Goal: Information Seeking & Learning: Learn about a topic

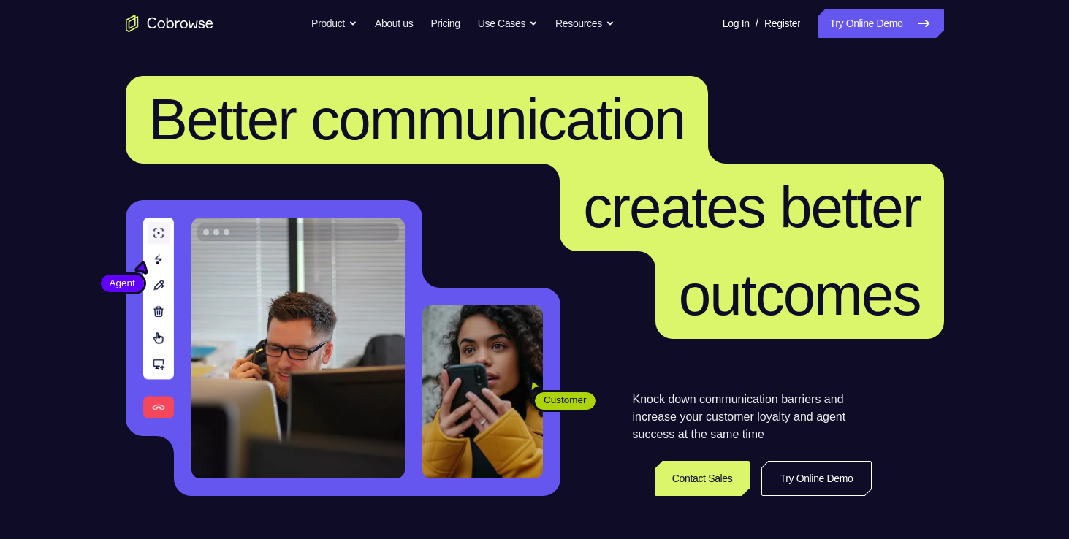
click at [906, 28] on link "Try Online Demo" at bounding box center [880, 23] width 126 height 29
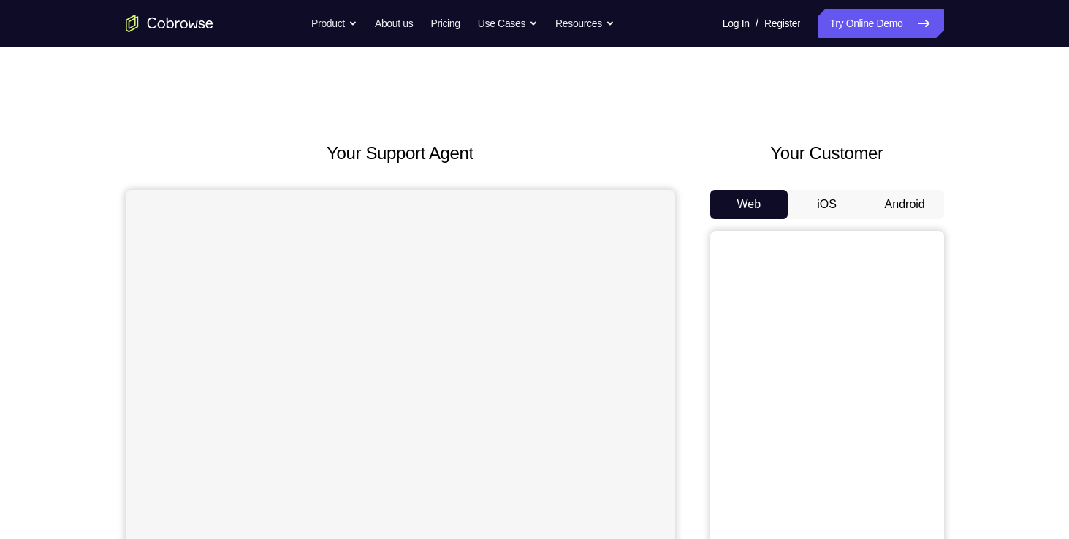
click at [886, 204] on button "Android" at bounding box center [905, 204] width 78 height 29
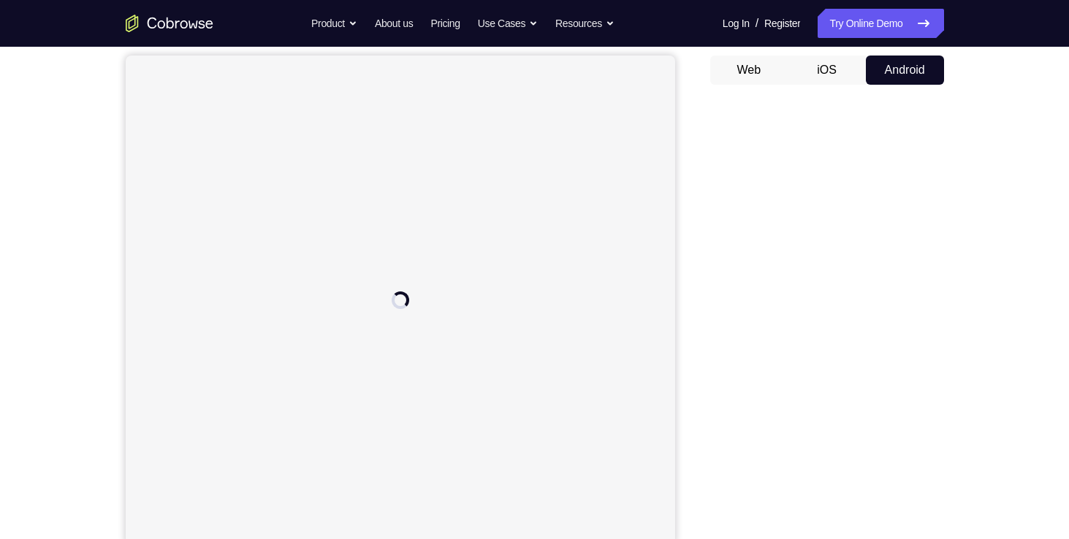
scroll to position [134, 0]
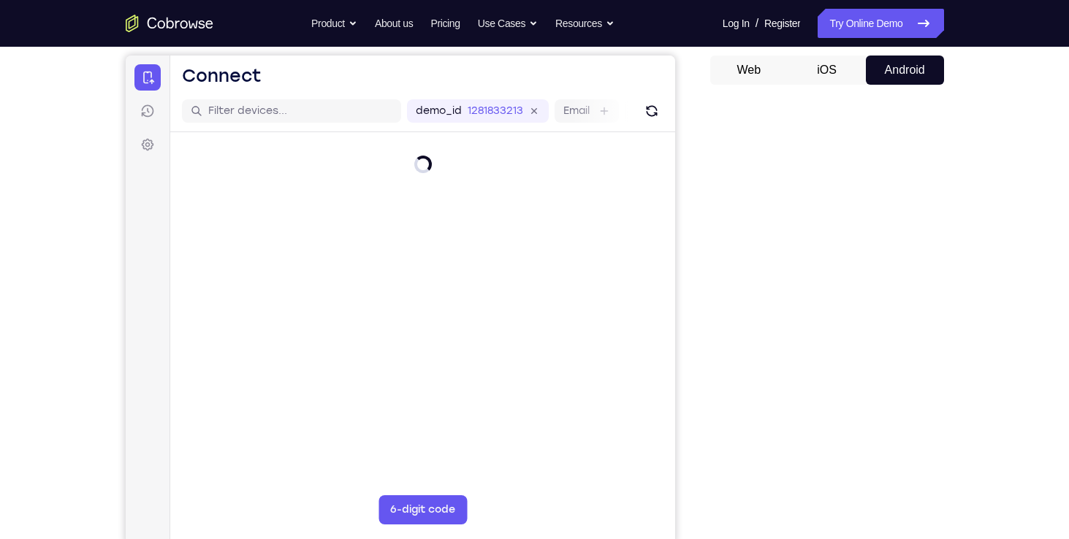
click at [834, 61] on button "iOS" at bounding box center [827, 70] width 78 height 29
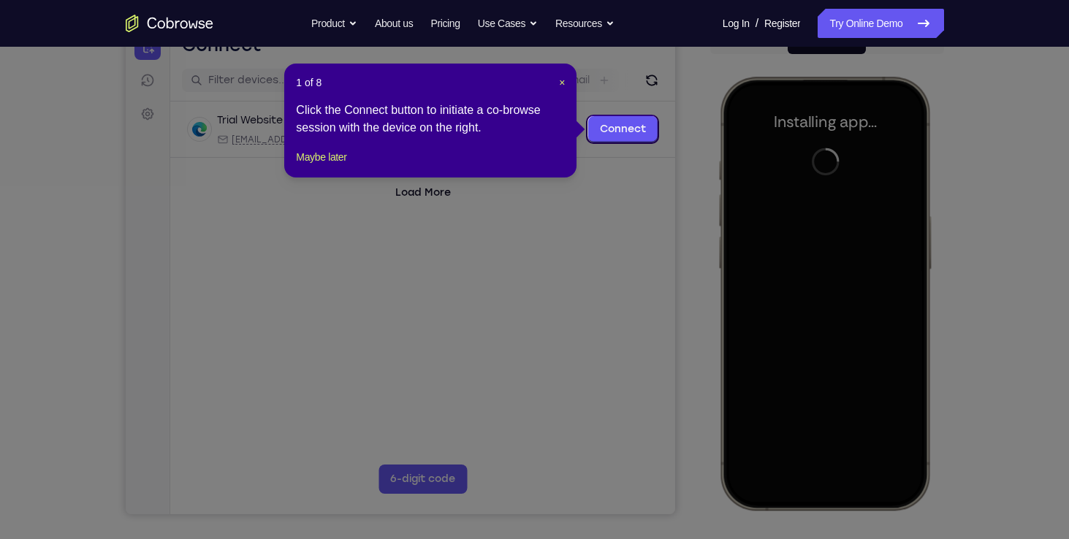
scroll to position [167, 0]
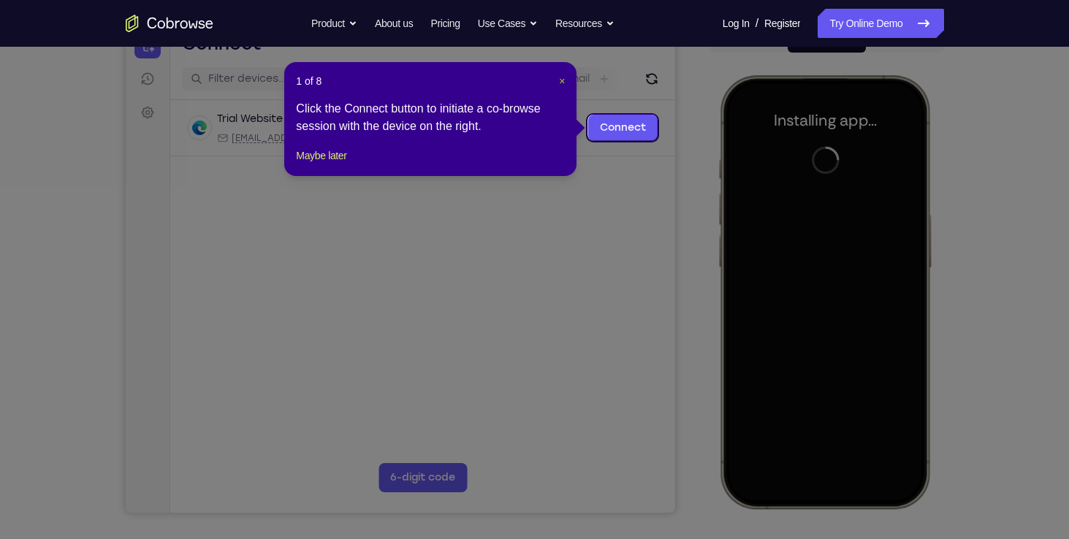
click at [561, 79] on span "×" at bounding box center [562, 81] width 6 height 12
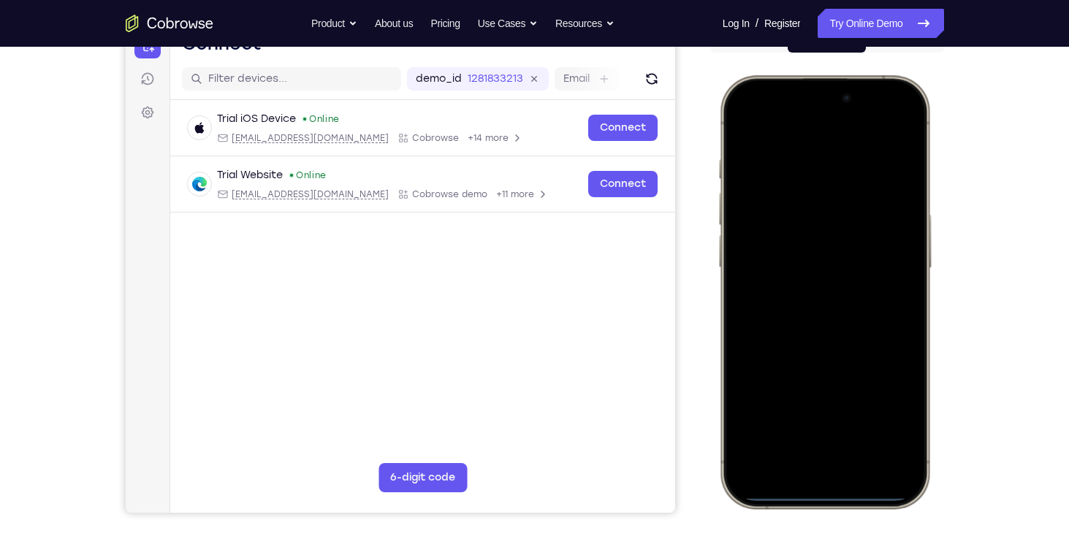
drag, startPoint x: 784, startPoint y: 159, endPoint x: 802, endPoint y: 213, distance: 56.4
click at [802, 213] on div at bounding box center [824, 291] width 192 height 417
drag, startPoint x: 763, startPoint y: 84, endPoint x: 888, endPoint y: 548, distance: 480.6
click at [888, 514] on html "Online web based iOS Simulators and Android Emulators. Run iPhone, iPad, Mobile…" at bounding box center [826, 294] width 219 height 438
drag, startPoint x: 845, startPoint y: 332, endPoint x: 859, endPoint y: 423, distance: 92.4
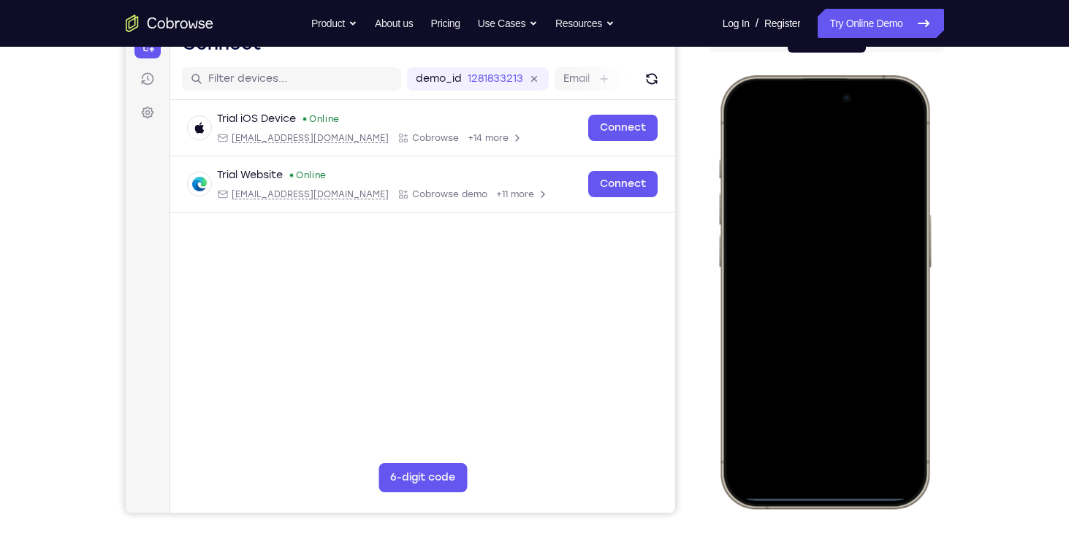
click at [859, 423] on div at bounding box center [824, 291] width 192 height 417
click at [884, 121] on div at bounding box center [824, 291] width 192 height 417
click at [811, 205] on div at bounding box center [824, 291] width 192 height 417
click at [798, 447] on div at bounding box center [824, 291] width 192 height 417
click at [771, 218] on div at bounding box center [824, 291] width 192 height 417
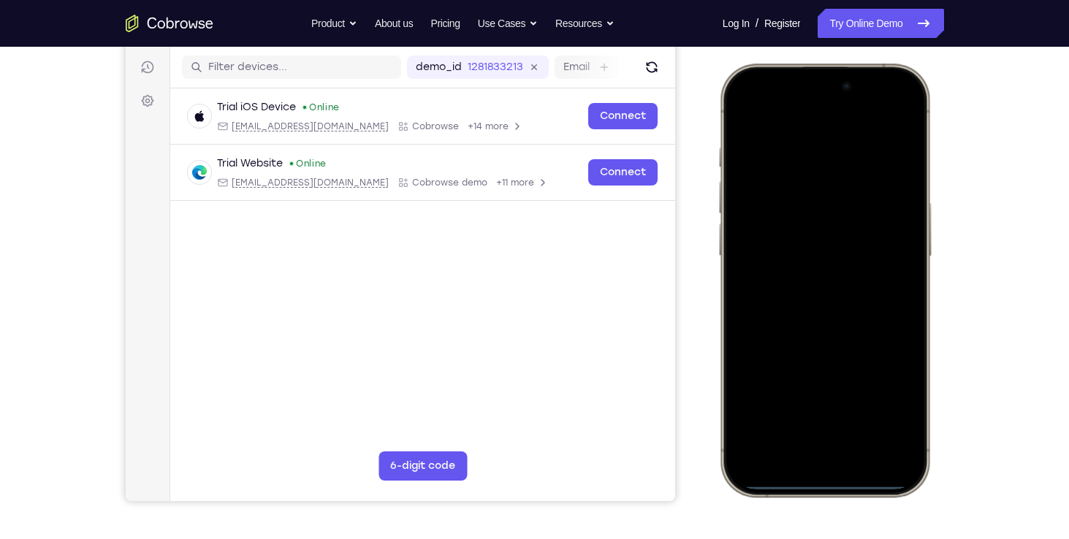
scroll to position [179, 0]
click at [822, 315] on div at bounding box center [824, 279] width 192 height 417
click at [830, 272] on div at bounding box center [824, 279] width 192 height 417
click at [798, 278] on div at bounding box center [824, 279] width 192 height 417
click at [855, 347] on div at bounding box center [824, 279] width 192 height 417
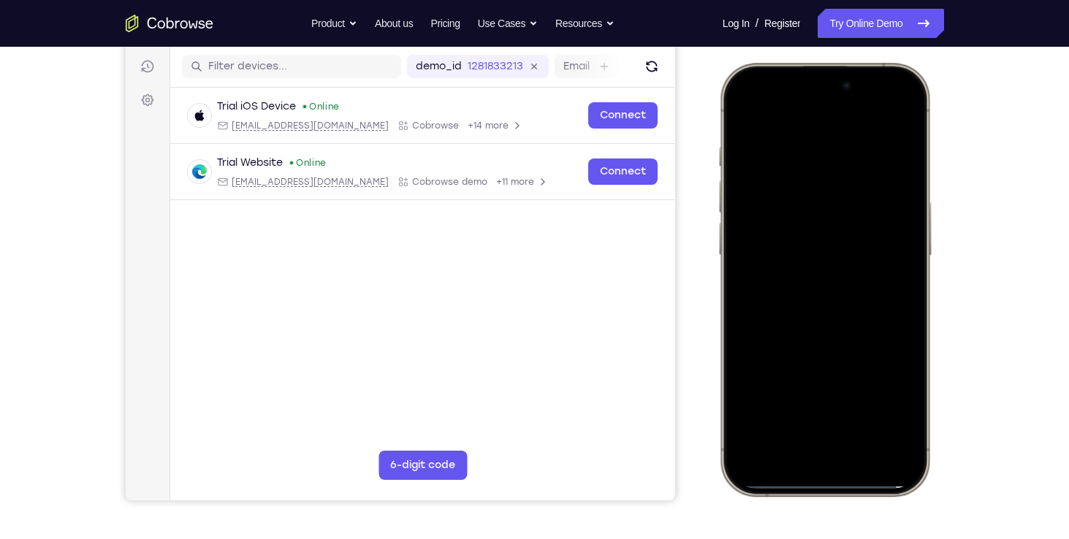
click at [820, 325] on div at bounding box center [824, 279] width 192 height 417
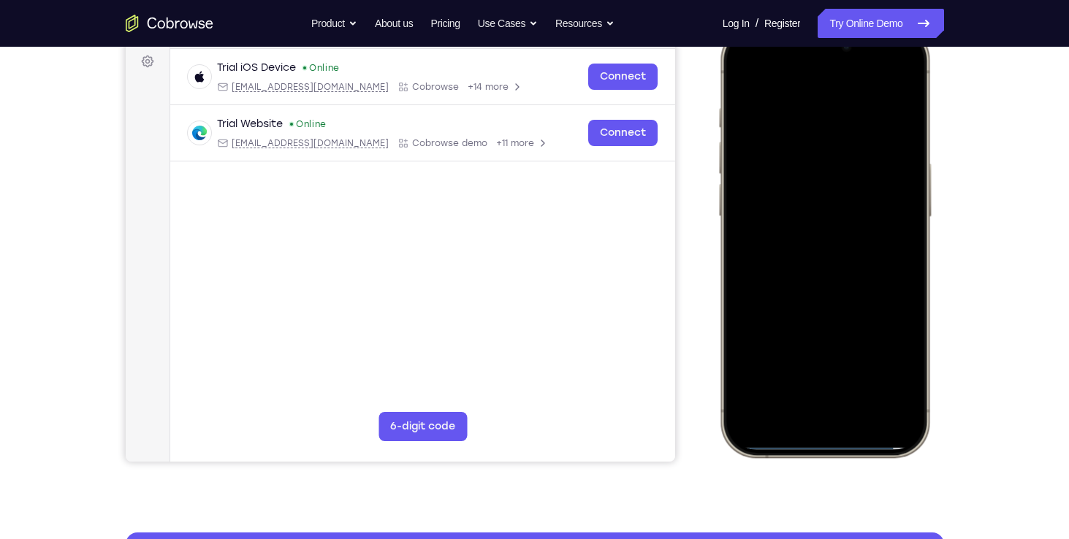
click at [807, 294] on div at bounding box center [824, 240] width 192 height 417
click at [771, 196] on div at bounding box center [824, 240] width 192 height 417
click at [770, 278] on div at bounding box center [824, 240] width 192 height 417
click at [809, 276] on div at bounding box center [824, 240] width 192 height 417
click at [863, 334] on div at bounding box center [824, 240] width 192 height 417
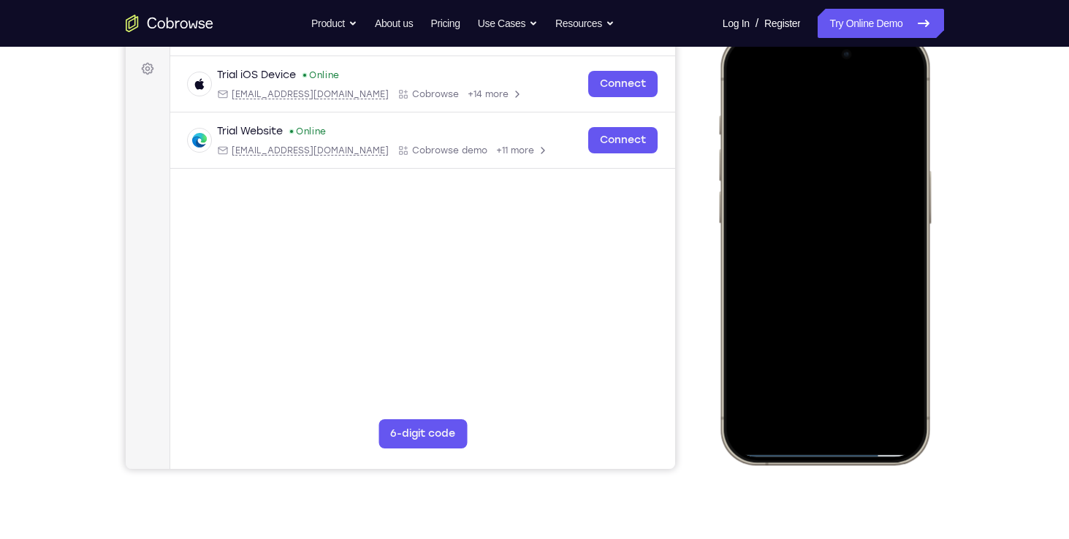
scroll to position [210, 0]
click at [879, 262] on div at bounding box center [824, 247] width 192 height 417
click at [836, 270] on div at bounding box center [824, 247] width 192 height 417
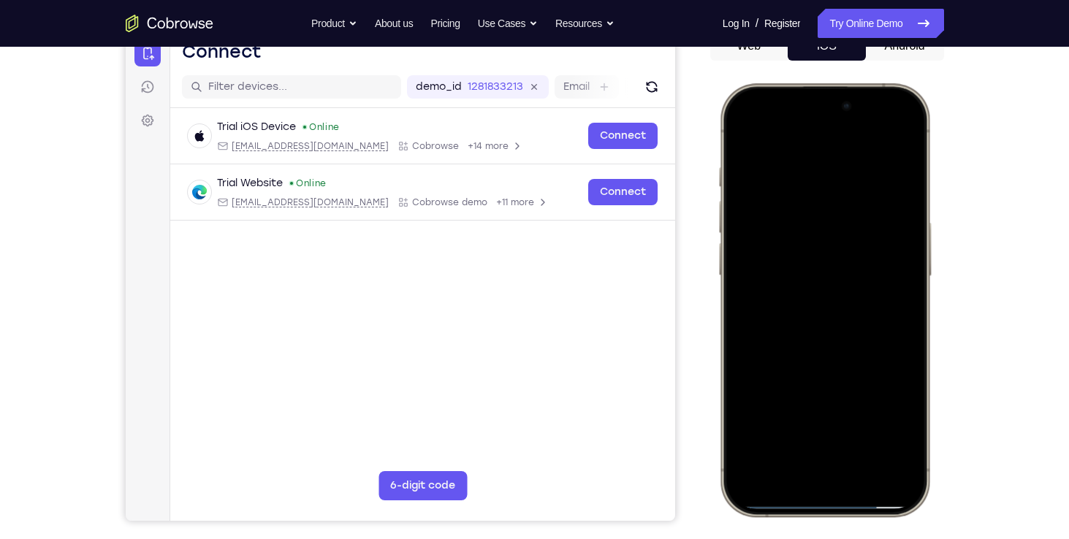
scroll to position [158, 0]
click at [825, 324] on div at bounding box center [824, 300] width 192 height 417
click at [824, 198] on div at bounding box center [824, 300] width 192 height 417
click at [874, 210] on div at bounding box center [824, 300] width 192 height 417
click at [741, 213] on div at bounding box center [824, 300] width 192 height 417
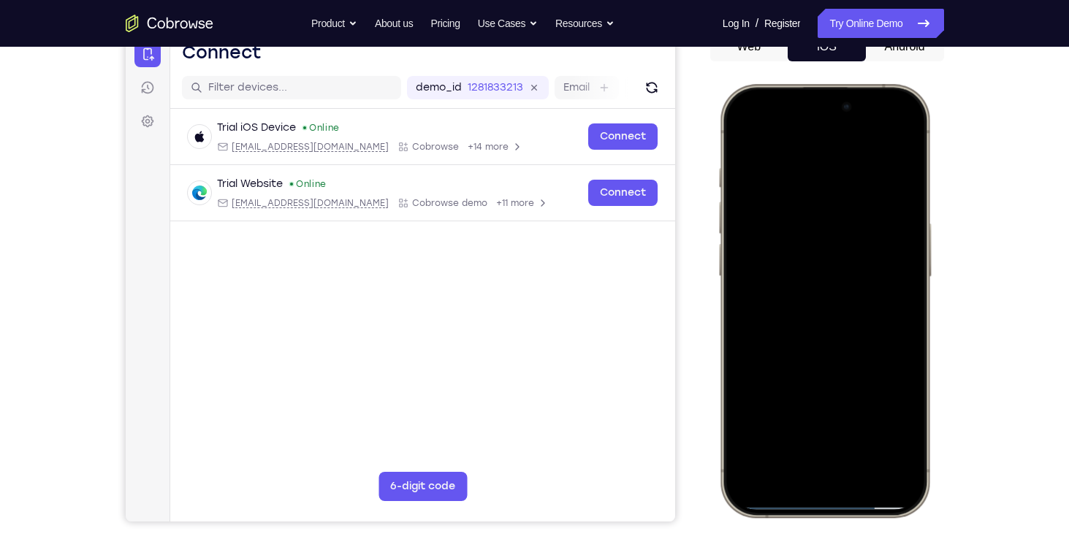
click at [882, 388] on div at bounding box center [824, 300] width 192 height 417
click at [809, 247] on div at bounding box center [824, 300] width 192 height 417
click at [846, 385] on div at bounding box center [824, 300] width 192 height 417
click at [823, 311] on div at bounding box center [824, 300] width 192 height 417
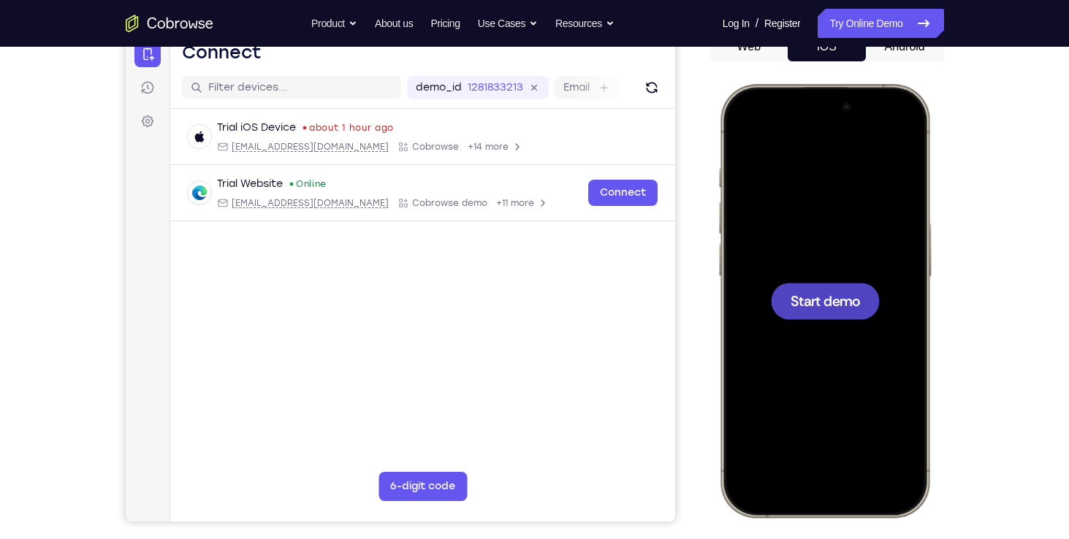
click at [731, 274] on div at bounding box center [824, 300] width 192 height 417
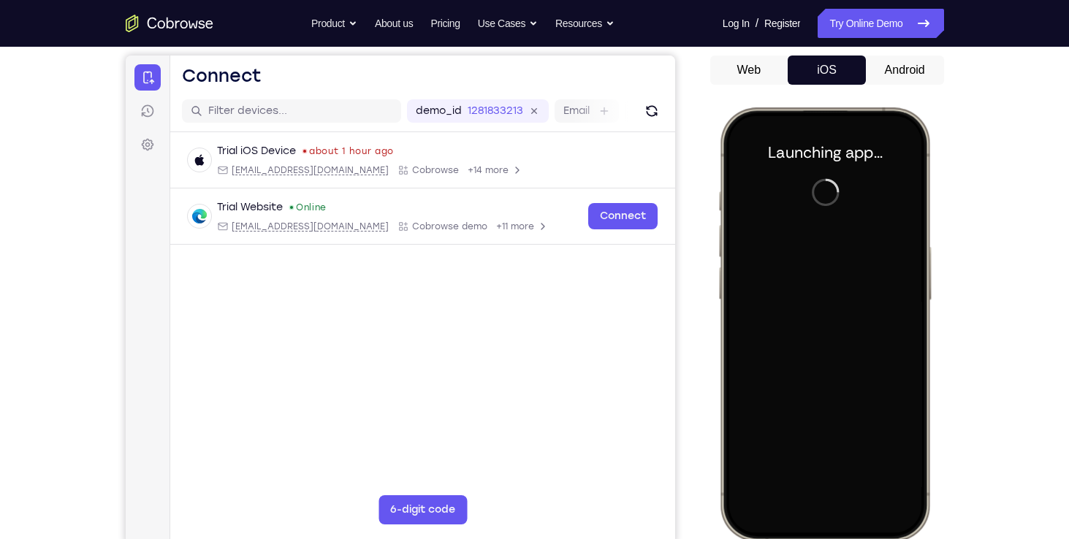
scroll to position [136, 0]
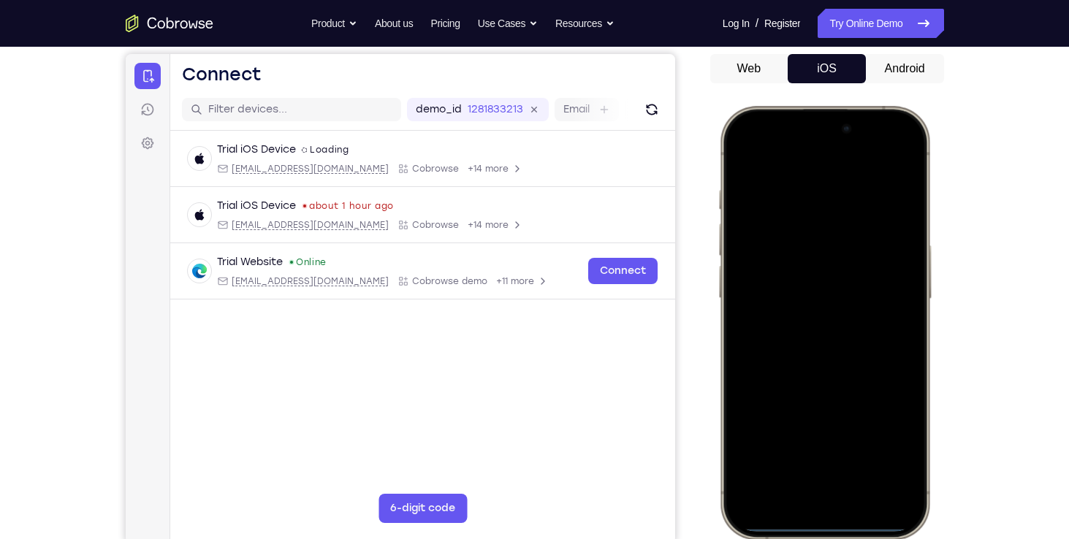
drag, startPoint x: 782, startPoint y: 129, endPoint x: 822, endPoint y: 242, distance: 120.1
click at [822, 242] on div at bounding box center [824, 322] width 192 height 417
drag, startPoint x: 761, startPoint y: 119, endPoint x: 832, endPoint y: 360, distance: 251.3
click at [832, 360] on div at bounding box center [824, 322] width 192 height 417
drag, startPoint x: 847, startPoint y: 331, endPoint x: 866, endPoint y: 397, distance: 69.3
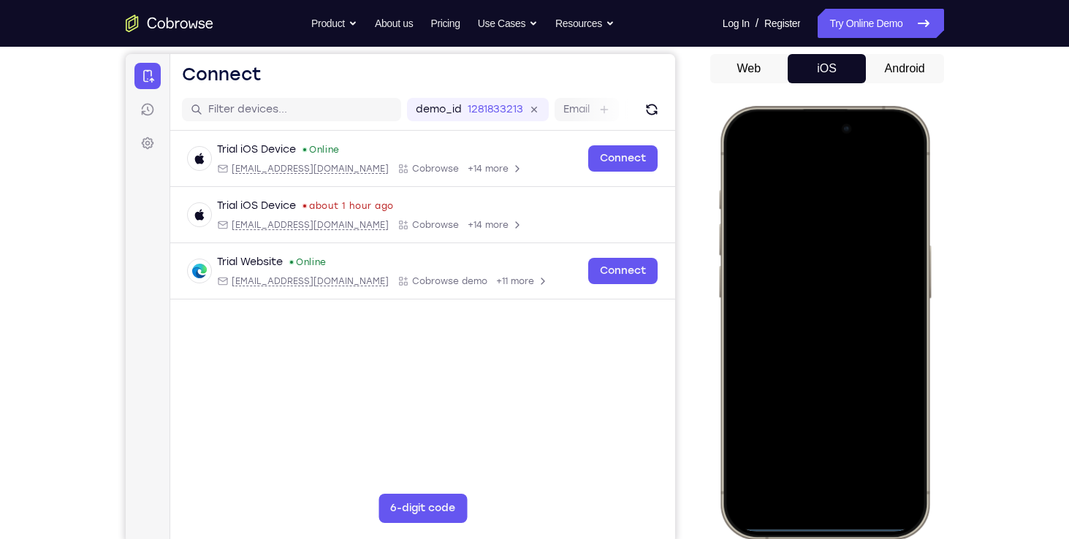
click at [866, 397] on div at bounding box center [824, 322] width 192 height 417
click at [874, 155] on div at bounding box center [824, 322] width 192 height 417
click at [793, 236] on div at bounding box center [824, 322] width 192 height 417
click at [765, 487] on div at bounding box center [824, 322] width 192 height 417
click at [803, 348] on div at bounding box center [824, 322] width 192 height 417
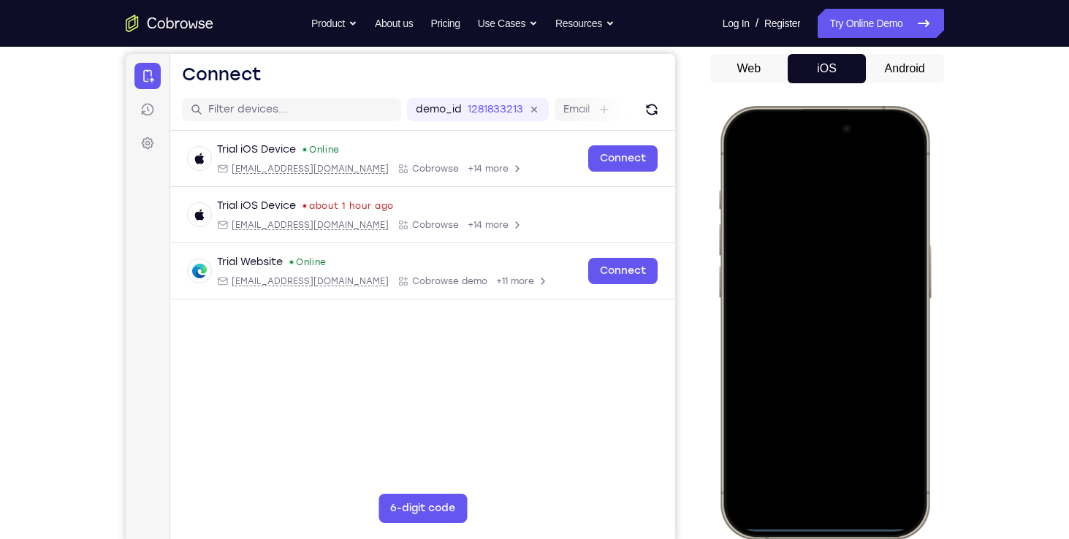
click at [786, 269] on div at bounding box center [824, 322] width 192 height 417
click at [788, 292] on div at bounding box center [824, 322] width 192 height 417
click at [804, 335] on div at bounding box center [824, 322] width 192 height 417
click at [813, 381] on div at bounding box center [824, 322] width 192 height 417
click at [861, 454] on div at bounding box center [824, 322] width 192 height 417
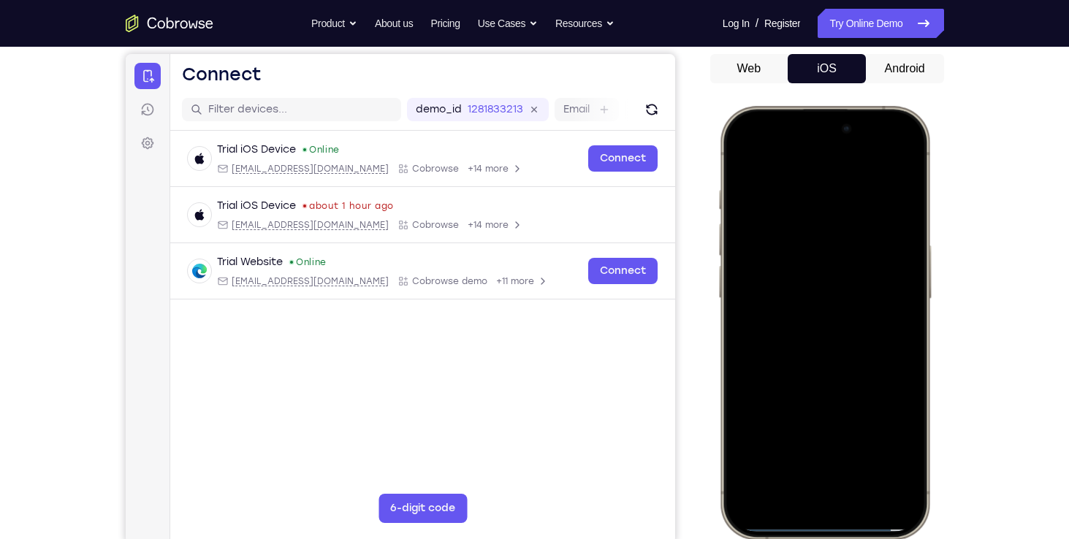
click at [844, 294] on div at bounding box center [824, 322] width 192 height 417
click at [745, 157] on div at bounding box center [824, 322] width 192 height 417
click at [833, 289] on div at bounding box center [824, 322] width 192 height 417
click at [863, 454] on div at bounding box center [824, 322] width 192 height 417
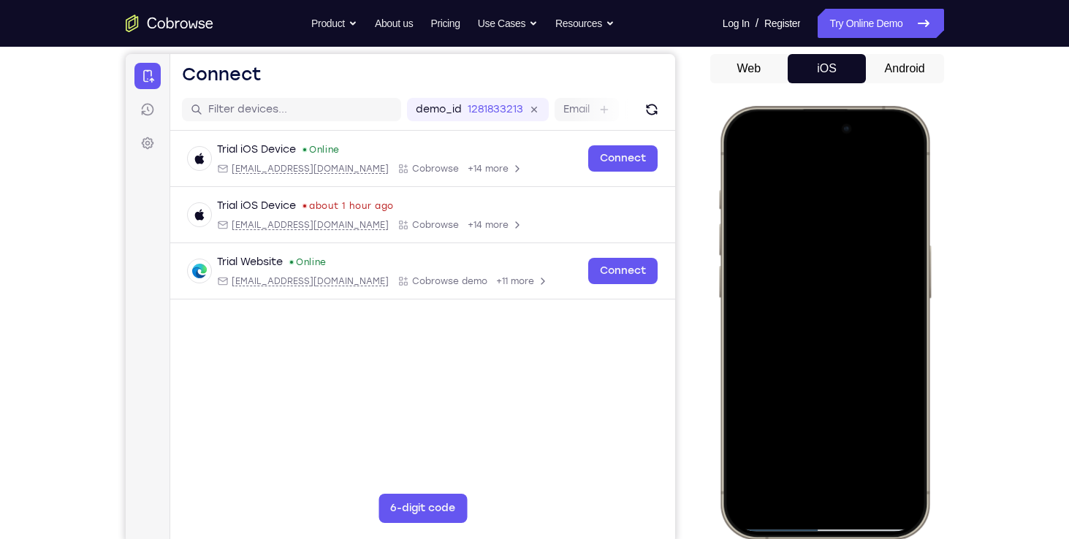
click at [817, 300] on div at bounding box center [824, 322] width 192 height 417
click at [810, 305] on div at bounding box center [824, 322] width 192 height 417
click at [771, 446] on div at bounding box center [824, 322] width 192 height 417
click at [896, 446] on div at bounding box center [824, 322] width 192 height 417
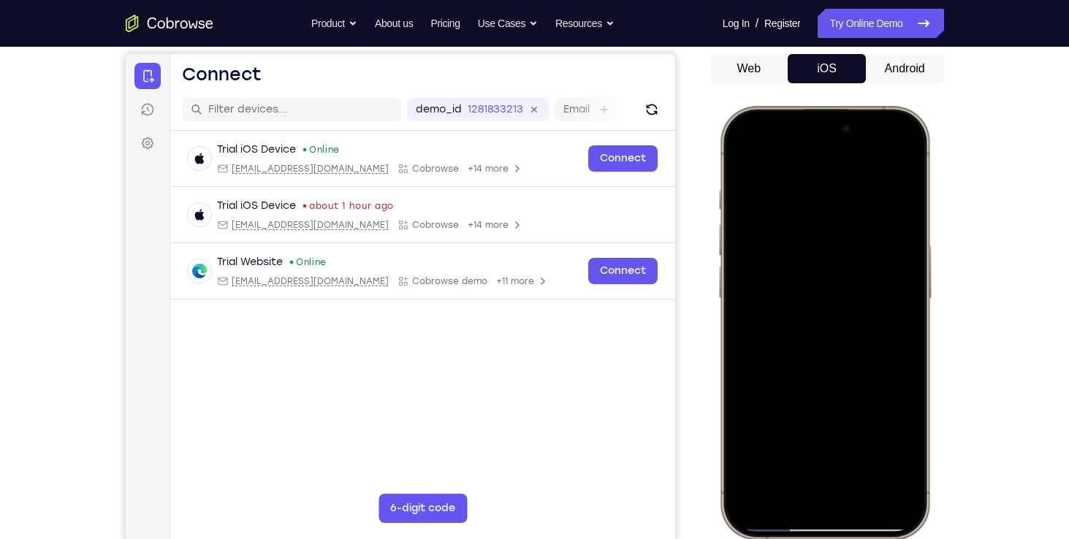
click at [746, 155] on div at bounding box center [824, 322] width 192 height 417
click at [866, 455] on div at bounding box center [824, 322] width 192 height 417
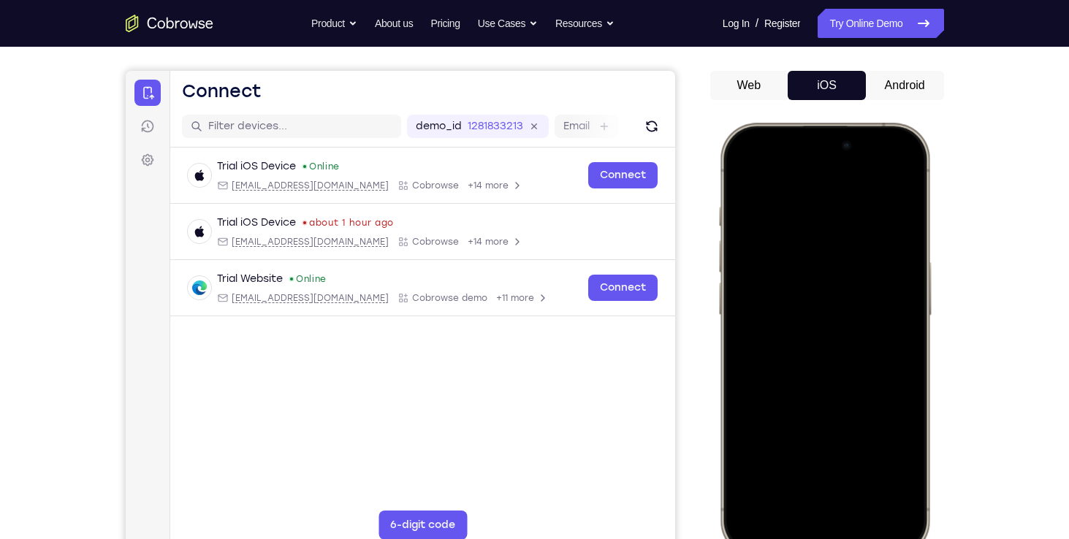
click at [744, 164] on div at bounding box center [824, 339] width 192 height 417
click at [908, 172] on div at bounding box center [824, 339] width 192 height 417
click at [847, 208] on div at bounding box center [824, 339] width 192 height 417
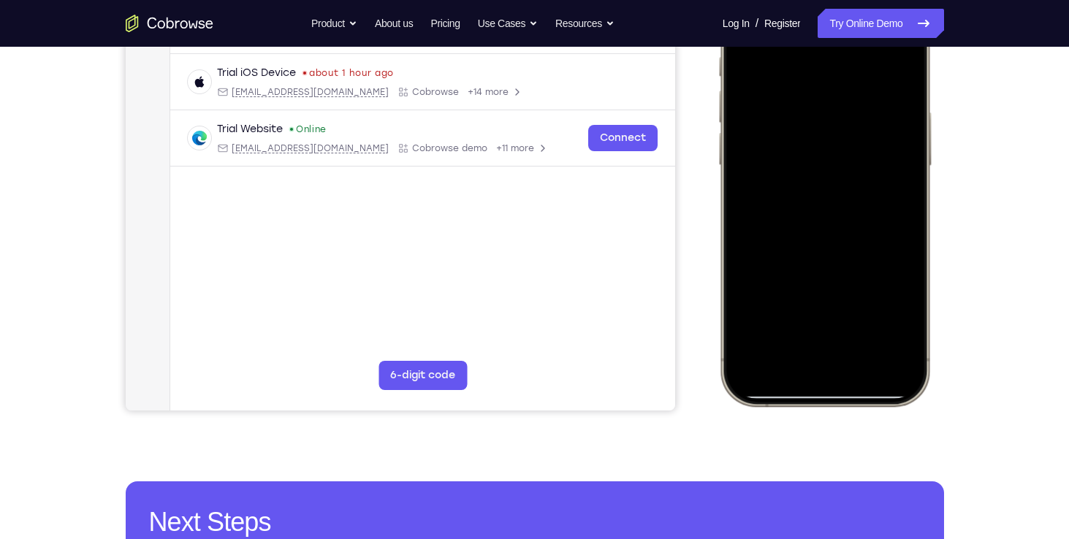
scroll to position [270, 0]
click at [857, 326] on div at bounding box center [824, 188] width 192 height 417
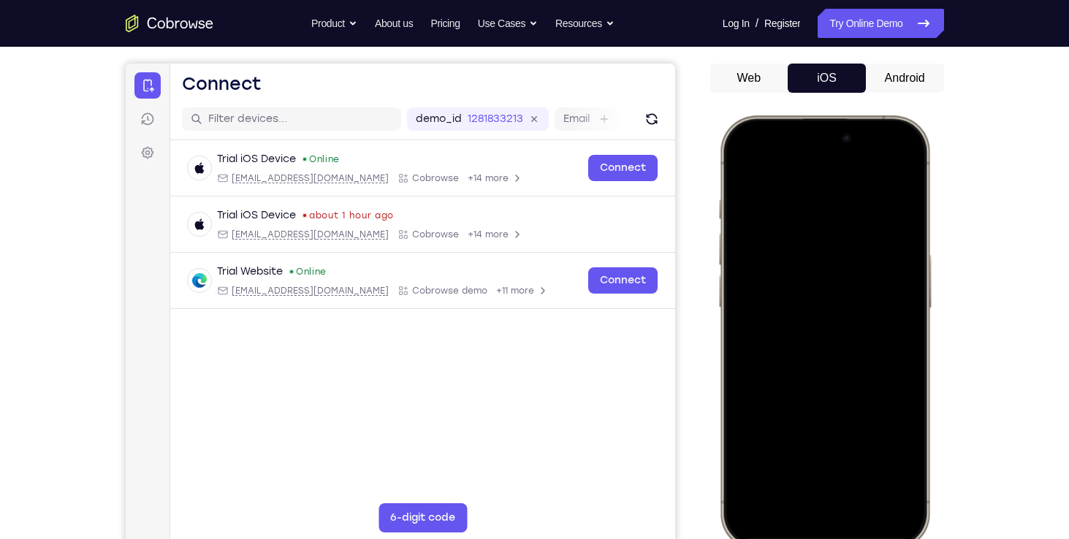
scroll to position [124, 0]
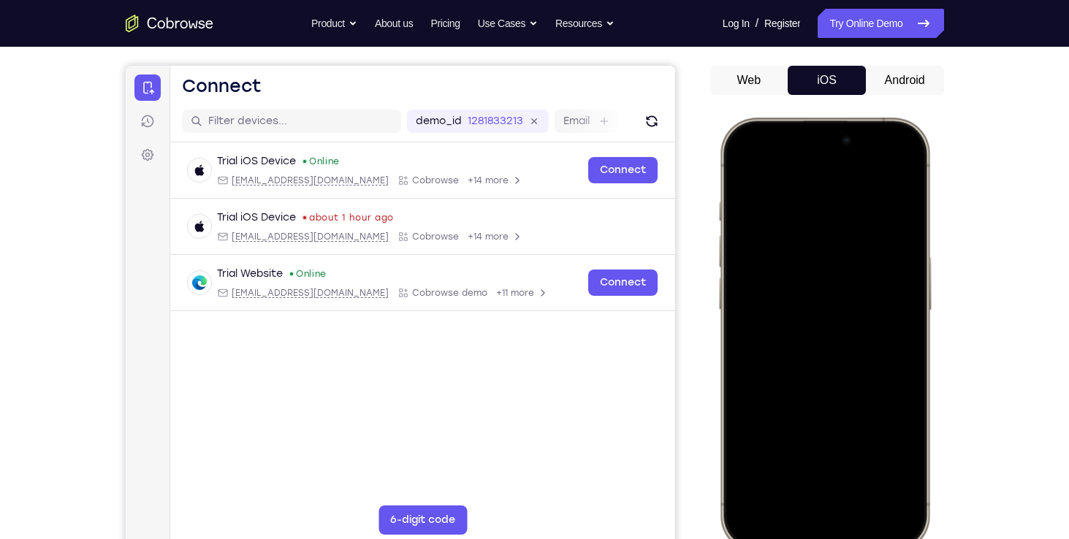
click at [748, 168] on div at bounding box center [824, 334] width 192 height 417
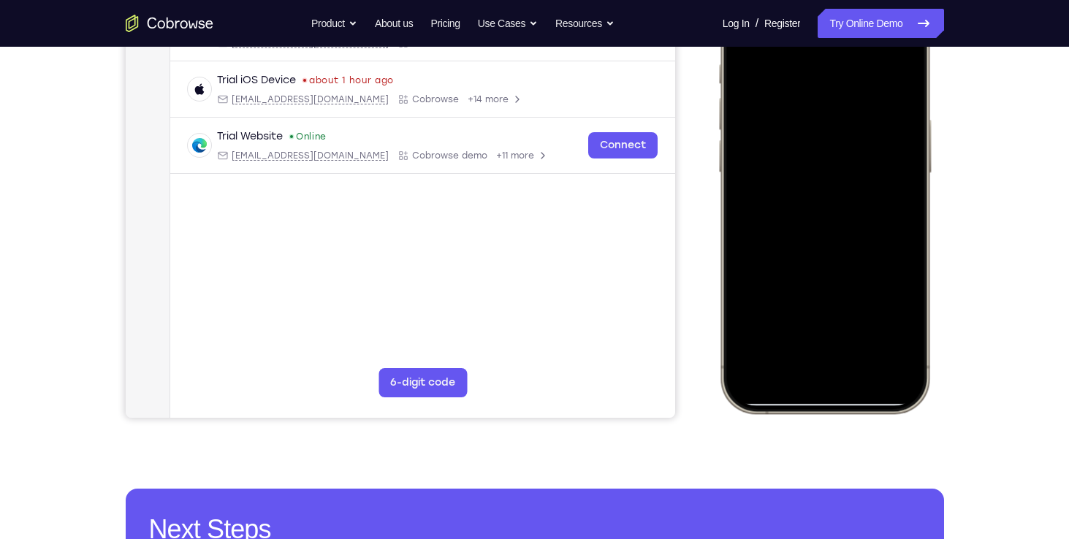
scroll to position [263, 0]
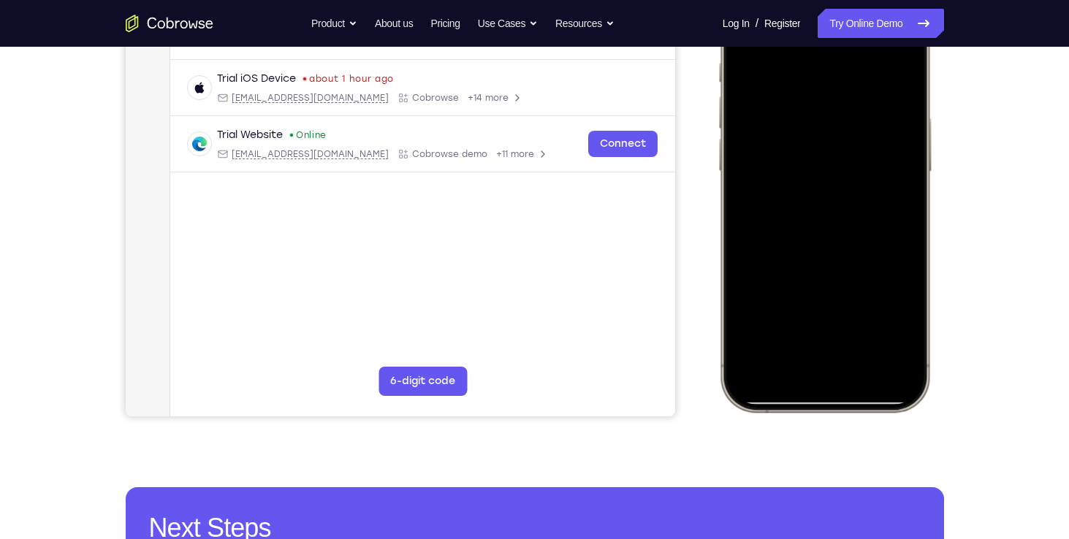
click at [754, 335] on div at bounding box center [824, 195] width 192 height 417
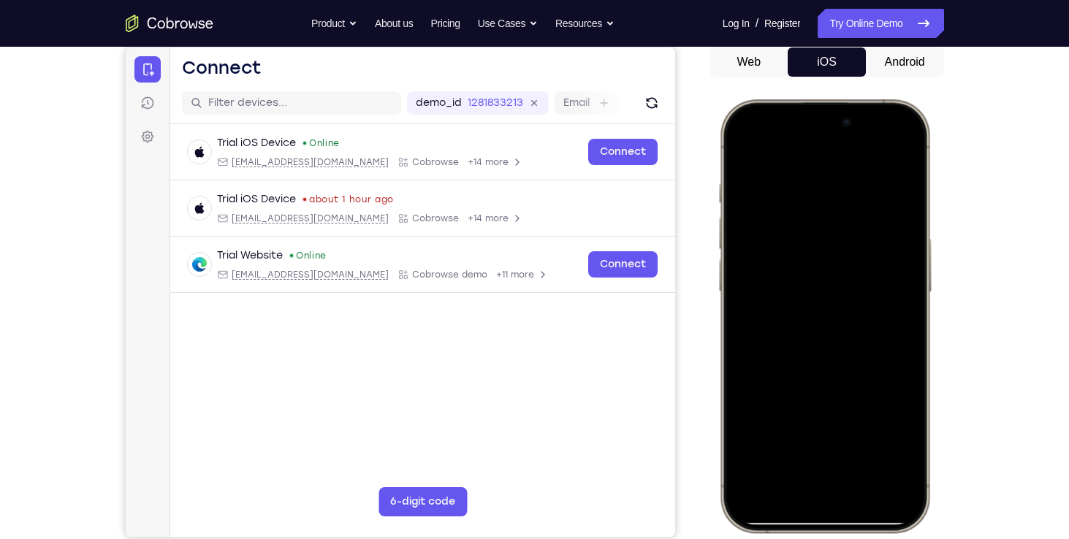
scroll to position [141, 0]
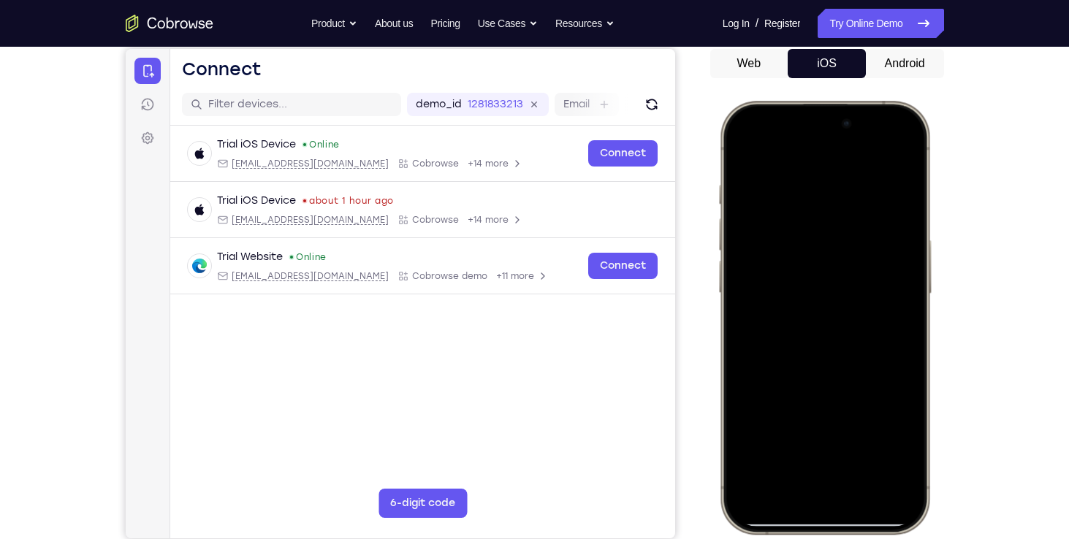
click at [802, 188] on div at bounding box center [824, 317] width 192 height 417
click at [890, 160] on div at bounding box center [824, 317] width 192 height 417
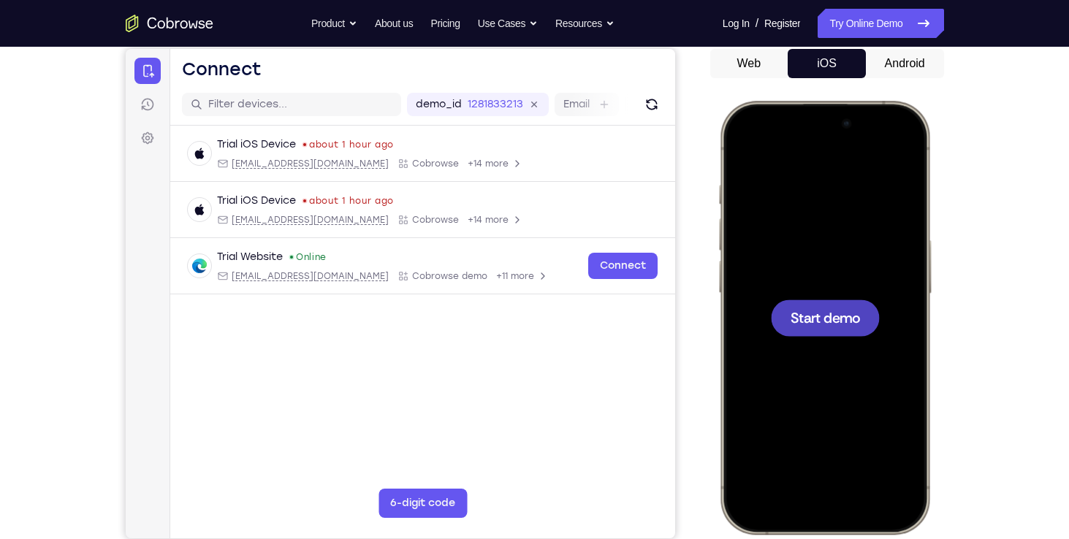
click at [833, 223] on div at bounding box center [824, 317] width 192 height 417
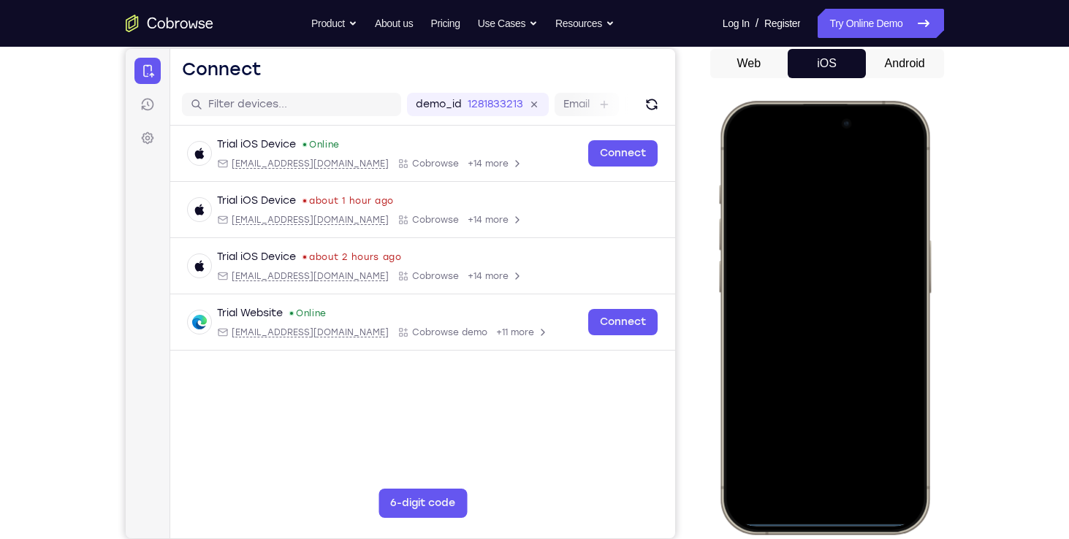
drag, startPoint x: 877, startPoint y: 126, endPoint x: 886, endPoint y: 306, distance: 179.9
click at [886, 306] on div at bounding box center [824, 317] width 192 height 417
click at [842, 231] on div at bounding box center [824, 317] width 192 height 417
drag, startPoint x: 771, startPoint y: 119, endPoint x: 783, endPoint y: 280, distance: 161.1
click at [783, 280] on div at bounding box center [824, 317] width 192 height 417
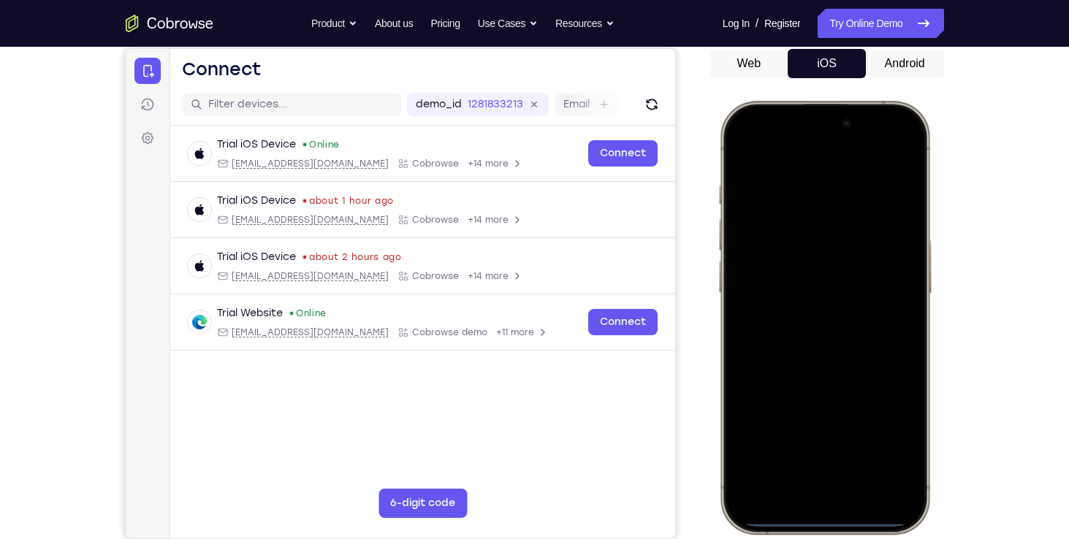
drag, startPoint x: 801, startPoint y: 291, endPoint x: 816, endPoint y: 359, distance: 70.2
click at [816, 359] on div at bounding box center [824, 317] width 192 height 417
click at [885, 152] on div at bounding box center [824, 317] width 192 height 417
click at [807, 222] on div at bounding box center [824, 317] width 192 height 417
click at [781, 475] on div at bounding box center [824, 317] width 192 height 417
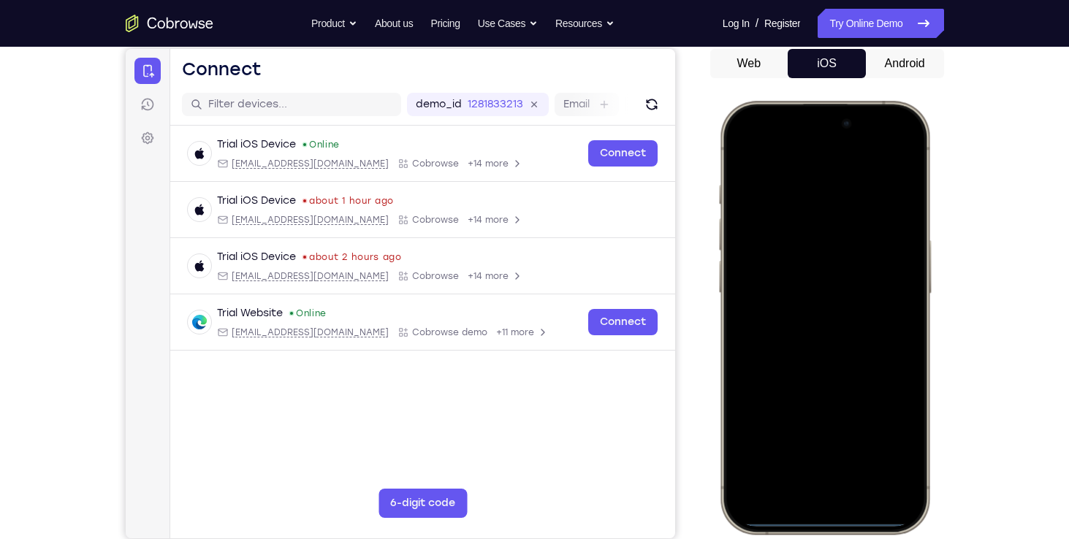
click at [793, 243] on div at bounding box center [824, 317] width 192 height 417
click at [764, 251] on div at bounding box center [824, 317] width 192 height 417
click at [808, 334] on div at bounding box center [824, 317] width 192 height 417
click at [778, 260] on div at bounding box center [824, 317] width 192 height 417
click at [776, 286] on div at bounding box center [824, 317] width 192 height 417
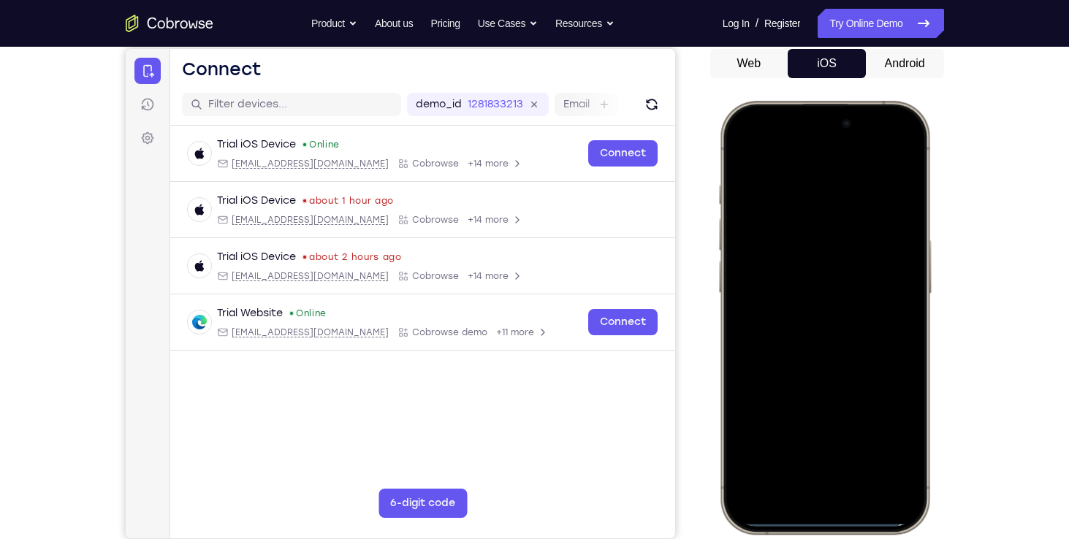
click at [893, 289] on div at bounding box center [824, 317] width 192 height 417
click at [831, 326] on div at bounding box center [824, 317] width 192 height 417
click at [801, 377] on div at bounding box center [824, 317] width 192 height 417
click at [863, 449] on div at bounding box center [824, 317] width 192 height 417
click at [744, 138] on div at bounding box center [824, 317] width 192 height 417
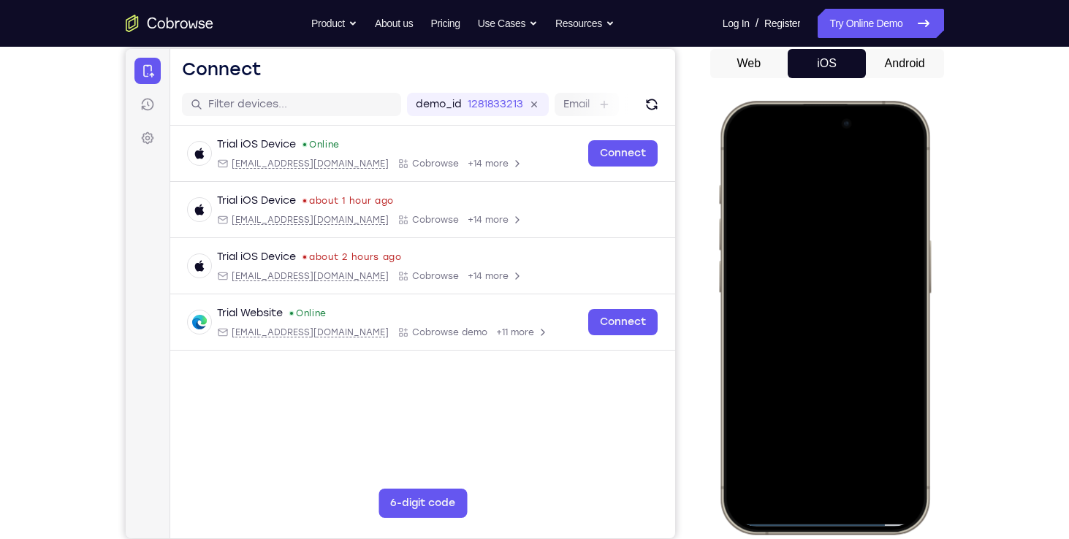
click at [805, 190] on div at bounding box center [824, 317] width 192 height 417
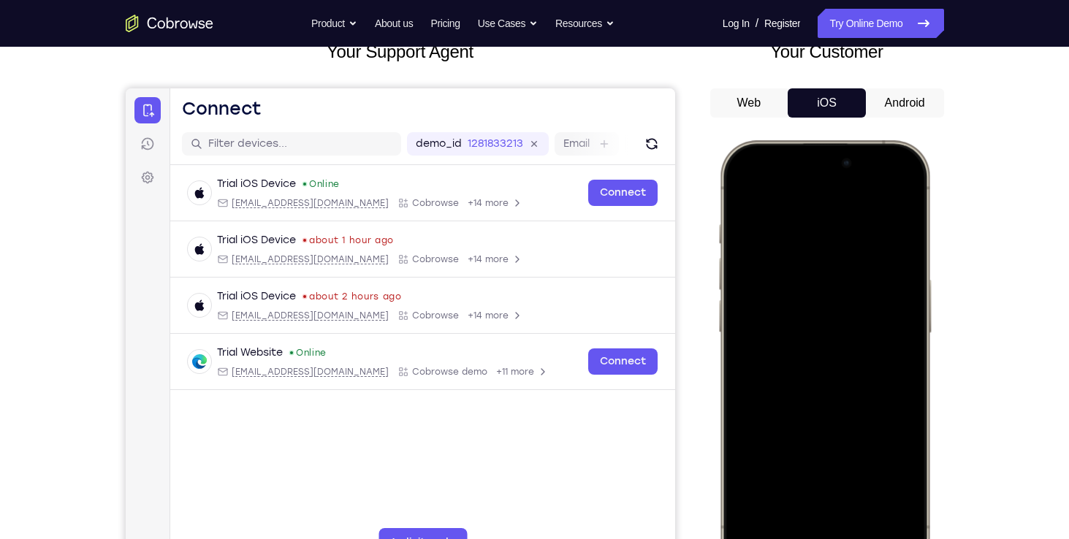
scroll to position [102, 0]
click at [766, 199] on div at bounding box center [824, 356] width 192 height 417
click at [737, 189] on div at bounding box center [824, 356] width 192 height 417
click at [755, 199] on div at bounding box center [824, 356] width 192 height 417
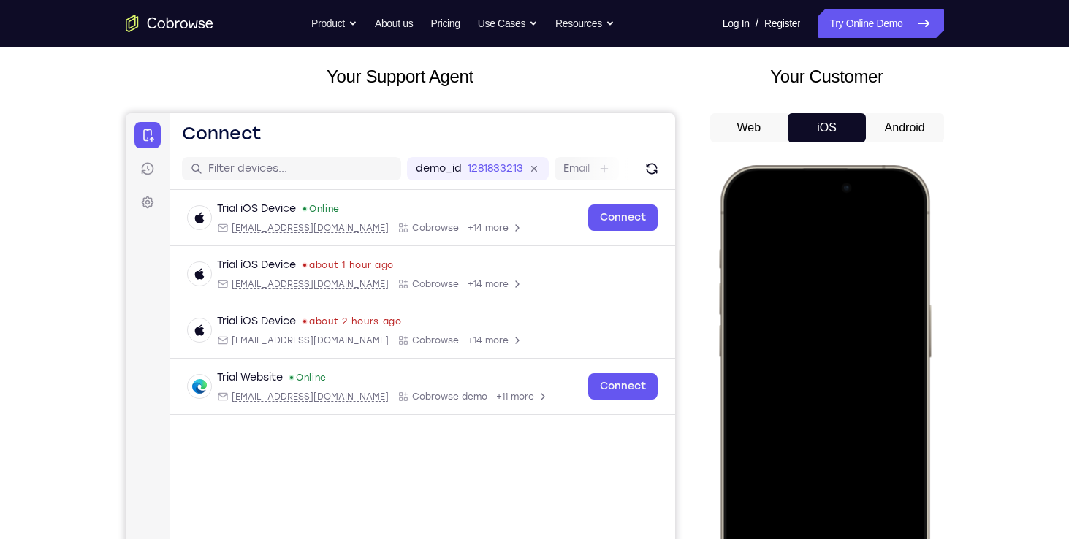
scroll to position [76, 0]
click at [747, 216] on div at bounding box center [824, 382] width 192 height 417
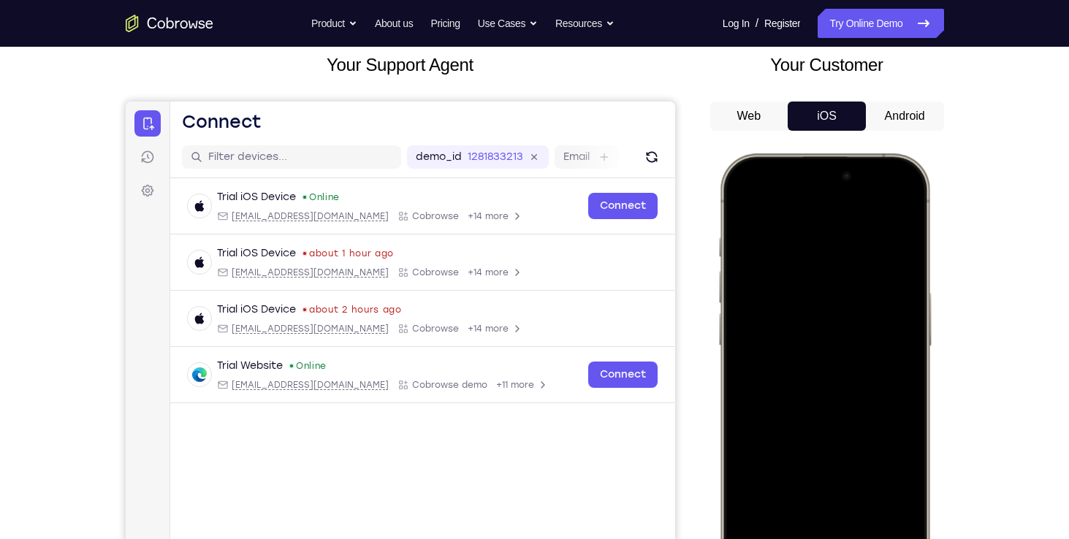
scroll to position [91, 0]
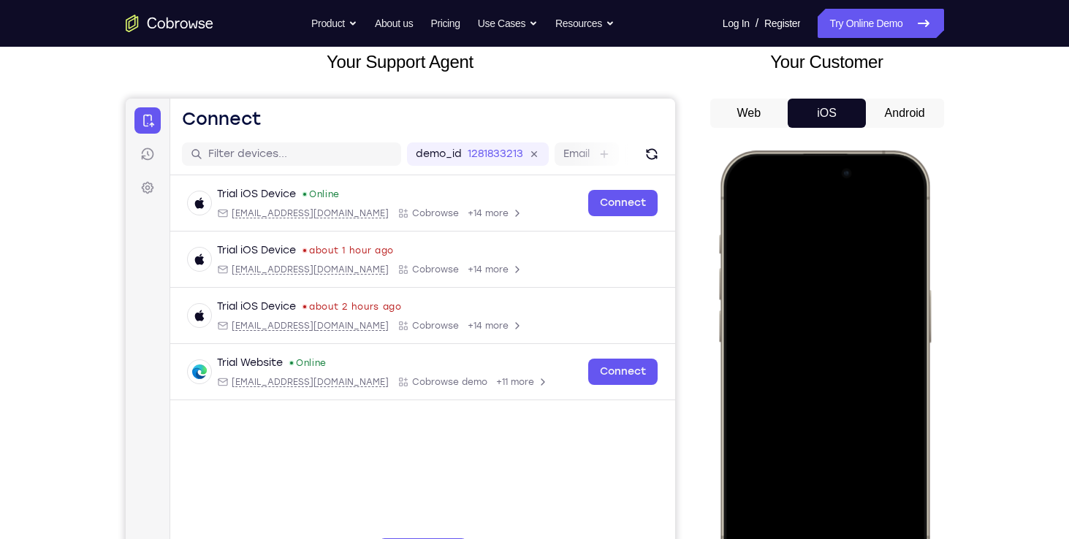
click at [894, 213] on div at bounding box center [824, 367] width 192 height 417
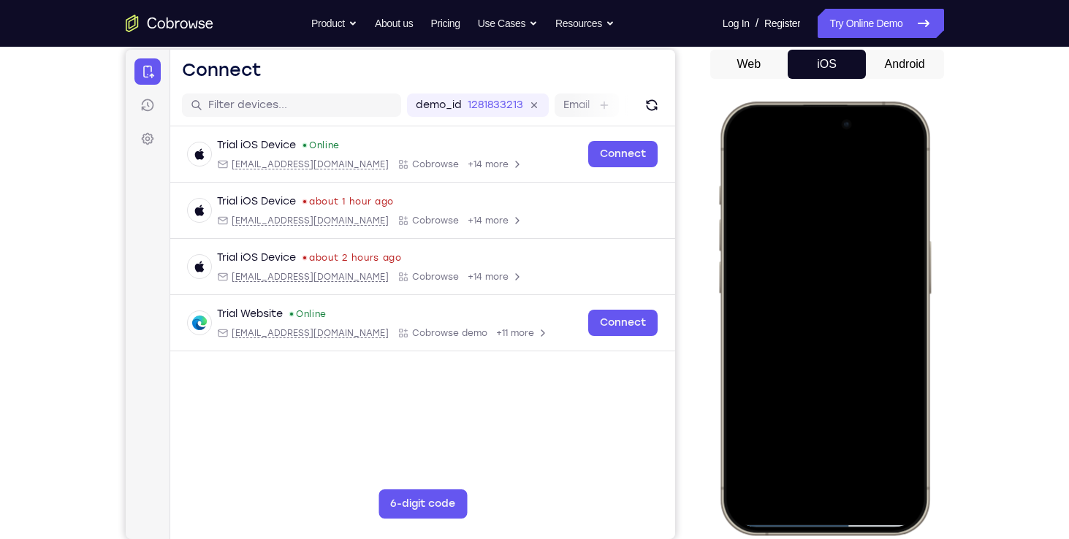
scroll to position [155, 0]
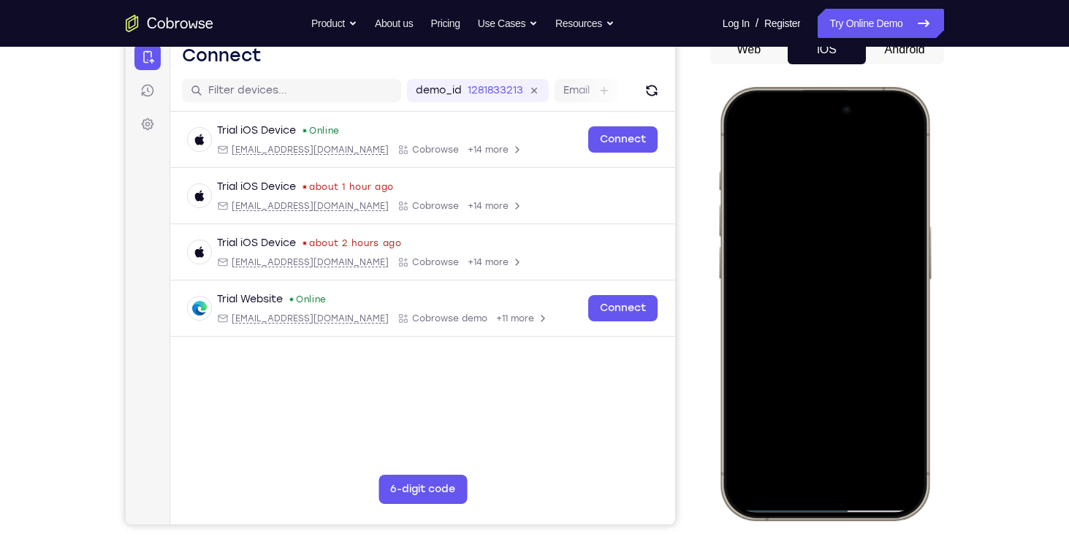
click at [890, 461] on div at bounding box center [824, 303] width 192 height 417
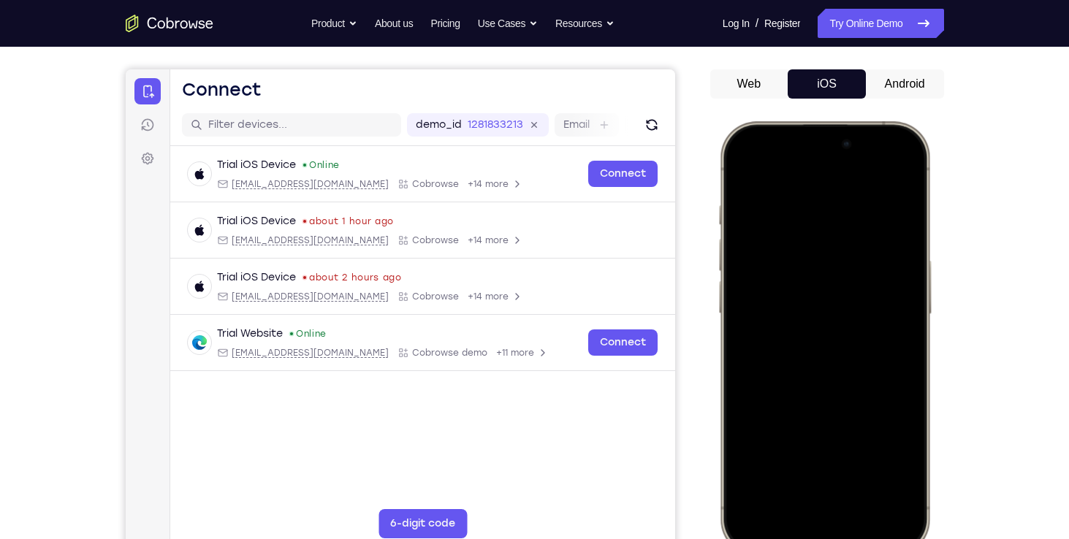
scroll to position [120, 0]
click at [809, 212] on div at bounding box center [824, 338] width 192 height 417
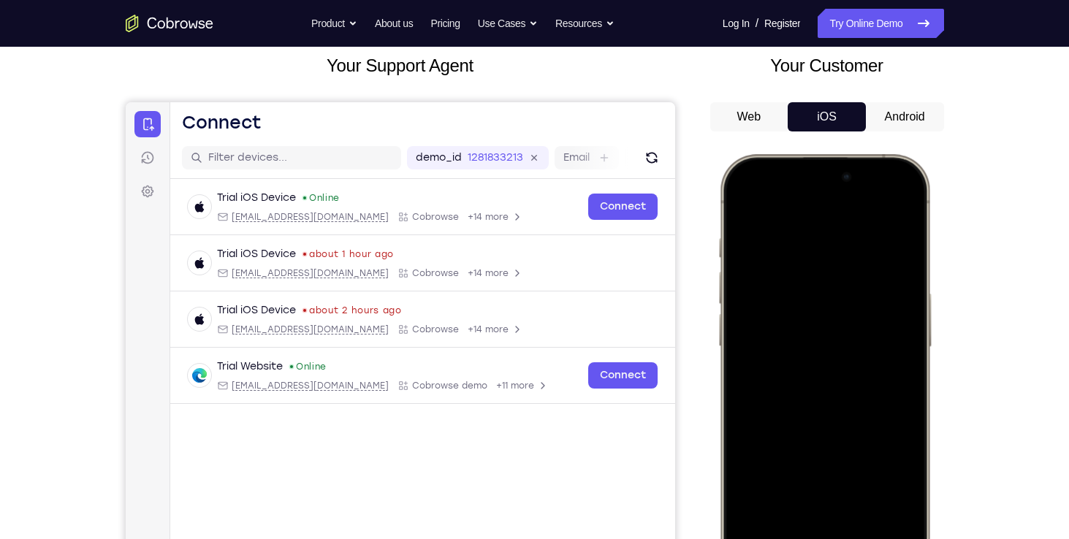
click at [894, 210] on div at bounding box center [824, 370] width 192 height 417
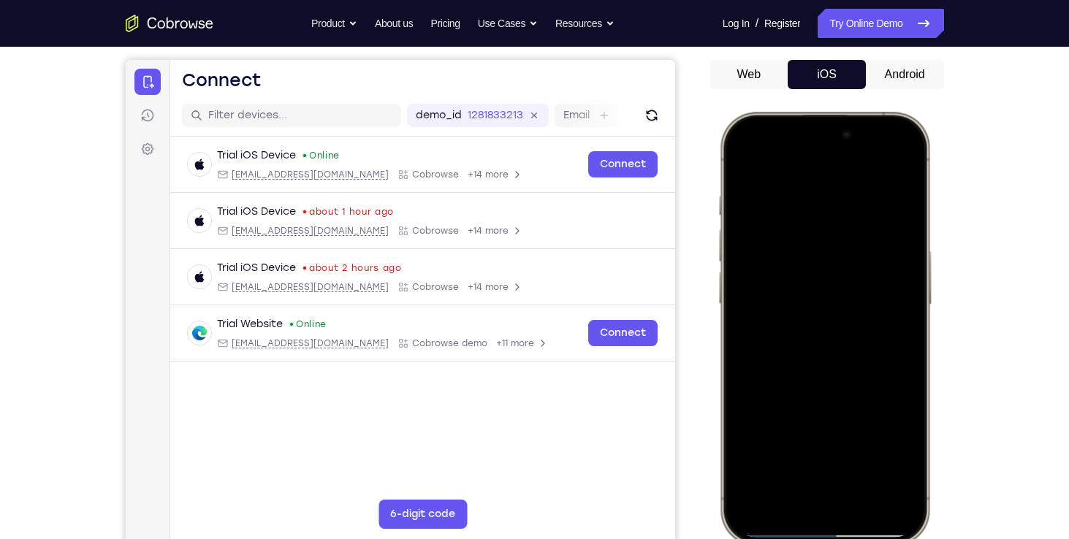
scroll to position [148, 0]
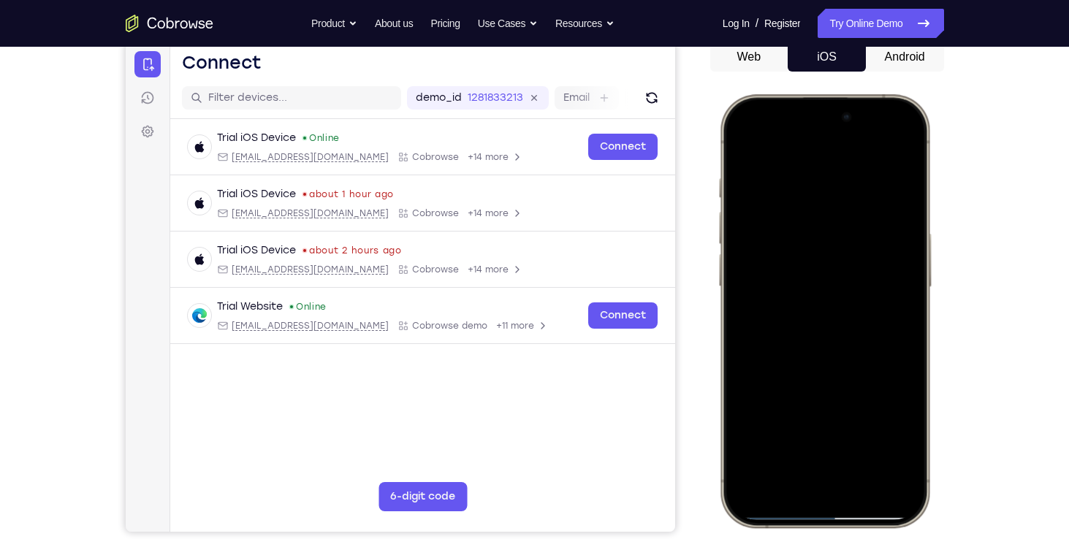
click at [858, 448] on div at bounding box center [824, 310] width 192 height 417
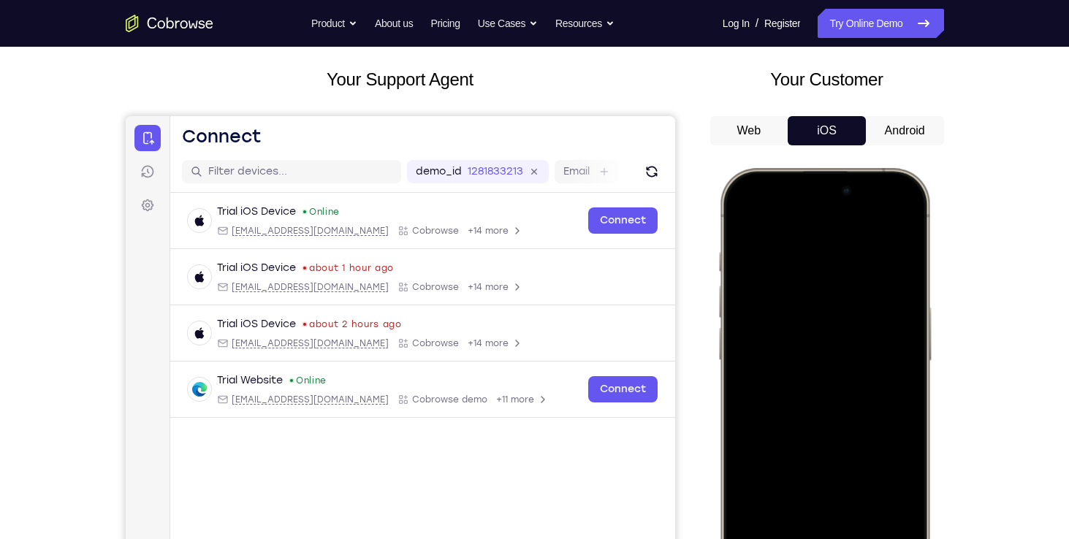
scroll to position [73, 0]
click at [745, 213] on div at bounding box center [824, 385] width 192 height 417
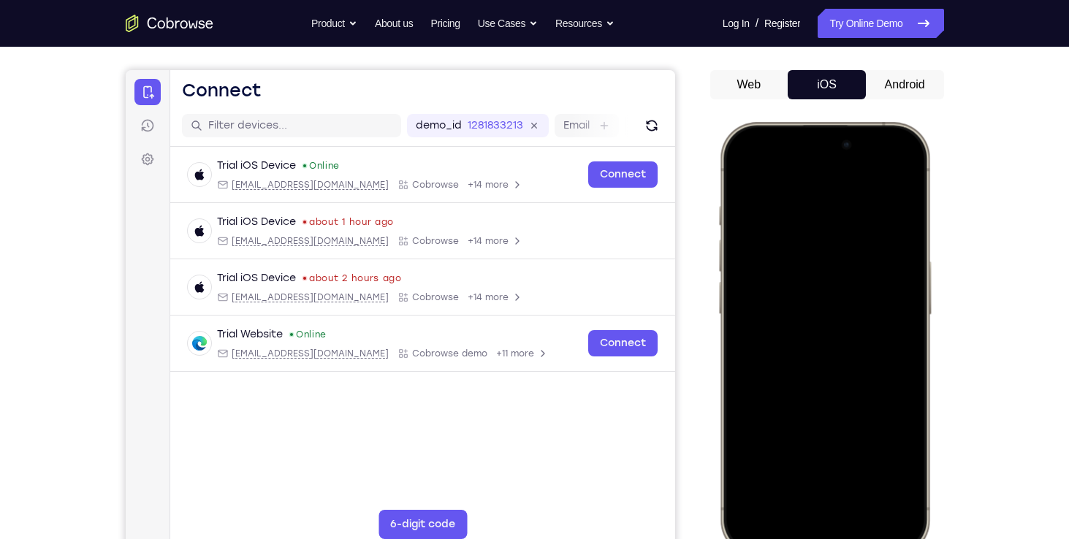
scroll to position [121, 0]
click at [757, 470] on div at bounding box center [824, 337] width 192 height 417
click at [756, 469] on div at bounding box center [824, 337] width 192 height 417
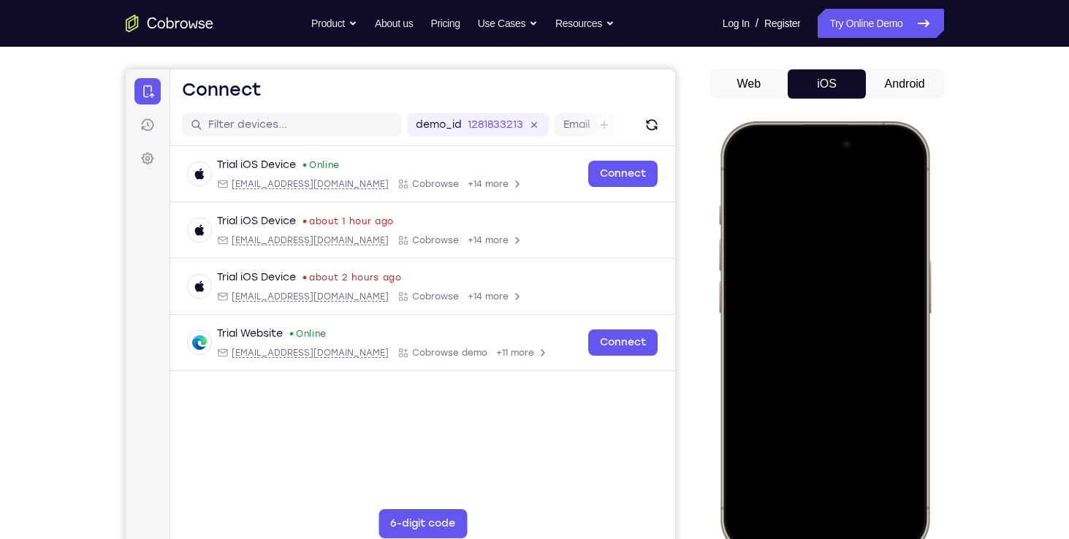
click at [862, 472] on div at bounding box center [824, 337] width 192 height 417
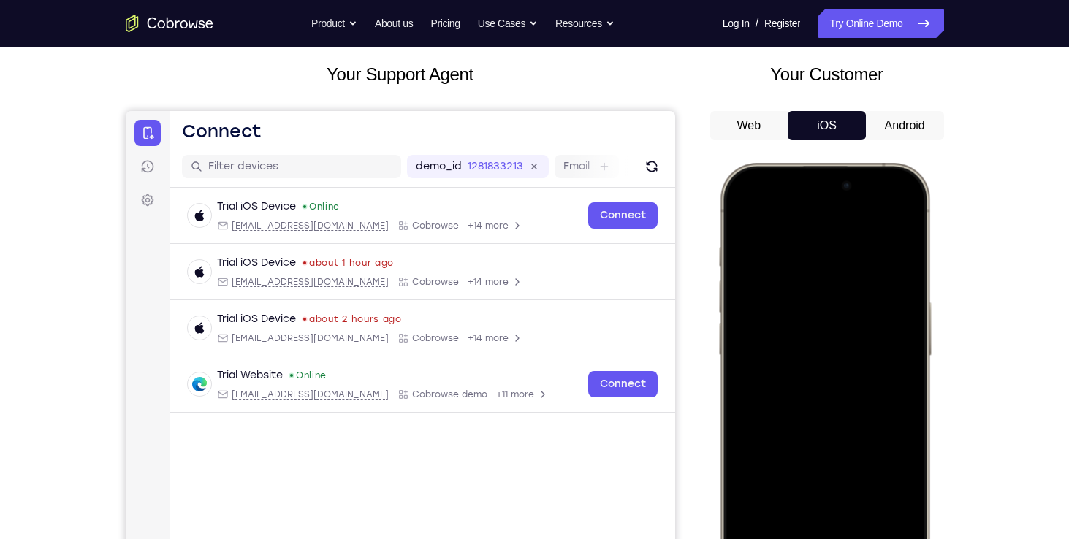
scroll to position [78, 0]
click at [746, 211] on div at bounding box center [824, 380] width 192 height 417
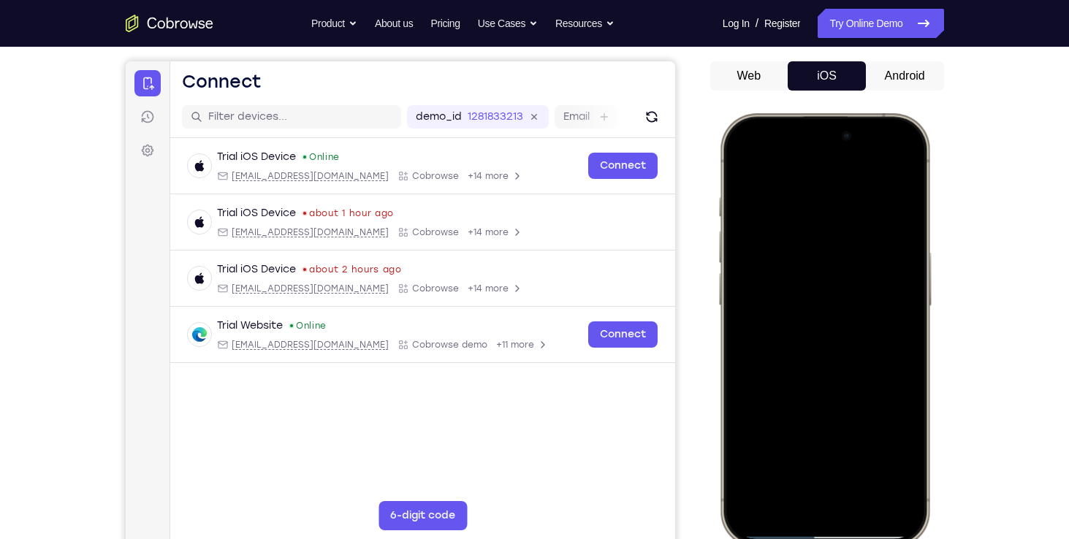
scroll to position [130, 0]
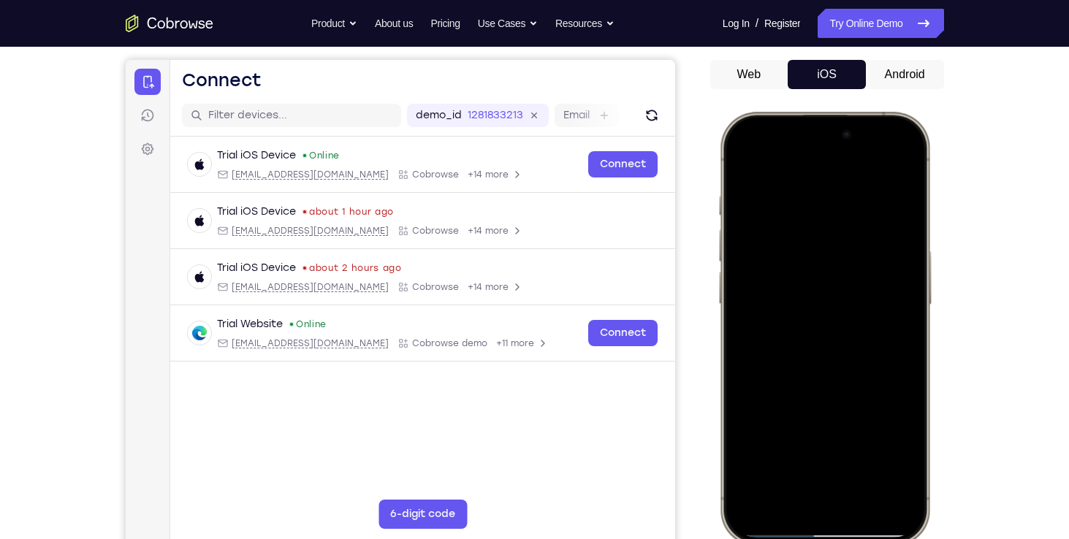
click at [747, 460] on div at bounding box center [824, 328] width 192 height 417
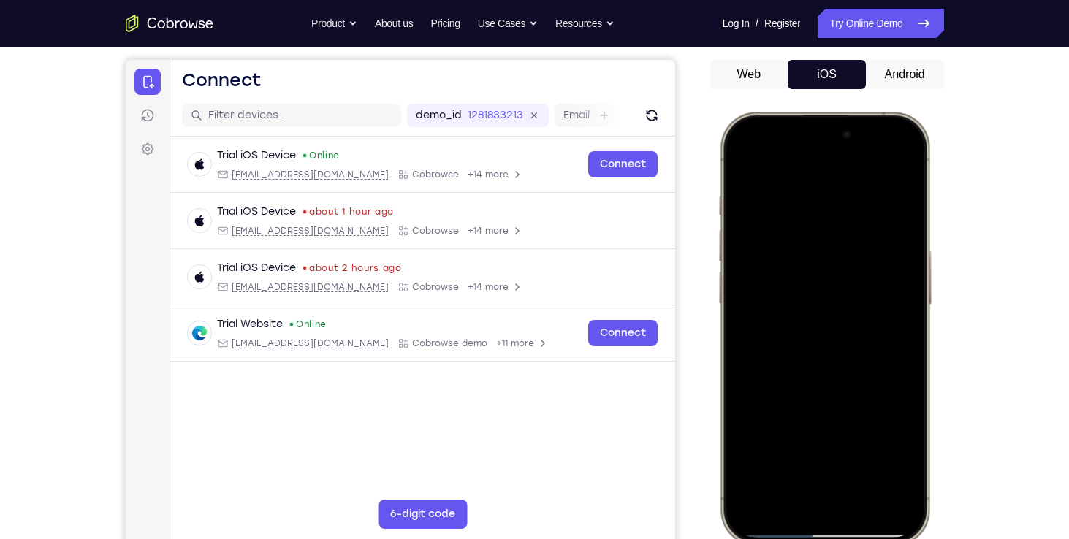
click at [747, 460] on div at bounding box center [824, 328] width 192 height 417
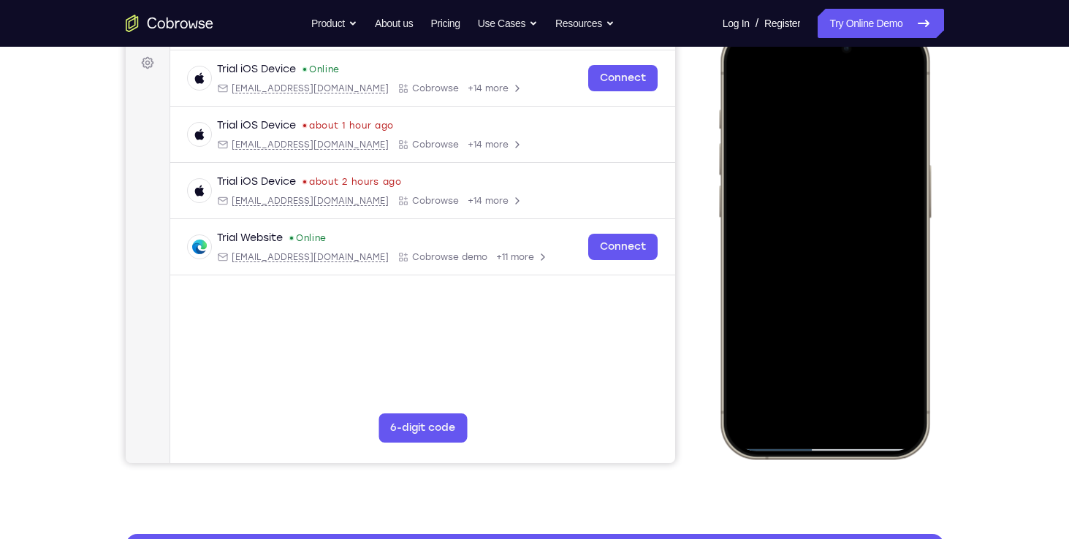
scroll to position [216, 0]
click at [896, 403] on div at bounding box center [824, 242] width 192 height 417
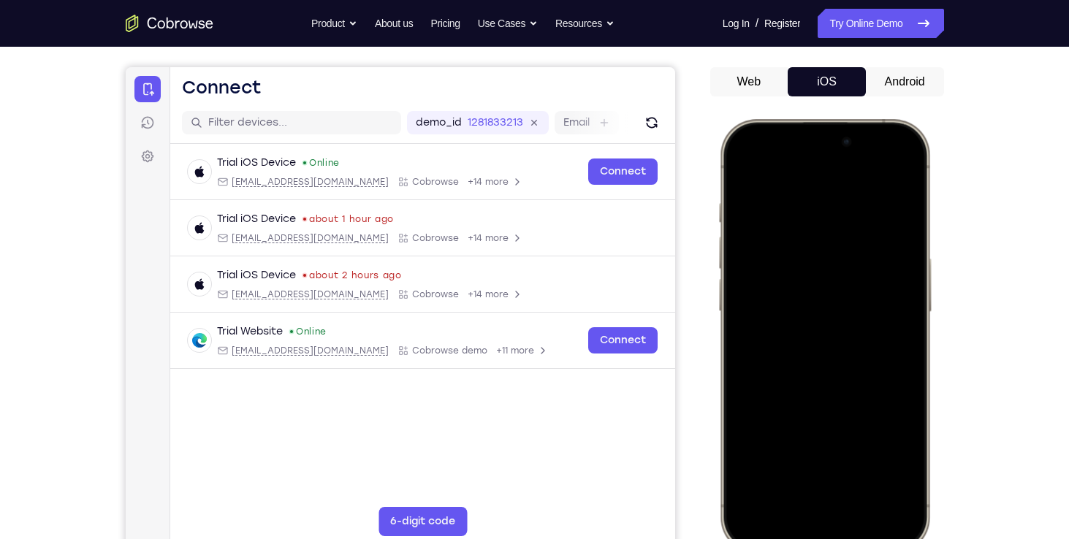
scroll to position [121, 0]
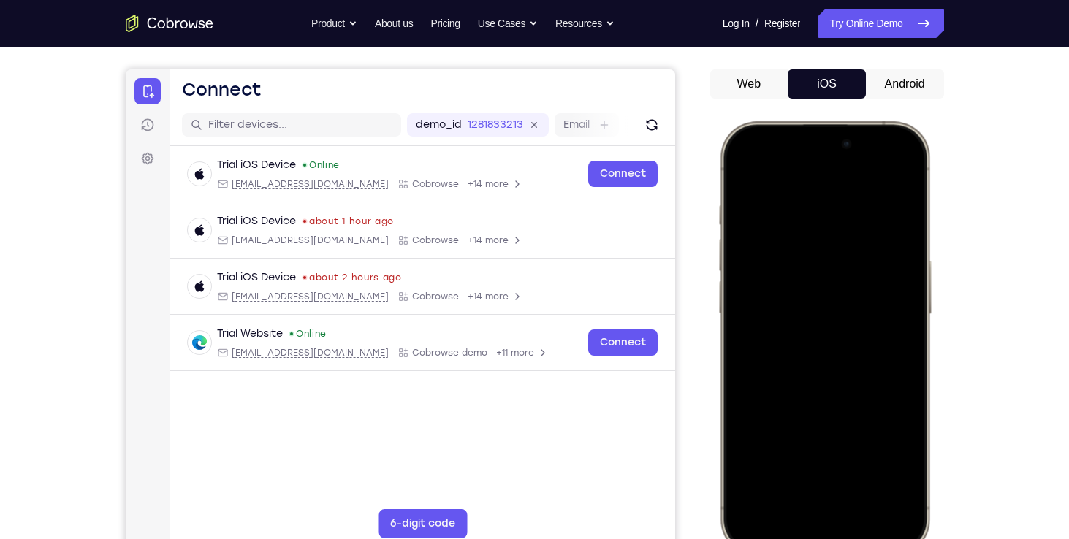
click at [816, 202] on div at bounding box center [824, 337] width 192 height 417
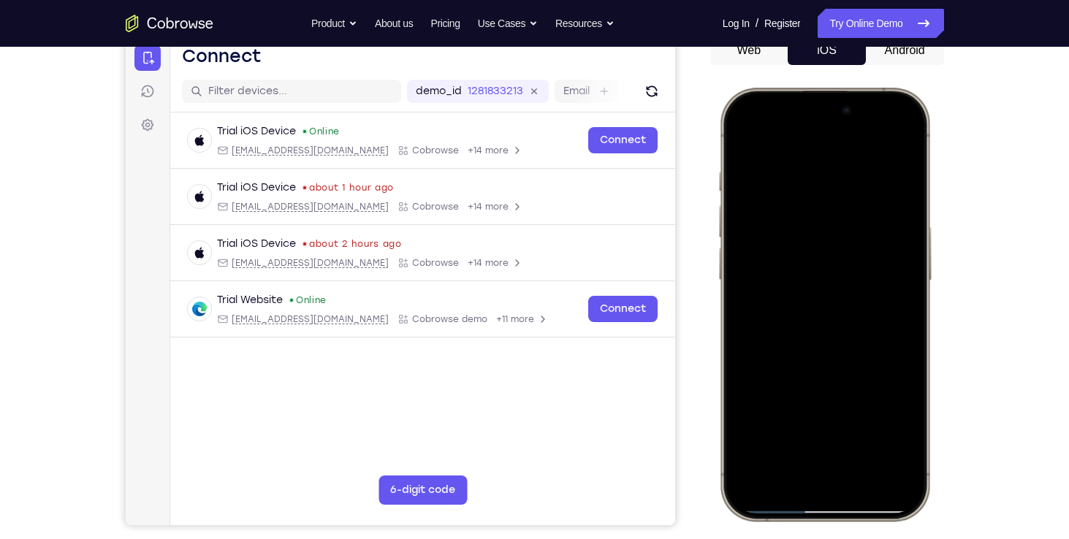
scroll to position [155, 0]
click at [870, 426] on div at bounding box center [824, 303] width 192 height 417
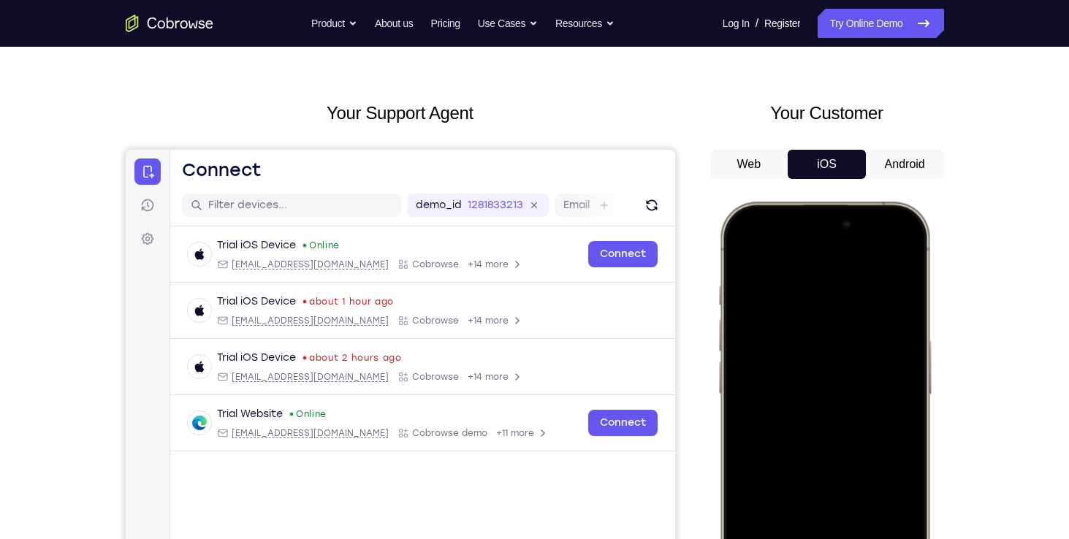
scroll to position [37, 0]
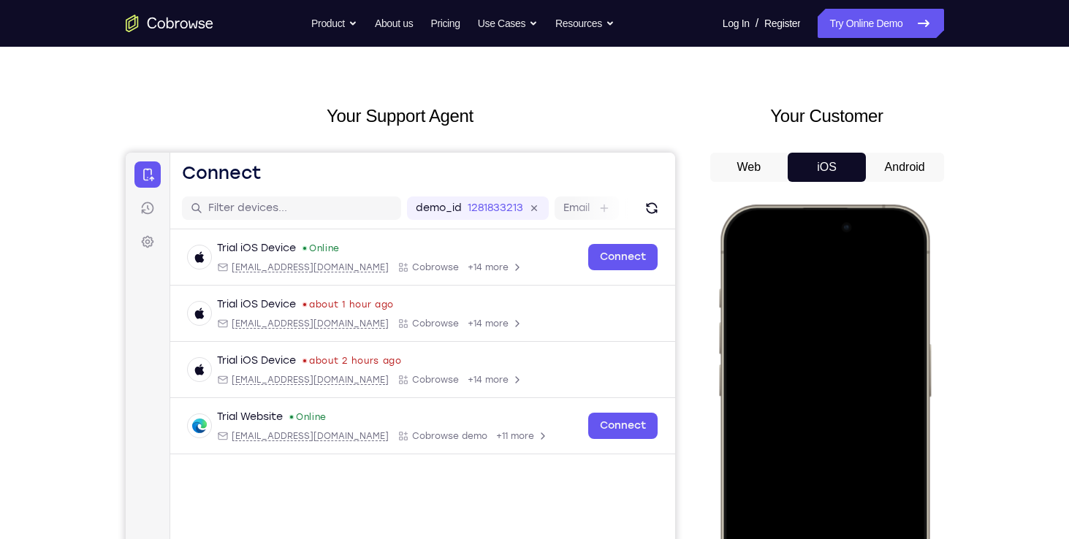
click at [892, 262] on div at bounding box center [824, 421] width 192 height 417
click at [766, 368] on div at bounding box center [824, 421] width 192 height 417
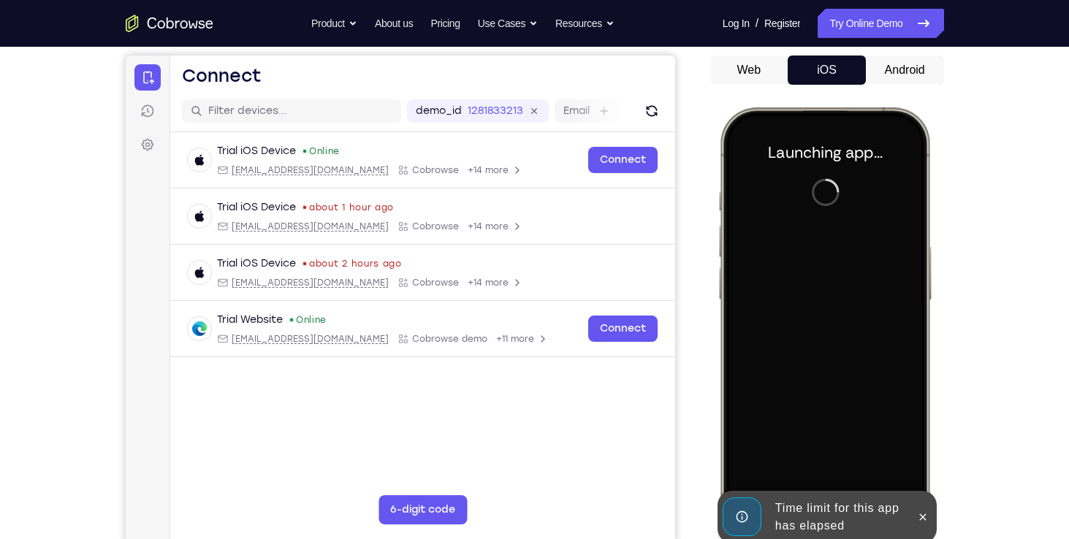
scroll to position [161, 0]
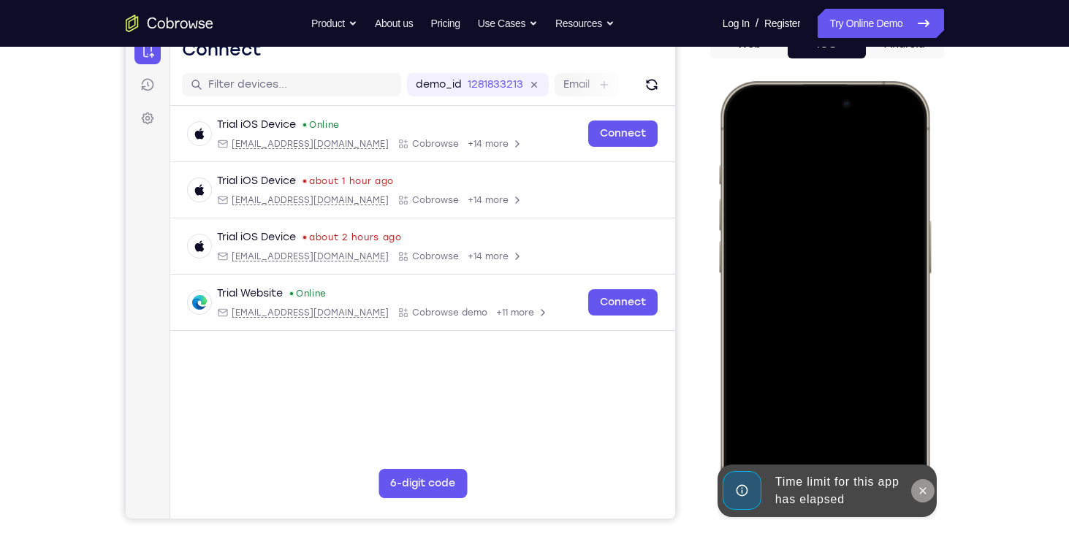
click at [917, 494] on icon at bounding box center [922, 491] width 12 height 12
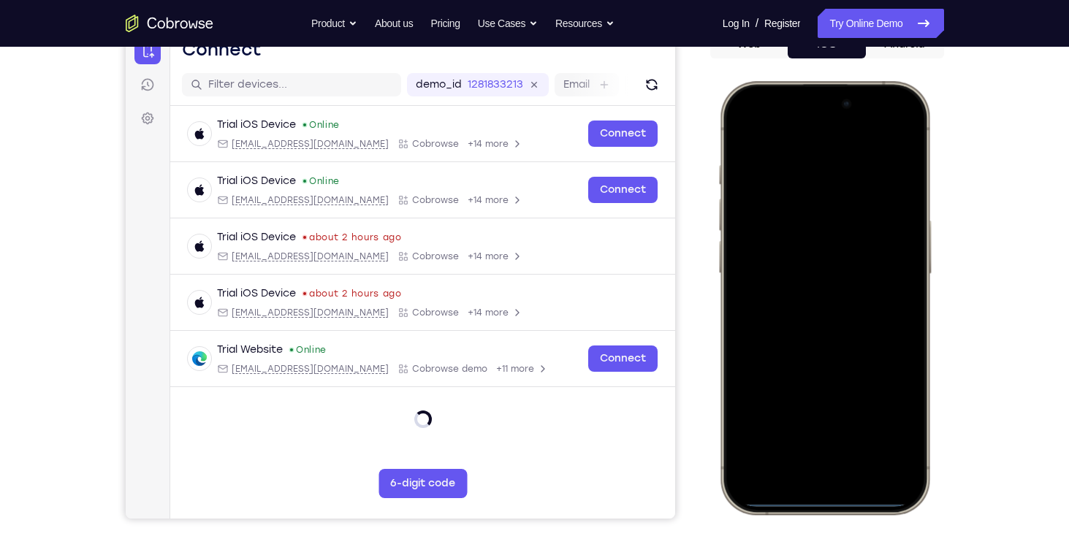
drag, startPoint x: 874, startPoint y: 100, endPoint x: 902, endPoint y: 260, distance: 162.5
click at [902, 260] on div at bounding box center [824, 297] width 192 height 417
click at [851, 197] on div at bounding box center [824, 297] width 192 height 417
drag, startPoint x: 771, startPoint y: 94, endPoint x: 816, endPoint y: 295, distance: 205.9
click at [816, 295] on div at bounding box center [824, 297] width 192 height 417
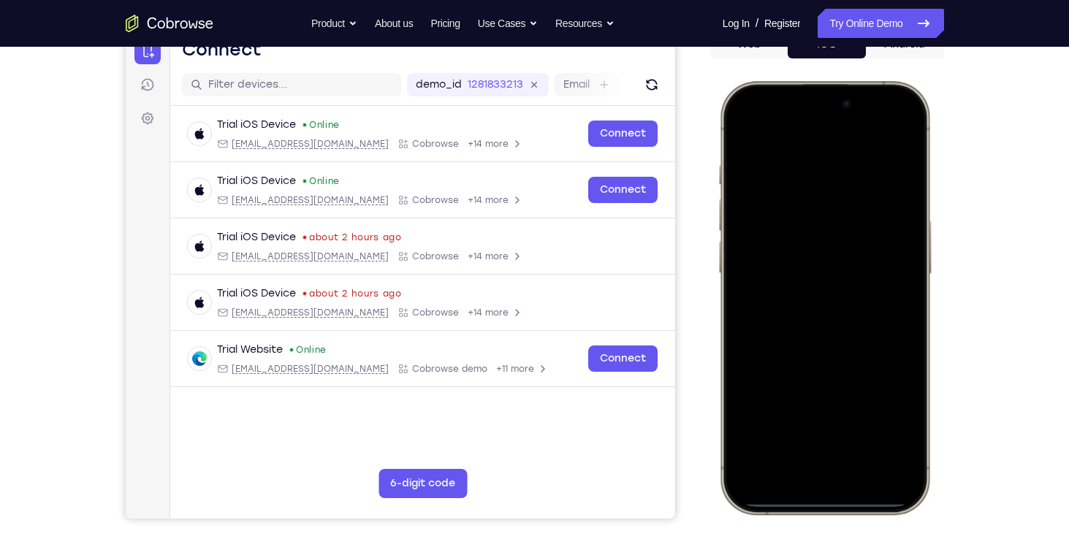
drag, startPoint x: 818, startPoint y: 210, endPoint x: 828, endPoint y: 361, distance: 151.6
click at [828, 361] on div at bounding box center [824, 297] width 192 height 417
click at [882, 126] on div at bounding box center [824, 297] width 192 height 417
click at [793, 191] on div at bounding box center [824, 297] width 192 height 417
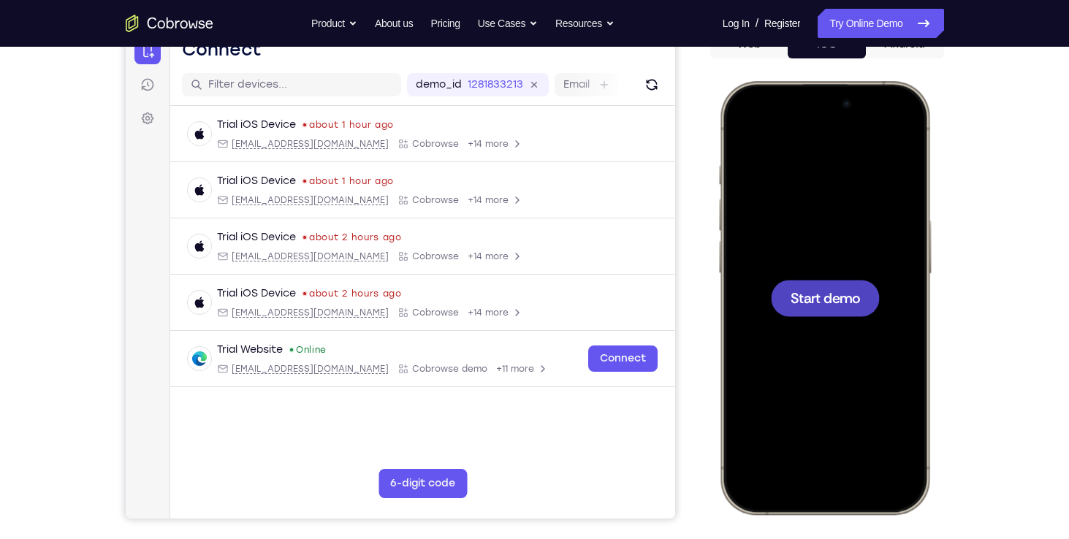
click at [793, 280] on div at bounding box center [824, 298] width 109 height 37
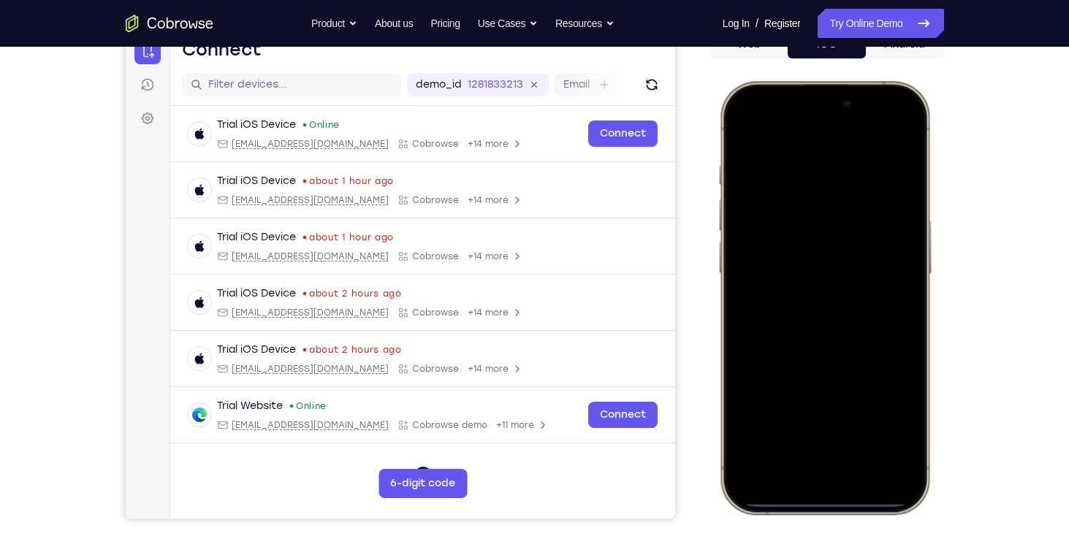
drag, startPoint x: 755, startPoint y: 97, endPoint x: 775, endPoint y: 321, distance: 224.4
click at [775, 321] on div at bounding box center [824, 297] width 192 height 417
drag, startPoint x: 836, startPoint y: 243, endPoint x: 835, endPoint y: 370, distance: 127.1
click at [835, 370] on div at bounding box center [824, 297] width 192 height 417
click at [893, 123] on div at bounding box center [824, 297] width 192 height 417
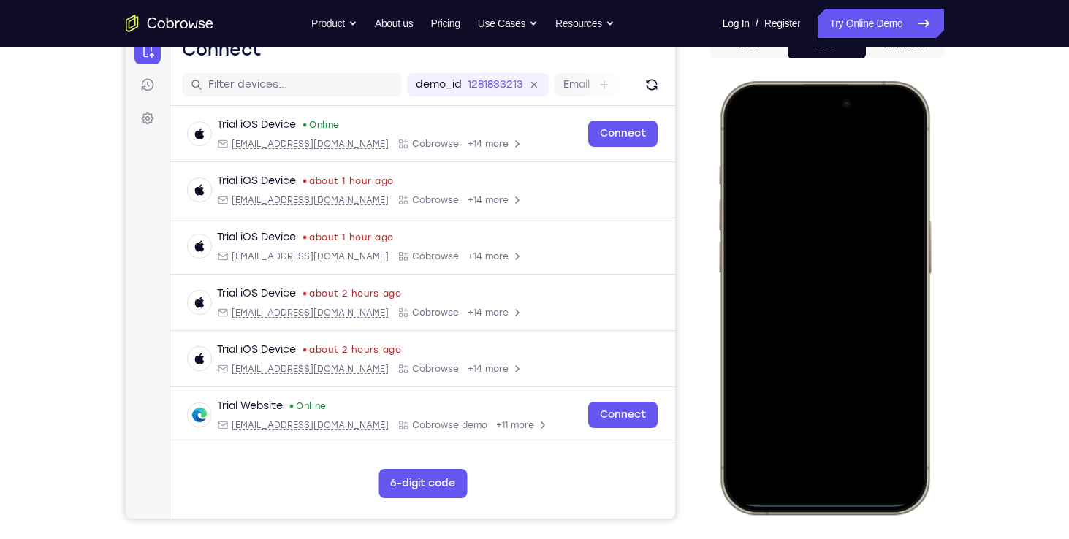
click at [793, 207] on div at bounding box center [824, 297] width 192 height 417
click at [804, 457] on div at bounding box center [824, 297] width 192 height 417
click at [752, 234] on div at bounding box center [824, 297] width 192 height 417
click at [790, 417] on div at bounding box center [824, 297] width 192 height 417
click at [803, 320] on div at bounding box center [824, 297] width 192 height 417
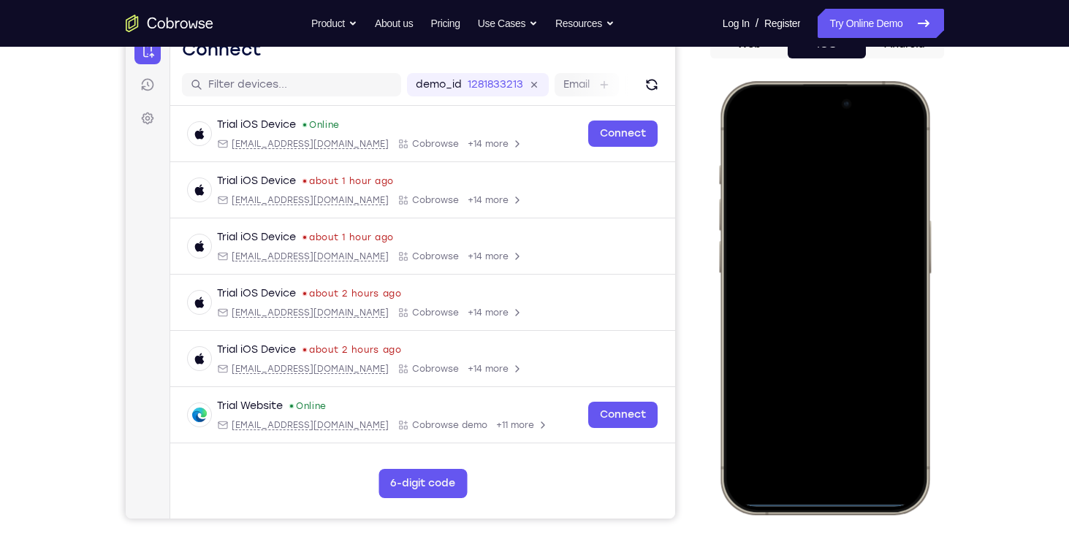
click at [803, 320] on div at bounding box center [824, 297] width 192 height 417
click at [744, 136] on div at bounding box center [824, 297] width 192 height 417
click at [774, 232] on div at bounding box center [824, 297] width 192 height 417
click at [777, 269] on div at bounding box center [824, 297] width 192 height 417
click at [782, 298] on div at bounding box center [824, 297] width 192 height 417
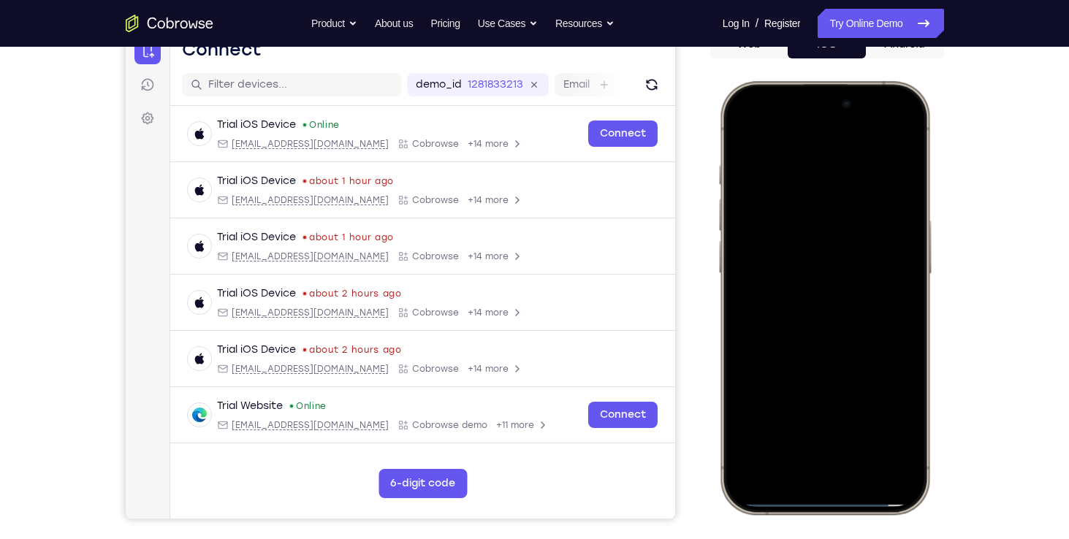
click at [779, 364] on div at bounding box center [824, 297] width 192 height 417
click at [853, 429] on div at bounding box center [824, 297] width 192 height 417
click at [744, 129] on div at bounding box center [824, 297] width 192 height 417
drag, startPoint x: 799, startPoint y: 183, endPoint x: 686, endPoint y: 174, distance: 113.6
click at [717, 174] on html "Online web based iOS Simulators and Android Emulators. Run iPhone, iPad, Mobile…" at bounding box center [826, 300] width 219 height 438
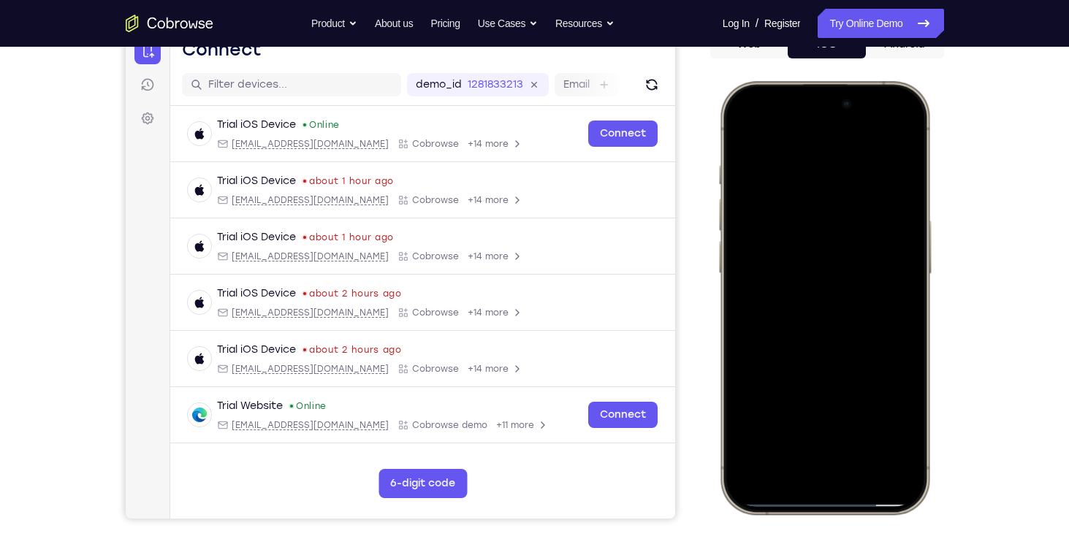
click at [823, 215] on div at bounding box center [824, 297] width 192 height 417
click at [825, 315] on div at bounding box center [824, 298] width 109 height 37
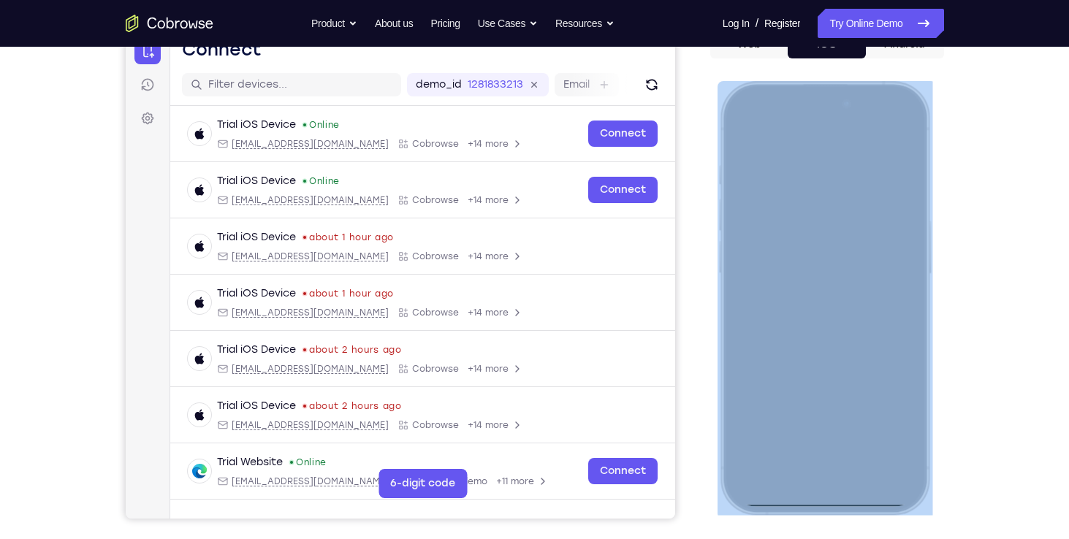
drag, startPoint x: 770, startPoint y: 86, endPoint x: 770, endPoint y: 140, distance: 54.1
click at [770, 140] on div at bounding box center [824, 298] width 215 height 434
drag, startPoint x: 770, startPoint y: 140, endPoint x: 760, endPoint y: 113, distance: 28.9
click at [760, 113] on div at bounding box center [824, 297] width 192 height 417
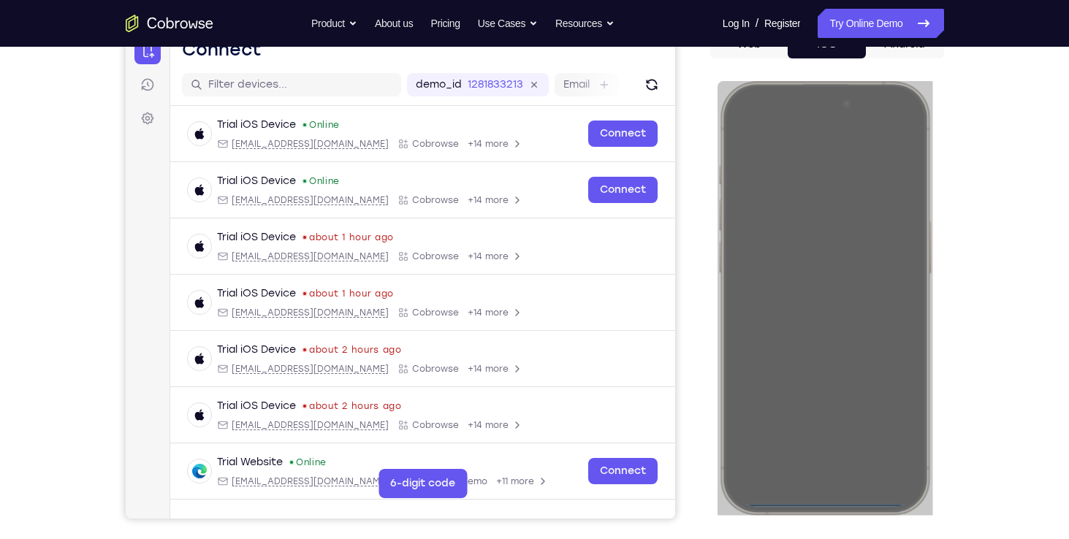
click at [996, 199] on div "Your Support Agent Your Customer Web iOS Android Next Steps We’d be happy to gi…" at bounding box center [534, 368] width 935 height 964
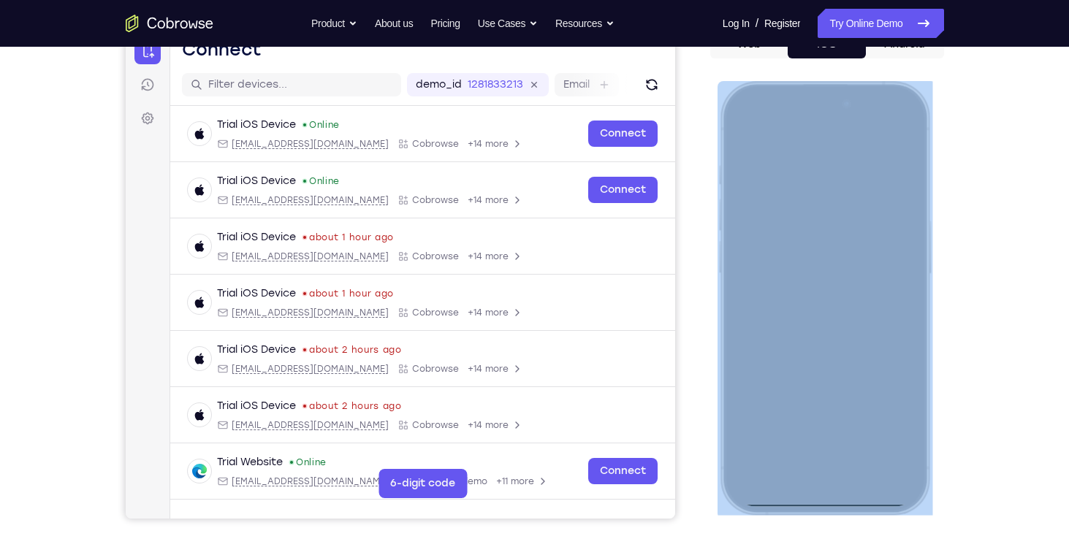
click at [774, 88] on div at bounding box center [824, 298] width 215 height 434
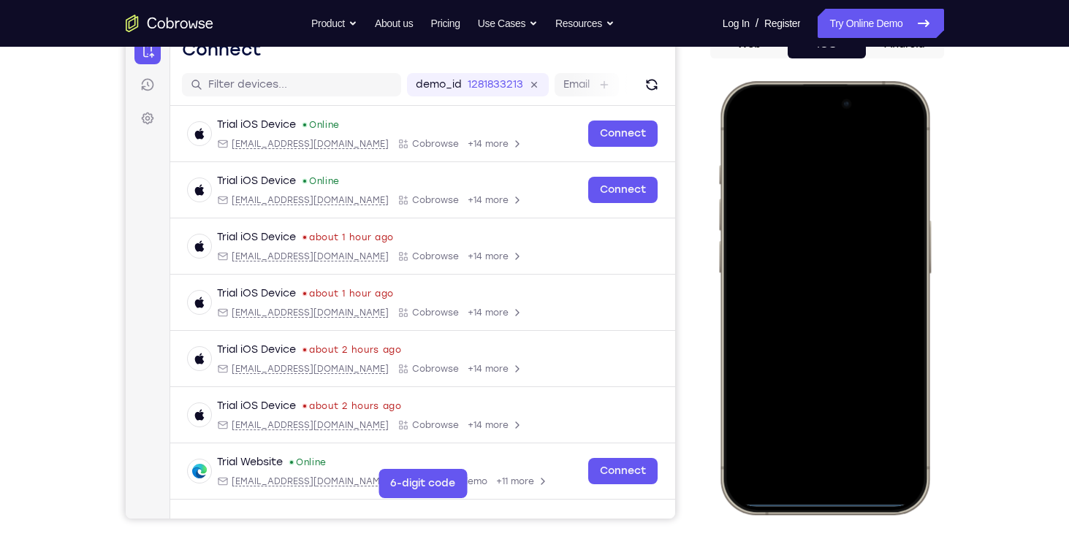
drag, startPoint x: 774, startPoint y: 91, endPoint x: 798, endPoint y: 402, distance: 312.2
click at [798, 402] on div at bounding box center [824, 297] width 192 height 417
drag, startPoint x: 809, startPoint y: 286, endPoint x: 815, endPoint y: 391, distance: 104.7
click at [815, 391] on div at bounding box center [824, 297] width 192 height 417
click at [888, 128] on div at bounding box center [824, 297] width 192 height 417
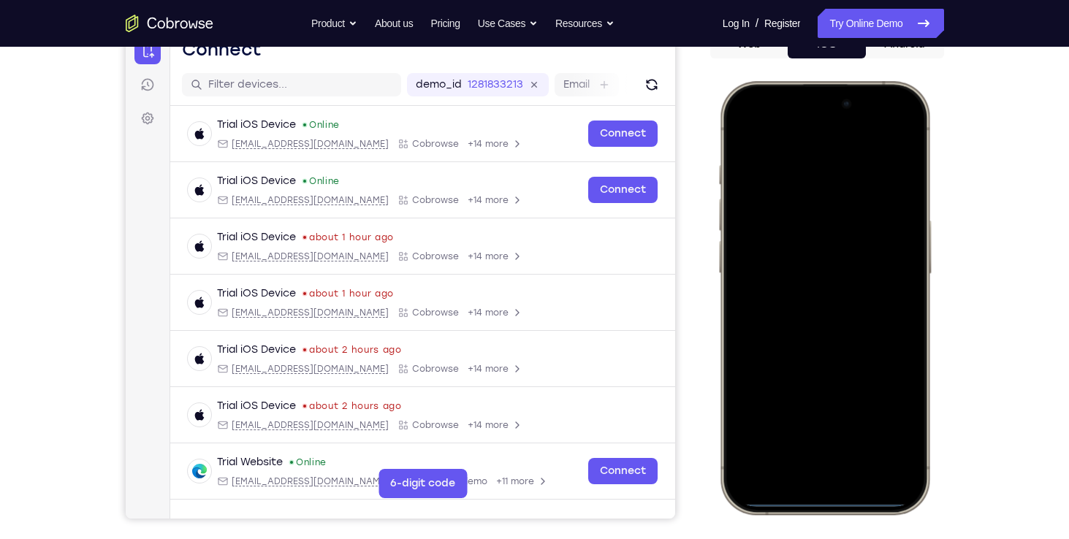
click at [799, 200] on div at bounding box center [824, 297] width 192 height 417
click at [801, 450] on div at bounding box center [824, 297] width 192 height 417
click at [834, 430] on div at bounding box center [824, 297] width 192 height 417
click at [801, 259] on div at bounding box center [824, 297] width 192 height 417
click at [796, 282] on div at bounding box center [824, 297] width 192 height 417
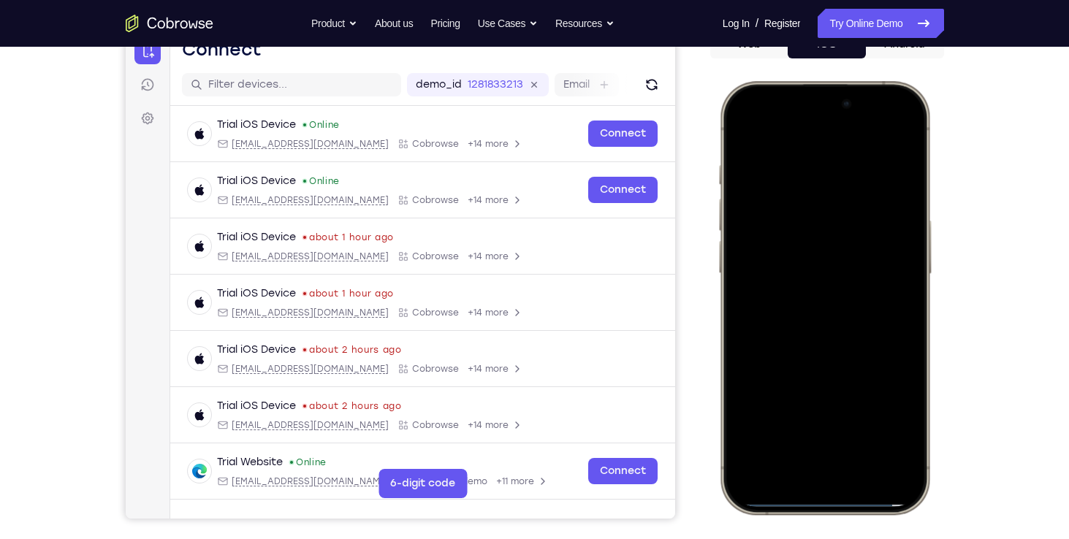
click at [874, 281] on div at bounding box center [824, 297] width 192 height 417
click at [817, 321] on div at bounding box center [824, 297] width 192 height 417
click at [828, 247] on div at bounding box center [824, 297] width 192 height 417
click at [907, 130] on div at bounding box center [824, 297] width 192 height 417
click at [739, 128] on div at bounding box center [824, 297] width 192 height 417
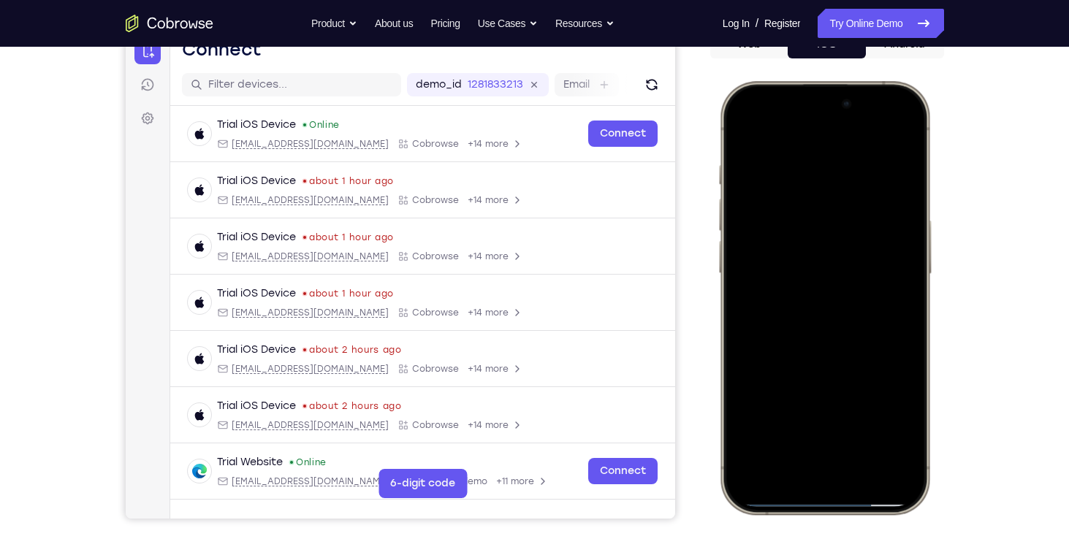
click at [859, 432] on div at bounding box center [824, 297] width 192 height 417
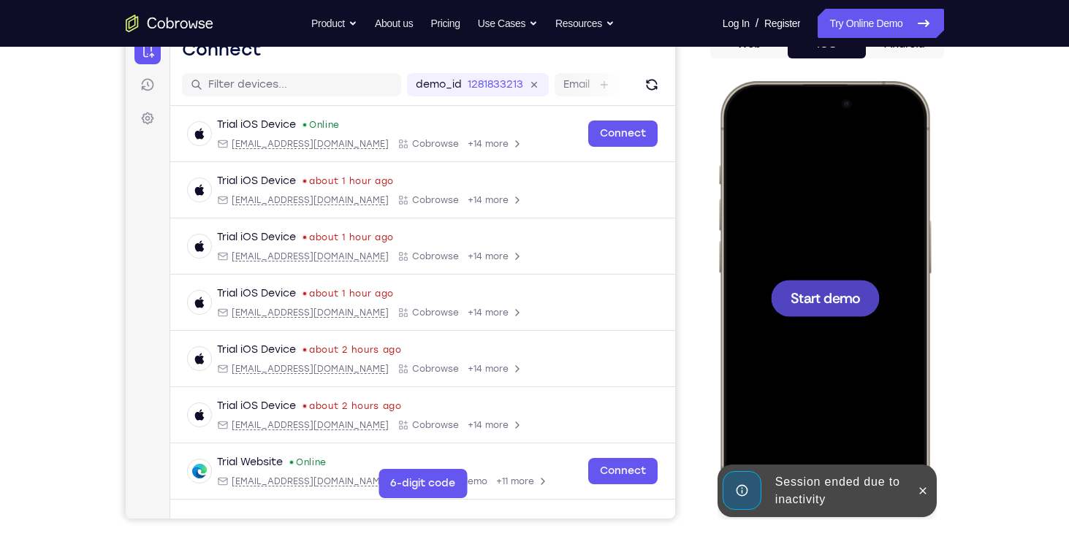
click at [831, 240] on div at bounding box center [824, 297] width 192 height 417
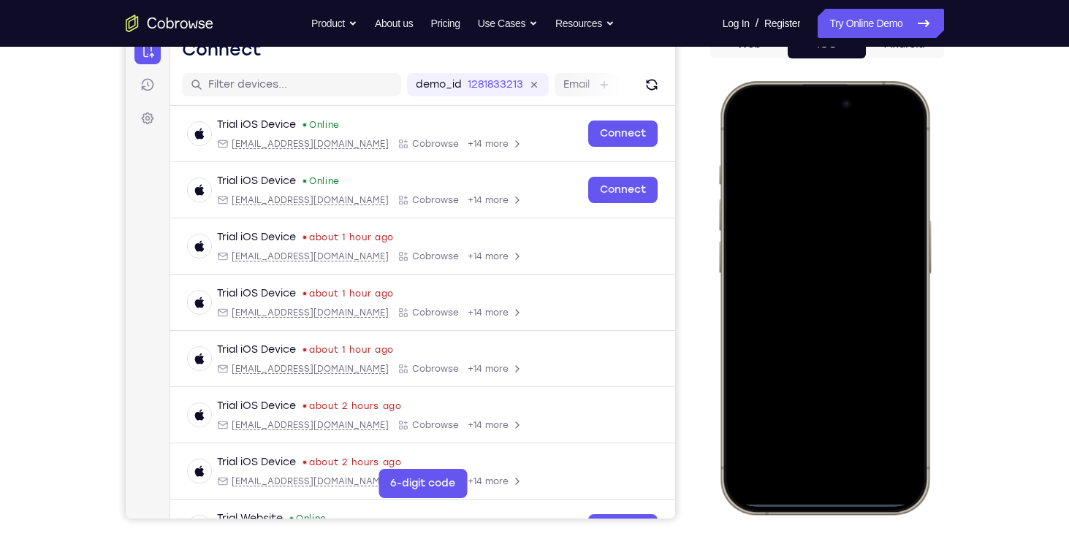
drag, startPoint x: 891, startPoint y: 98, endPoint x: 882, endPoint y: 268, distance: 170.4
click at [882, 268] on div at bounding box center [824, 297] width 192 height 417
click at [858, 244] on div at bounding box center [824, 297] width 192 height 417
drag, startPoint x: 773, startPoint y: 98, endPoint x: 785, endPoint y: 247, distance: 149.5
click at [785, 247] on div at bounding box center [824, 297] width 192 height 417
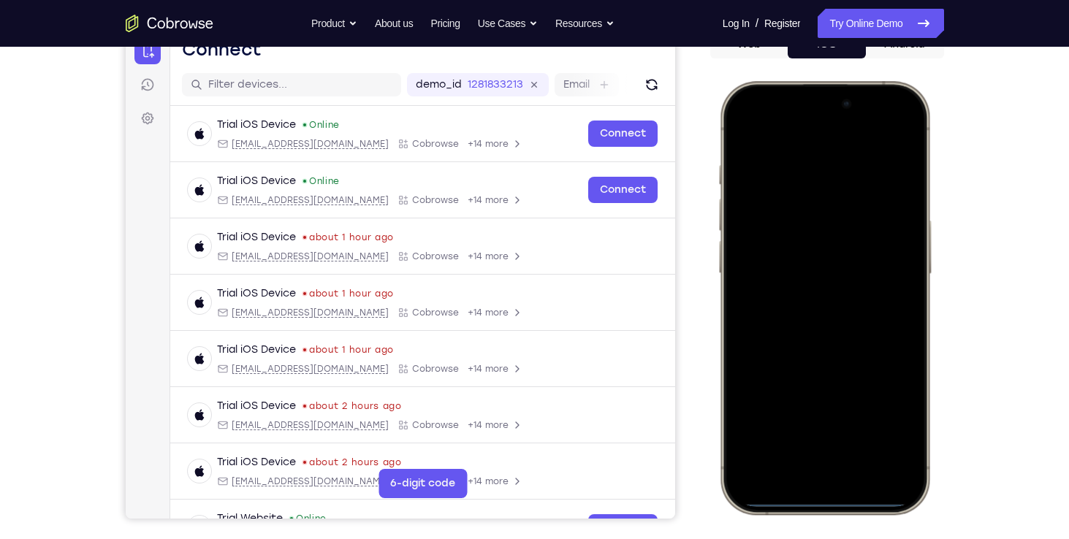
drag, startPoint x: 788, startPoint y: 270, endPoint x: 884, endPoint y: 487, distance: 237.1
click at [884, 487] on div at bounding box center [824, 297] width 192 height 417
click at [904, 128] on div at bounding box center [824, 297] width 192 height 417
click at [798, 210] on div at bounding box center [824, 297] width 192 height 417
click at [816, 451] on div at bounding box center [824, 297] width 192 height 417
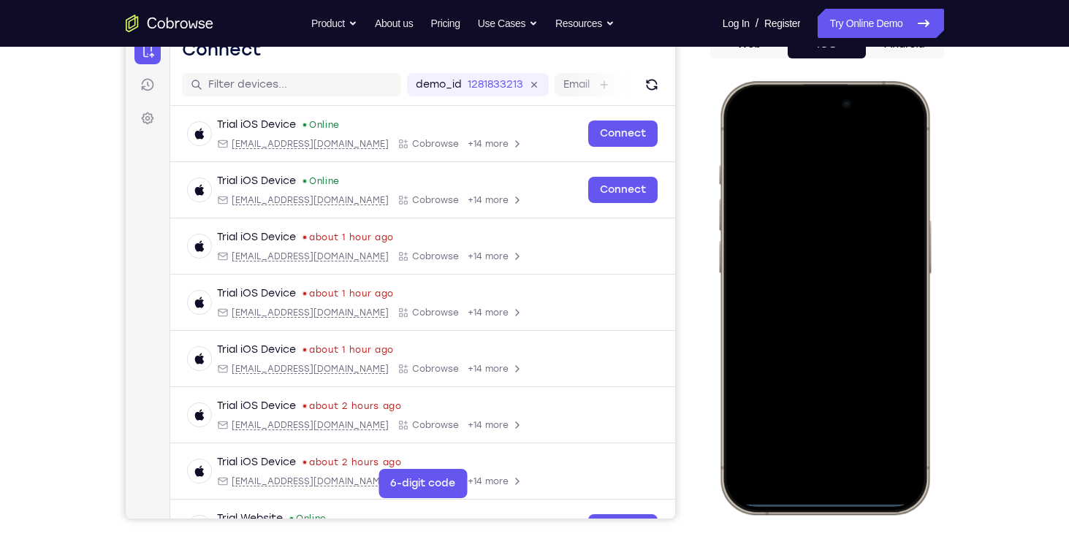
click at [804, 324] on div at bounding box center [824, 297] width 192 height 417
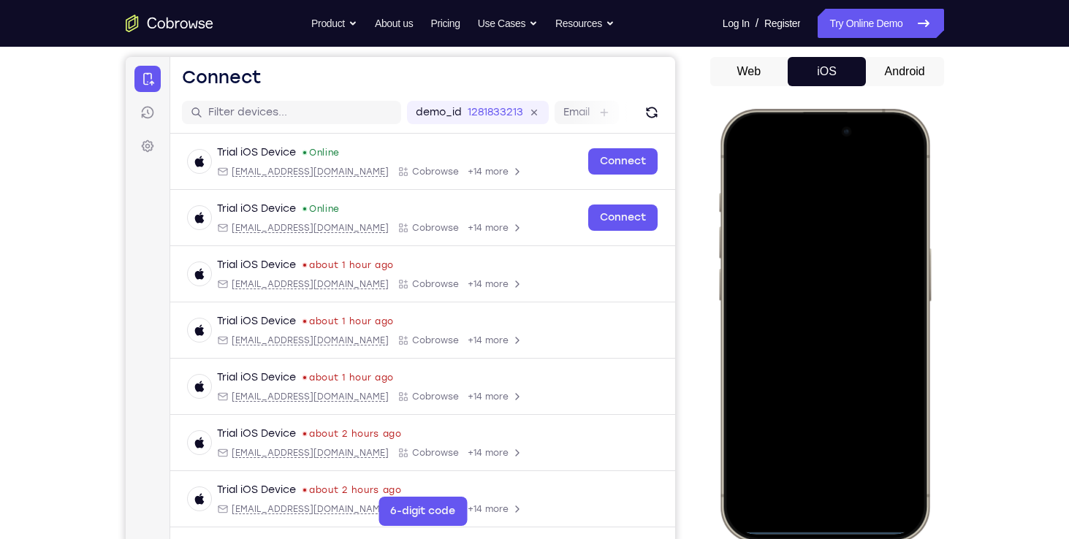
scroll to position [132, 0]
click at [823, 266] on div at bounding box center [824, 326] width 192 height 417
click at [796, 298] on div at bounding box center [824, 326] width 192 height 417
click at [904, 306] on div at bounding box center [824, 326] width 192 height 417
click at [826, 329] on div at bounding box center [824, 326] width 192 height 417
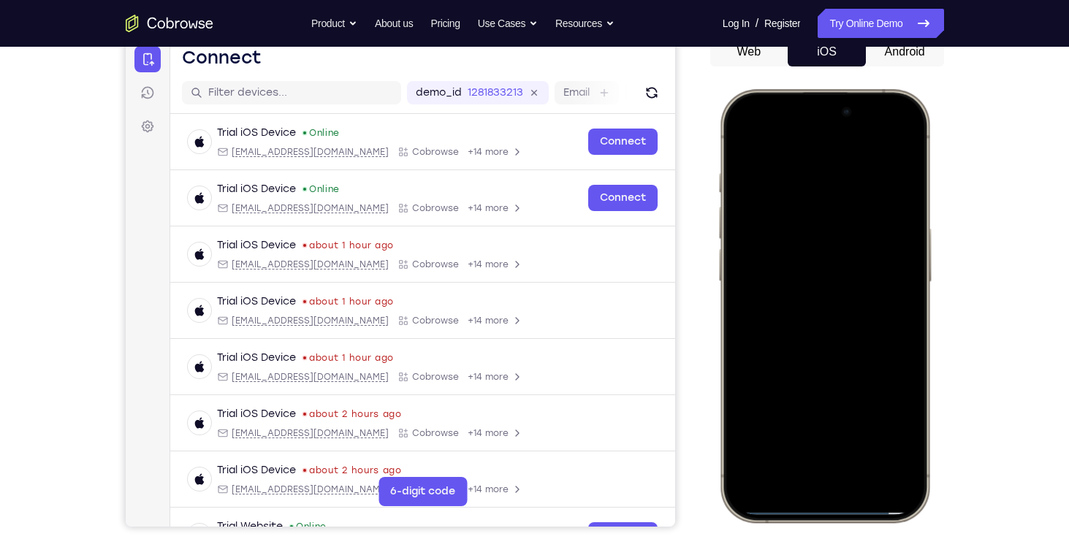
scroll to position [154, 0]
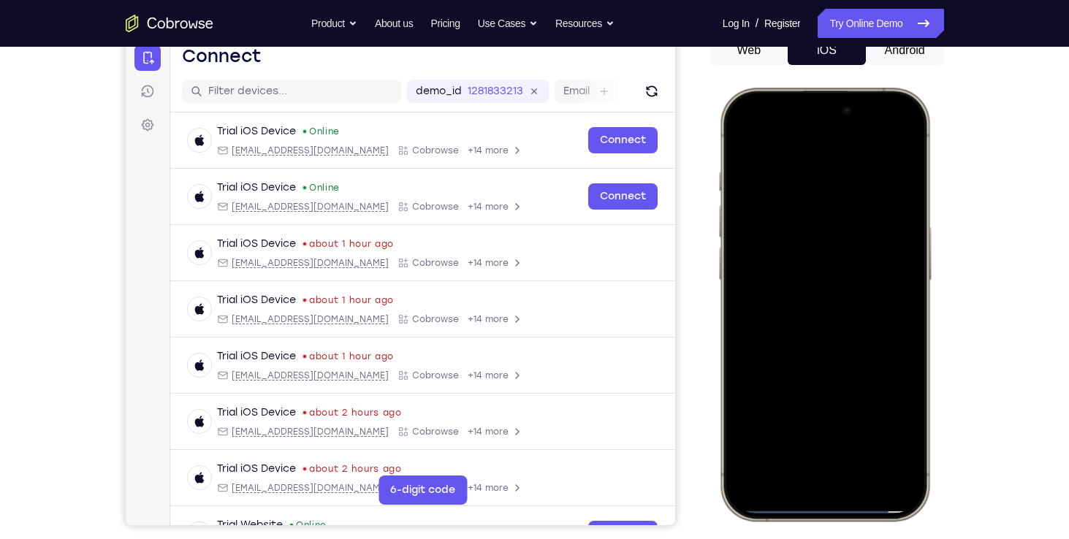
click at [834, 376] on div at bounding box center [824, 304] width 192 height 417
click at [861, 435] on div at bounding box center [824, 304] width 192 height 417
click at [824, 315] on div at bounding box center [824, 304] width 192 height 417
click at [774, 433] on div at bounding box center [824, 304] width 192 height 417
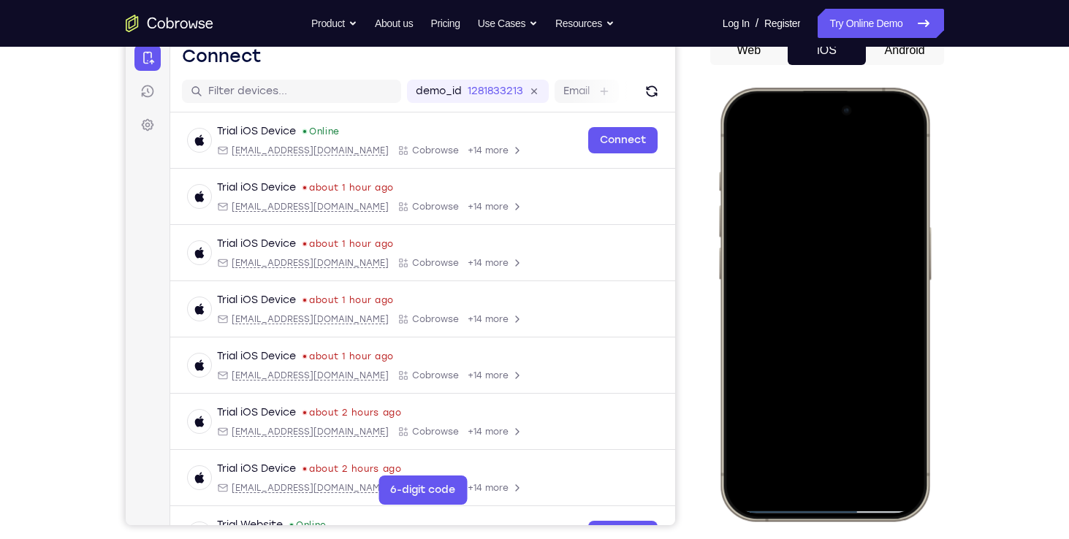
click at [901, 434] on div at bounding box center [824, 304] width 192 height 417
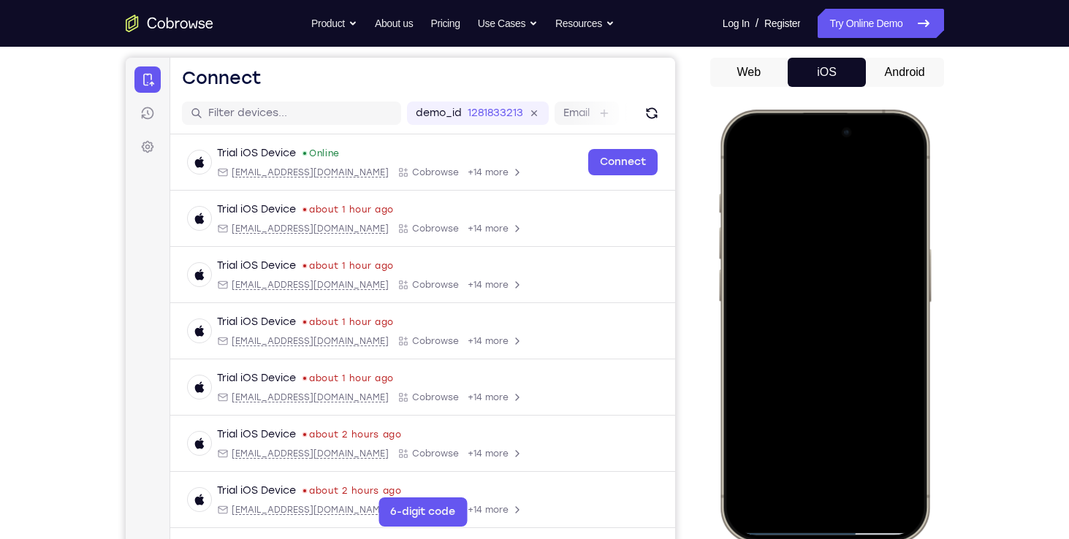
scroll to position [121, 0]
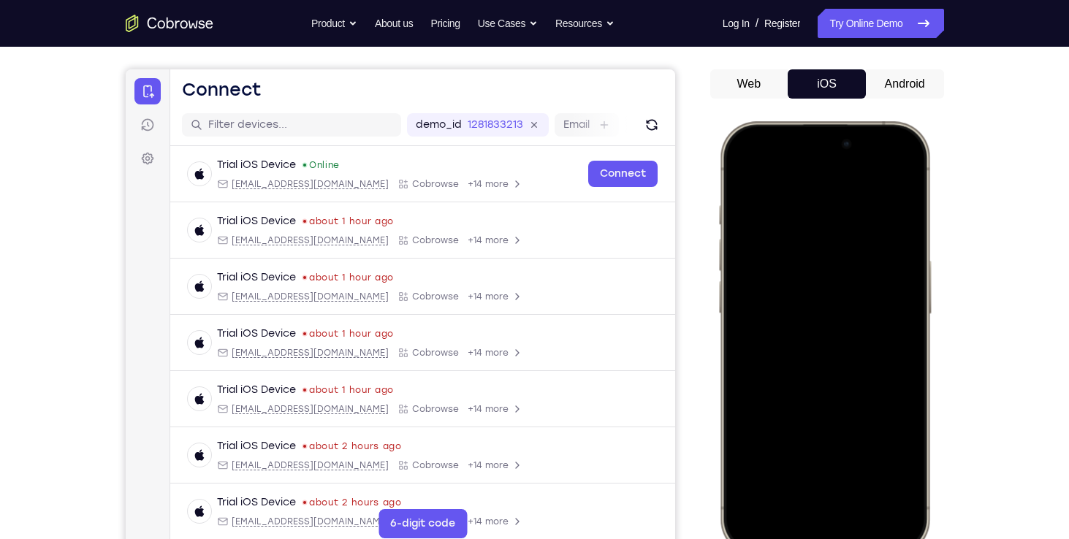
click at [744, 178] on div at bounding box center [824, 337] width 192 height 417
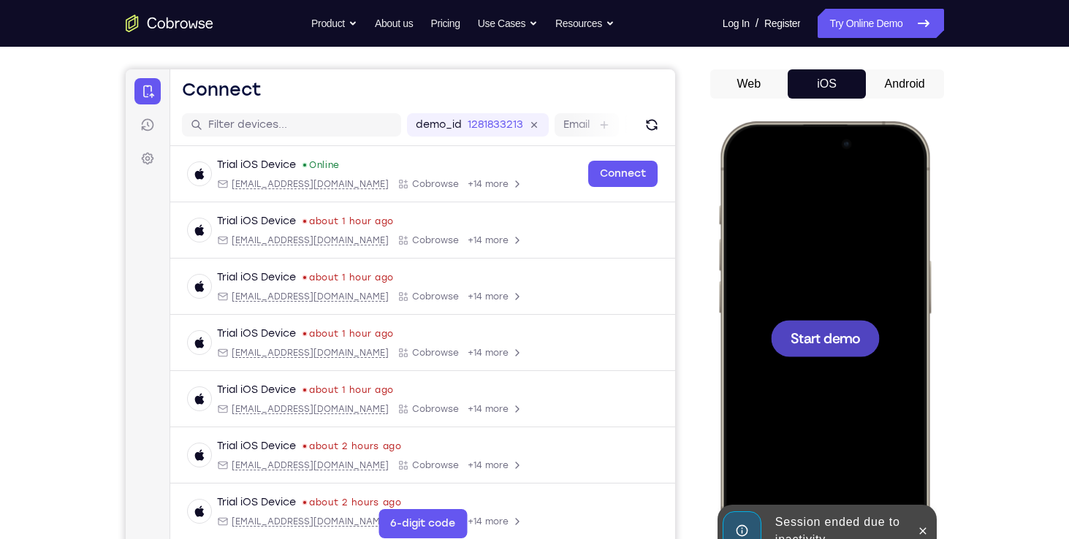
click at [788, 305] on div at bounding box center [824, 337] width 192 height 417
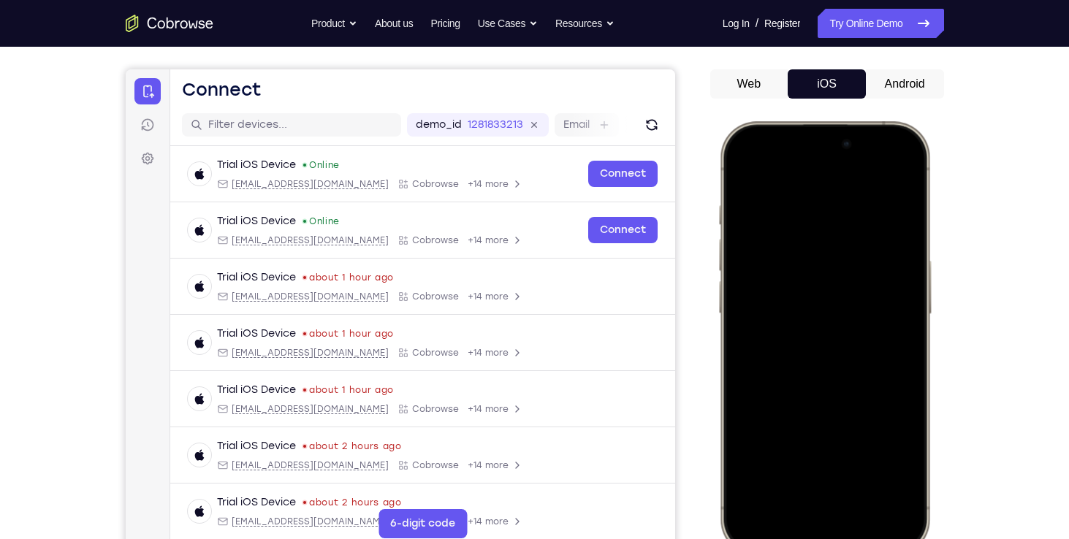
drag, startPoint x: 890, startPoint y: 143, endPoint x: 920, endPoint y: 348, distance: 207.5
click at [920, 348] on div at bounding box center [824, 337] width 192 height 417
click at [877, 151] on div at bounding box center [824, 337] width 192 height 417
drag, startPoint x: 758, startPoint y: 132, endPoint x: 787, endPoint y: 429, distance: 298.0
click at [787, 429] on div at bounding box center [824, 337] width 192 height 417
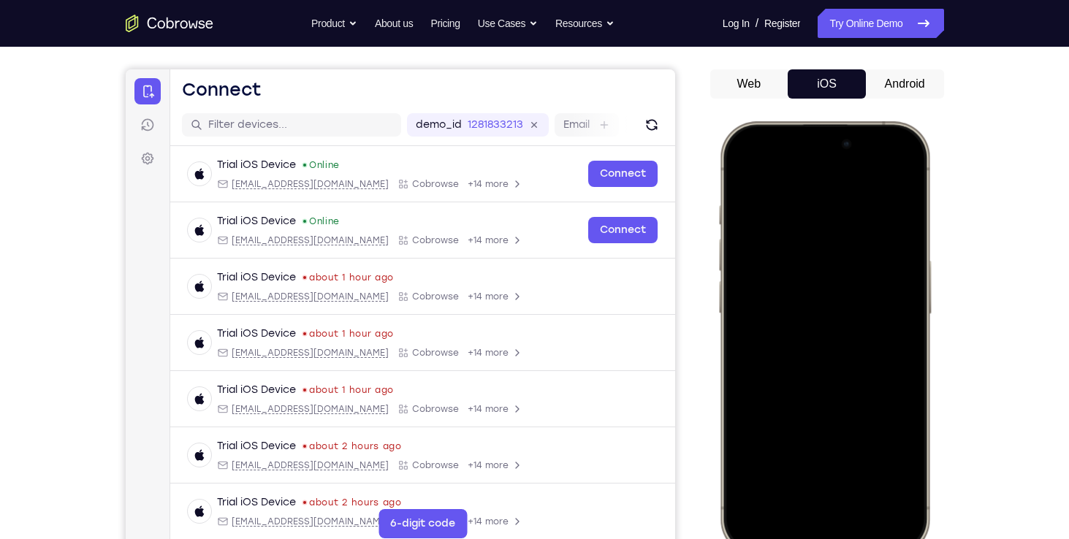
drag, startPoint x: 837, startPoint y: 422, endPoint x: 908, endPoint y: 576, distance: 170.3
click at [908, 538] on html "Online web based iOS Simulators and Android Emulators. Run iPhone, iPad, Mobile…" at bounding box center [826, 340] width 219 height 438
drag, startPoint x: 897, startPoint y: 248, endPoint x: 912, endPoint y: 478, distance: 230.6
click at [912, 478] on div at bounding box center [824, 337] width 192 height 417
click at [873, 167] on div at bounding box center [824, 337] width 192 height 417
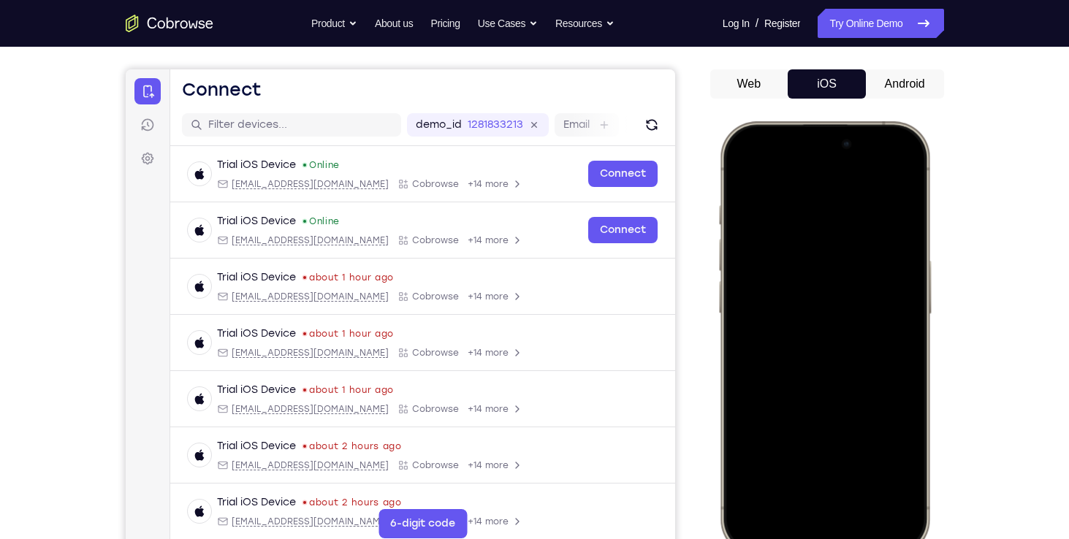
click at [879, 169] on div at bounding box center [824, 337] width 192 height 417
click at [807, 242] on div at bounding box center [824, 337] width 192 height 417
click at [771, 497] on div at bounding box center [824, 337] width 192 height 417
click at [810, 357] on div at bounding box center [824, 337] width 192 height 417
click at [843, 275] on div at bounding box center [824, 337] width 192 height 417
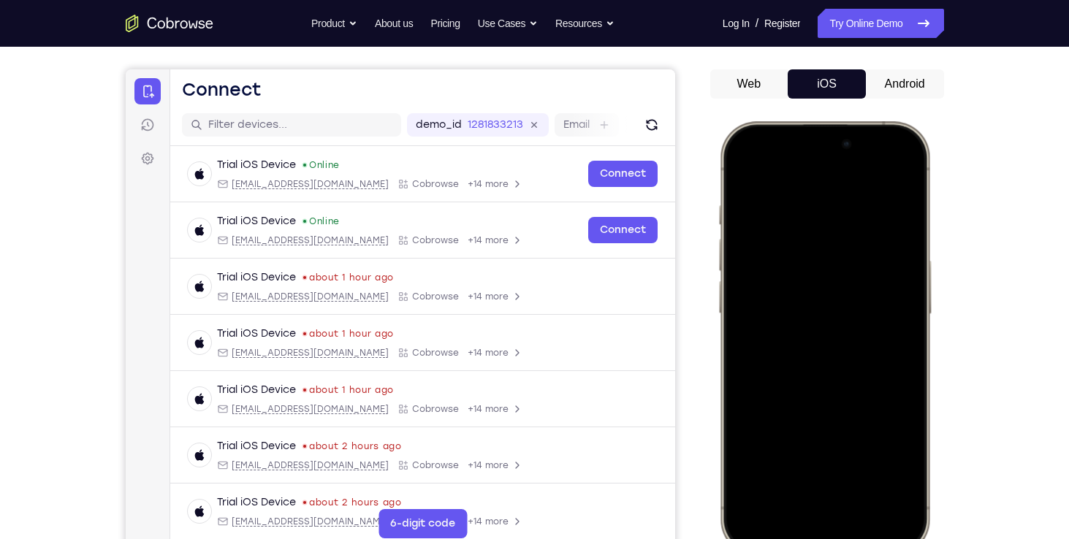
click at [800, 316] on div at bounding box center [824, 337] width 192 height 417
click at [809, 340] on div at bounding box center [824, 337] width 192 height 417
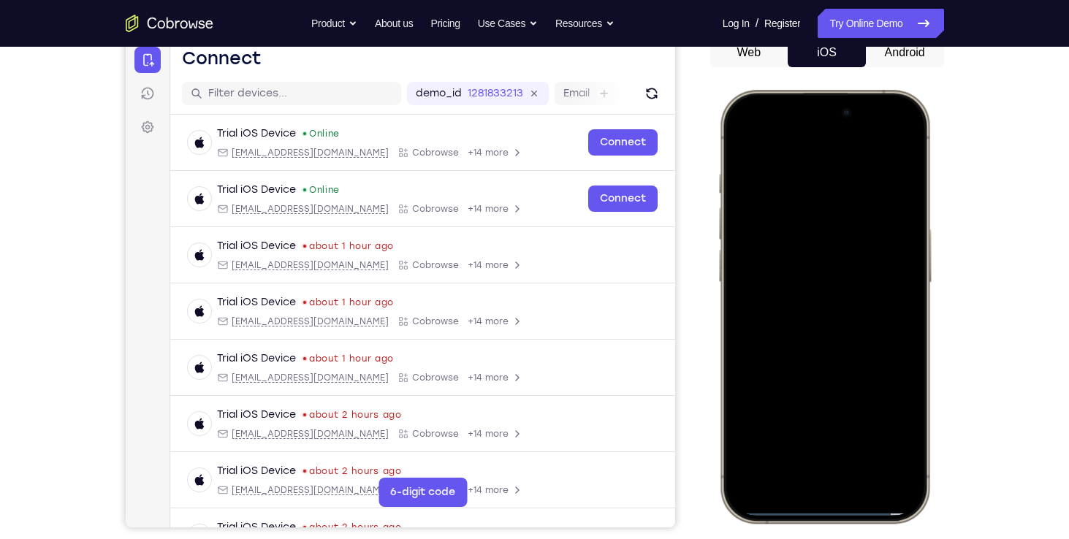
scroll to position [149, 0]
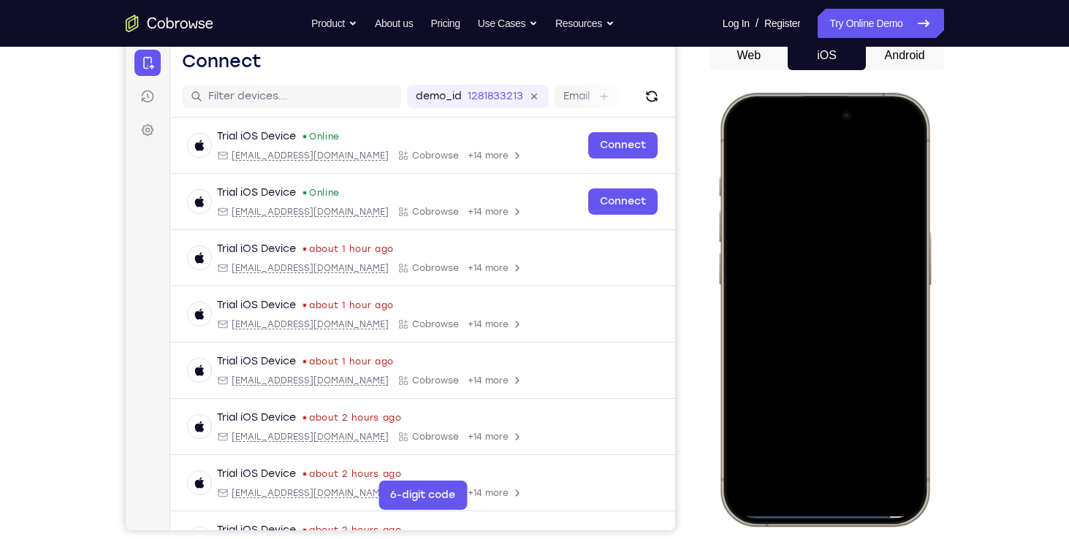
click at [828, 376] on div at bounding box center [824, 309] width 192 height 417
click at [796, 194] on div at bounding box center [824, 309] width 192 height 417
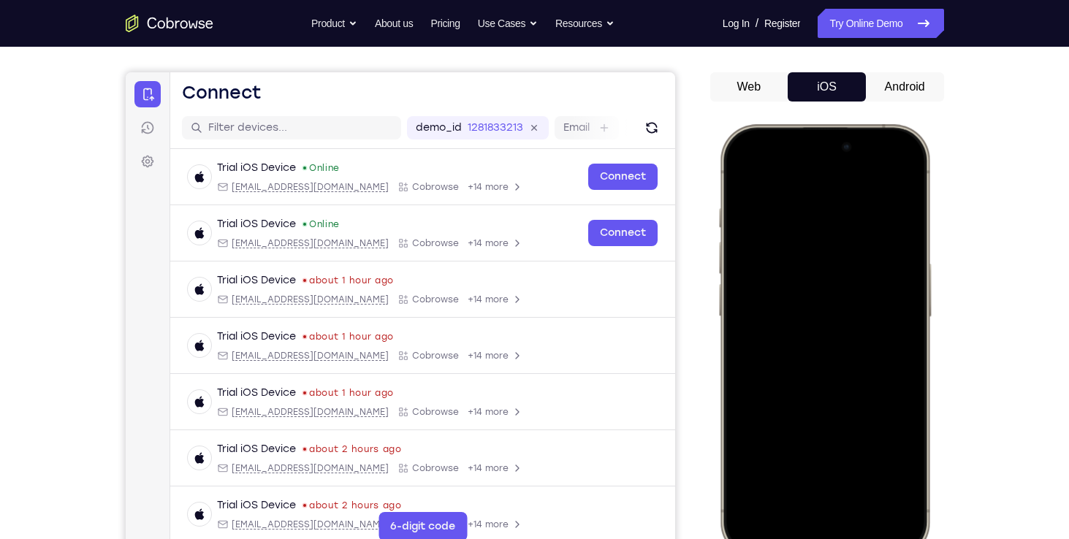
scroll to position [105, 0]
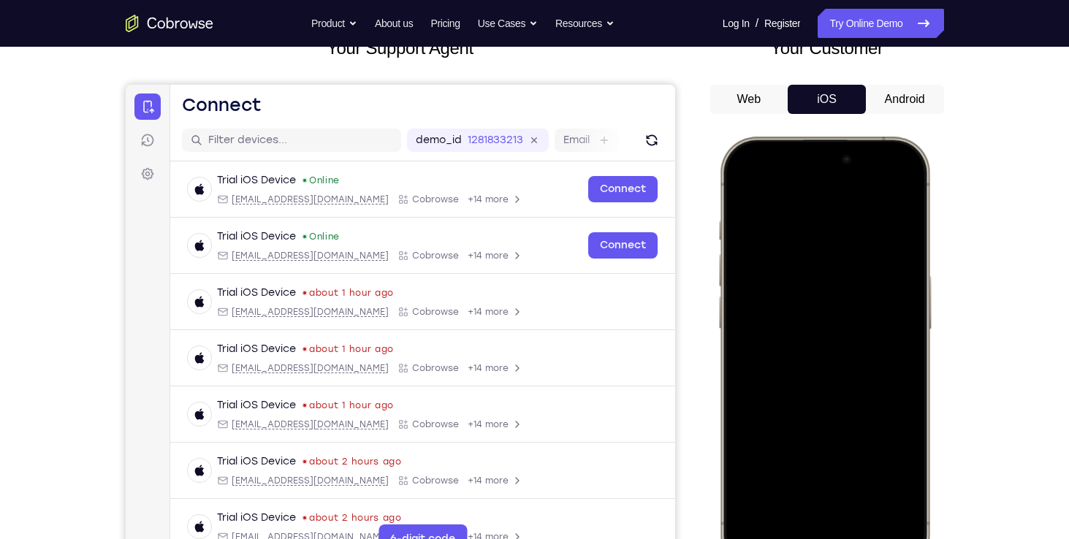
click at [891, 191] on div at bounding box center [824, 353] width 192 height 417
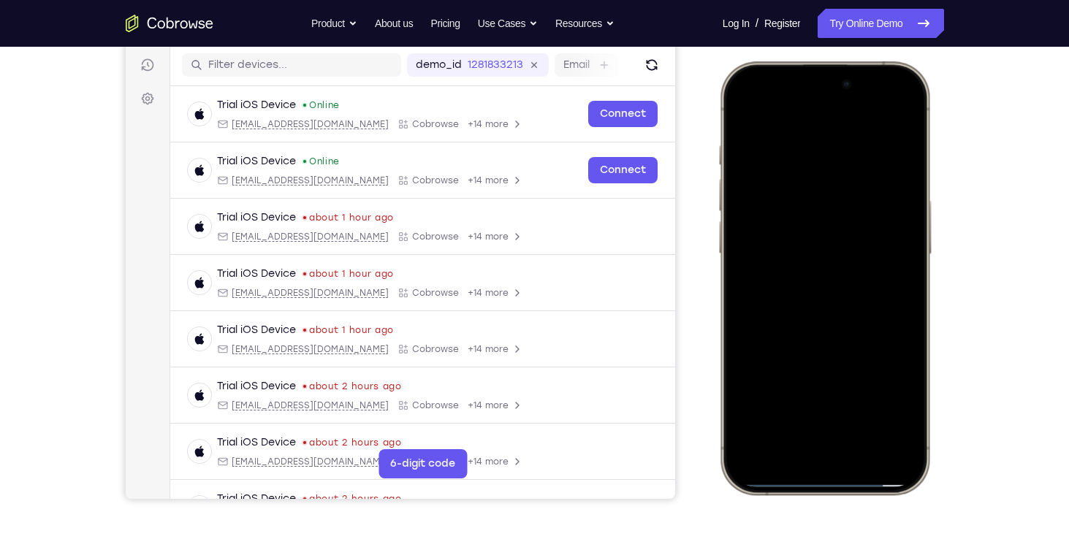
scroll to position [182, 0]
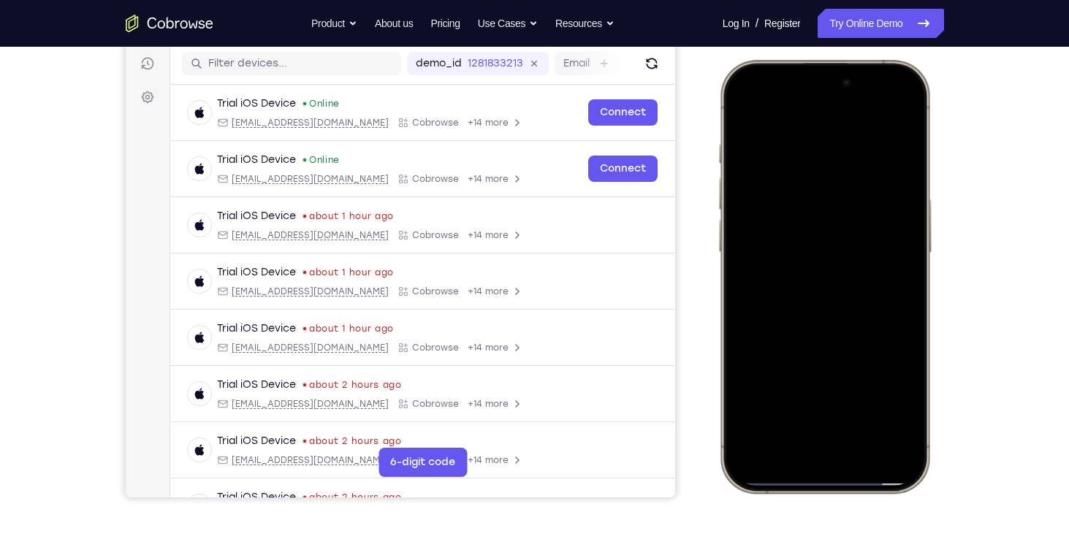
click at [861, 408] on div at bounding box center [824, 276] width 192 height 417
click at [836, 255] on div at bounding box center [824, 276] width 192 height 417
click at [895, 403] on div at bounding box center [824, 276] width 192 height 417
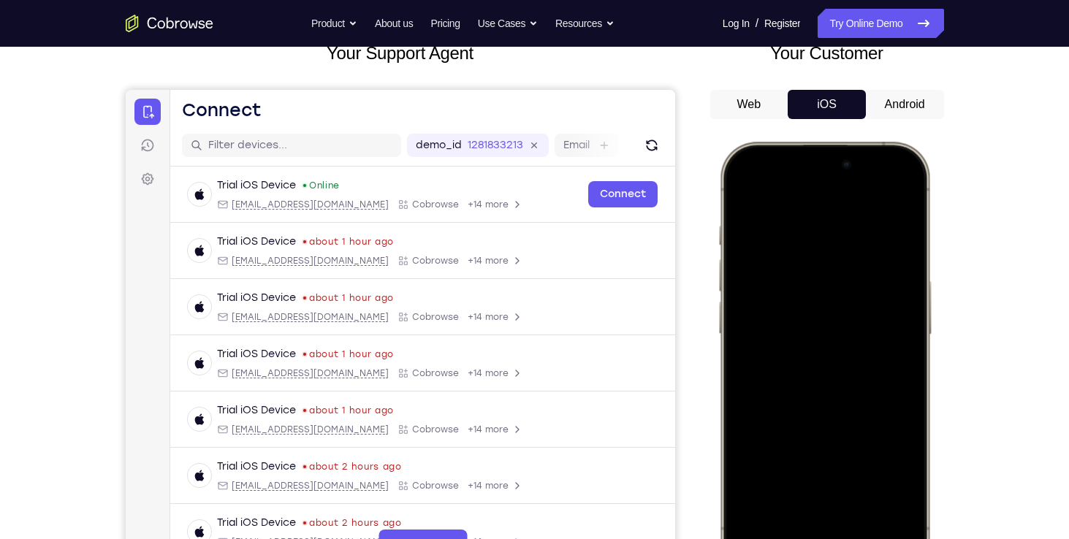
scroll to position [96, 0]
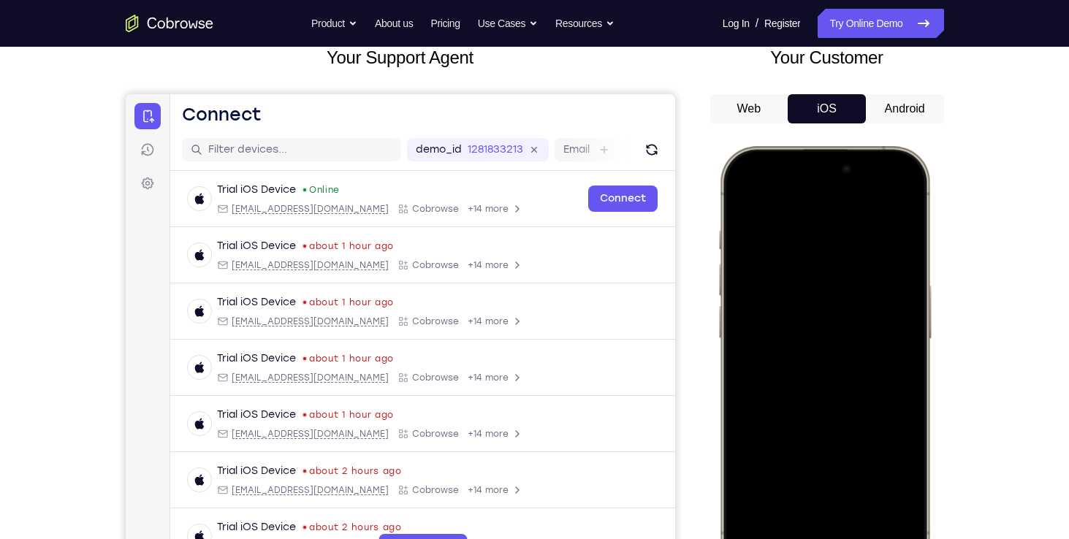
click at [734, 187] on div at bounding box center [824, 362] width 192 height 417
click at [742, 198] on div at bounding box center [824, 362] width 192 height 417
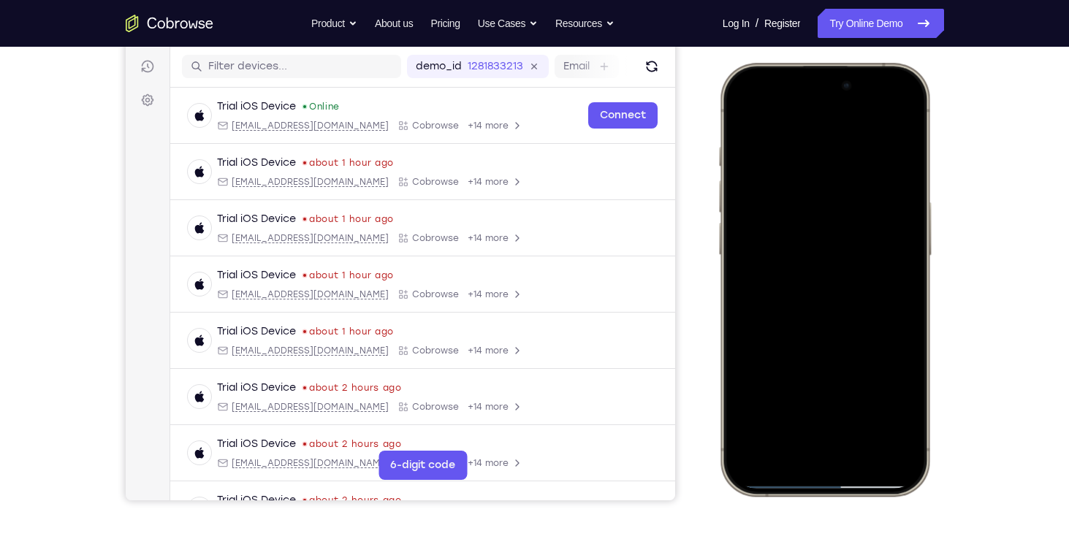
scroll to position [182, 0]
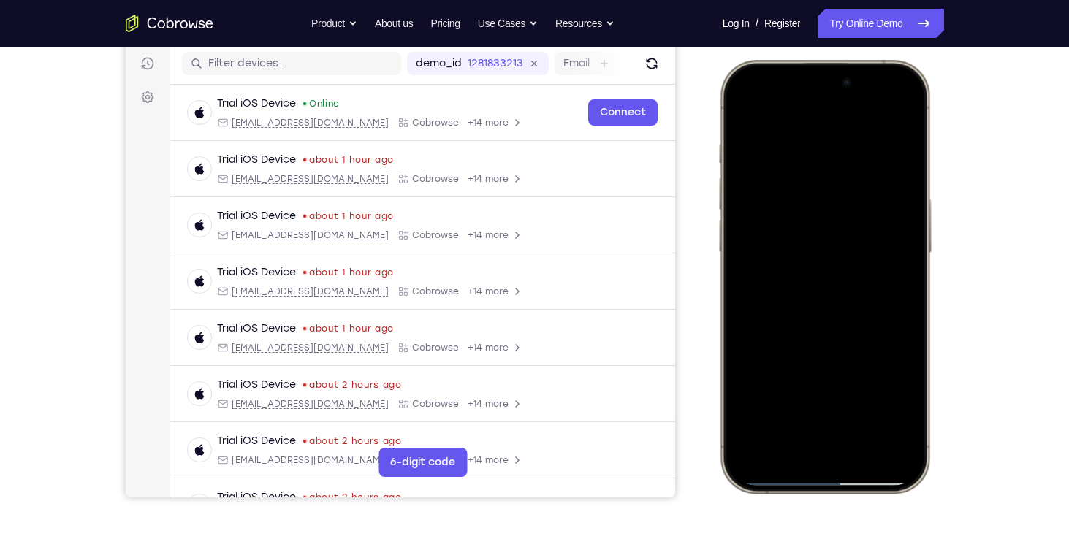
click at [862, 413] on div at bounding box center [824, 276] width 192 height 417
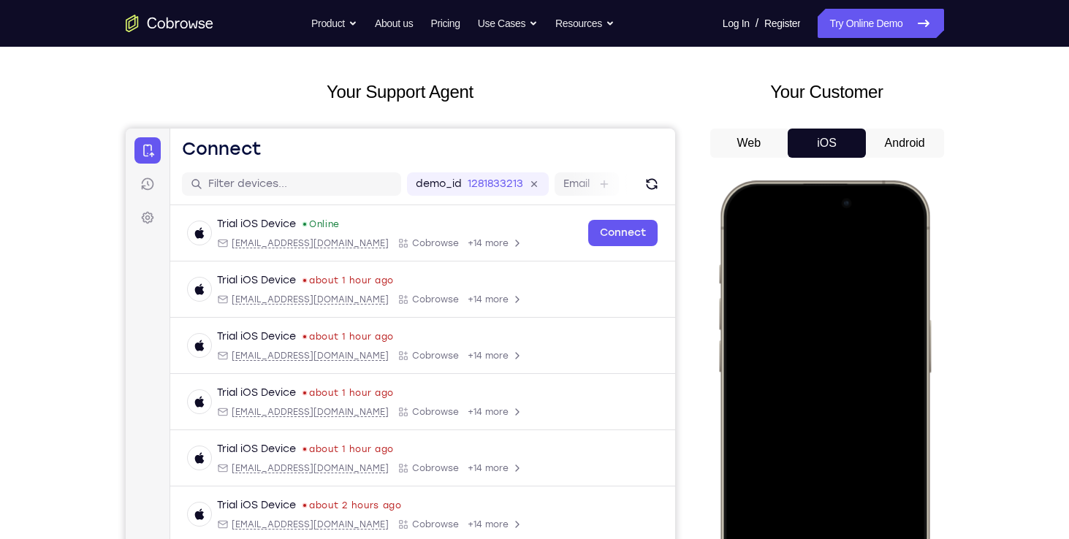
scroll to position [32, 0]
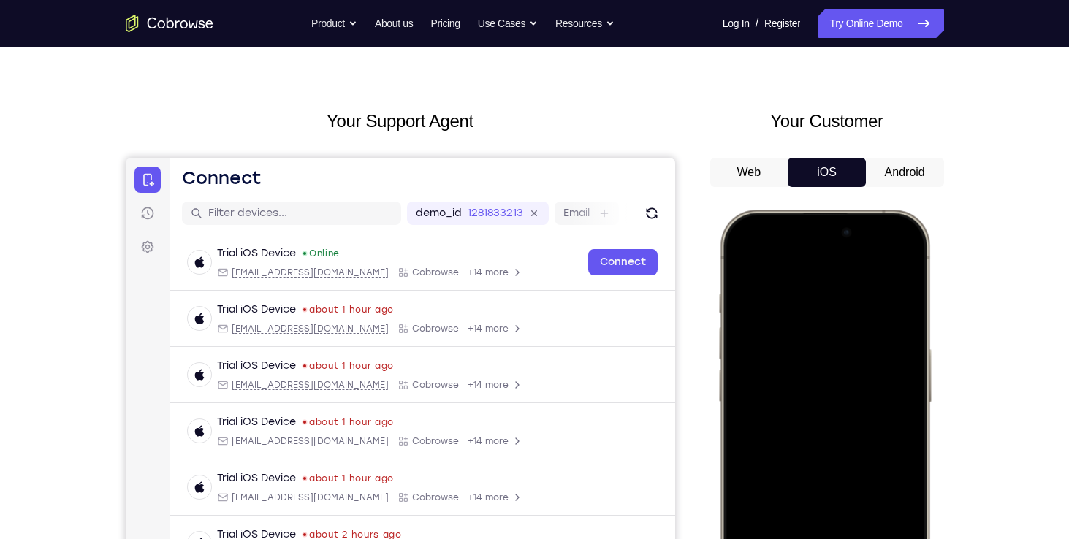
click at [745, 266] on div at bounding box center [824, 426] width 192 height 417
click at [795, 270] on div at bounding box center [824, 426] width 192 height 417
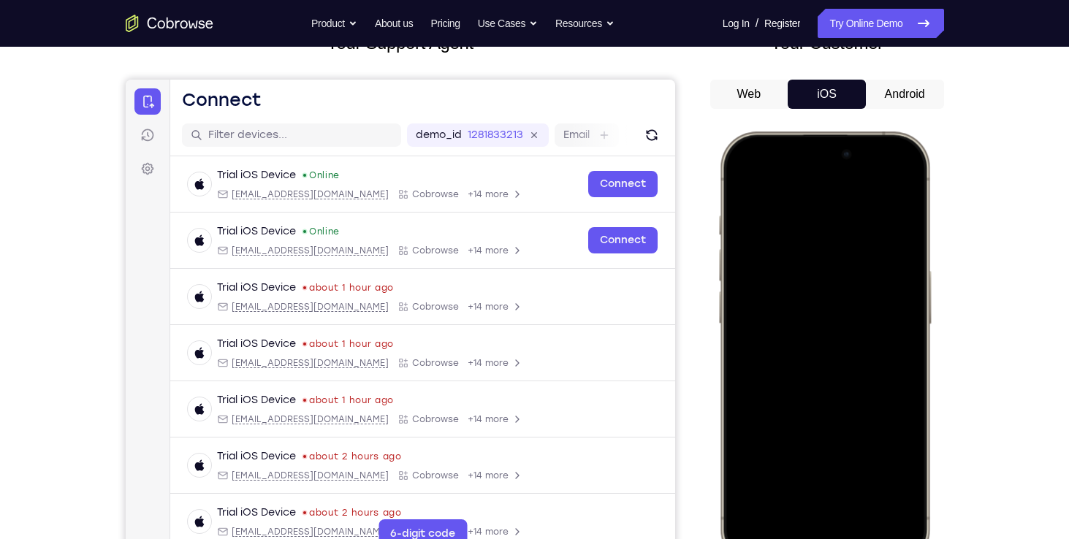
scroll to position [108, 0]
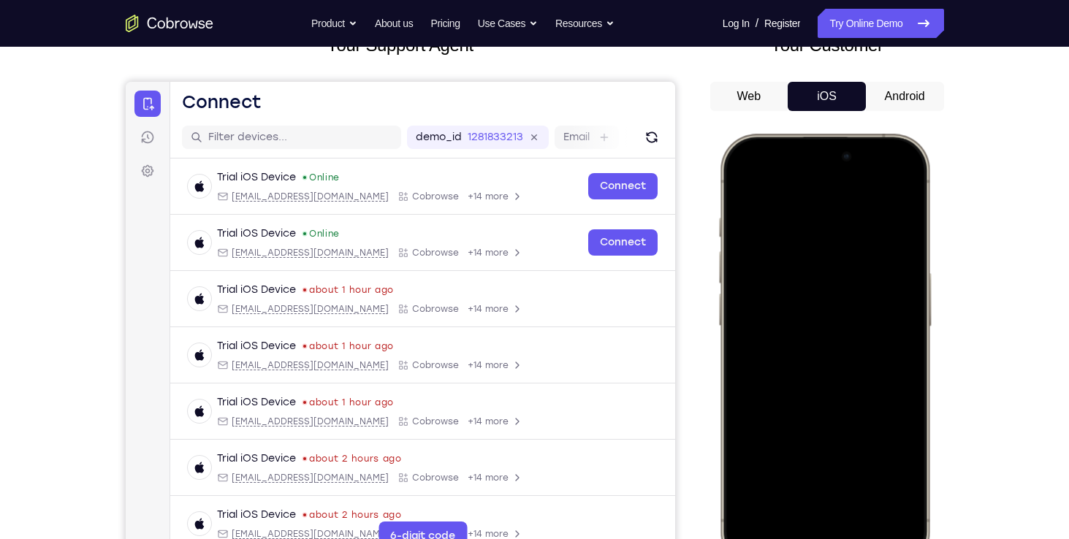
drag, startPoint x: 771, startPoint y: 143, endPoint x: 820, endPoint y: 356, distance: 218.3
click at [820, 356] on div at bounding box center [824, 350] width 192 height 417
drag, startPoint x: 822, startPoint y: 325, endPoint x: 840, endPoint y: 525, distance: 200.3
click at [840, 525] on div at bounding box center [824, 350] width 192 height 417
click at [885, 182] on div at bounding box center [824, 350] width 192 height 417
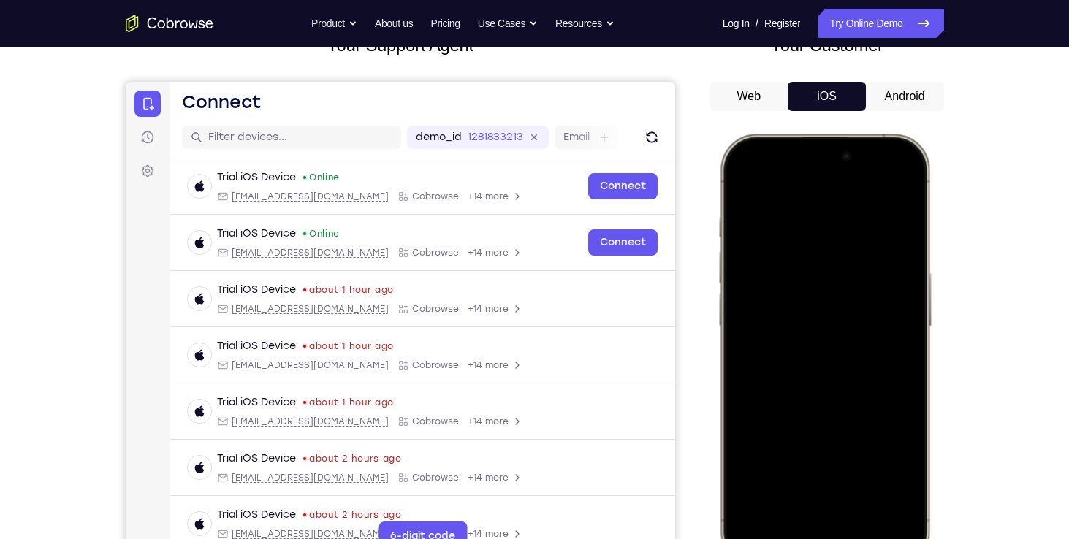
click at [807, 253] on div at bounding box center [824, 350] width 192 height 417
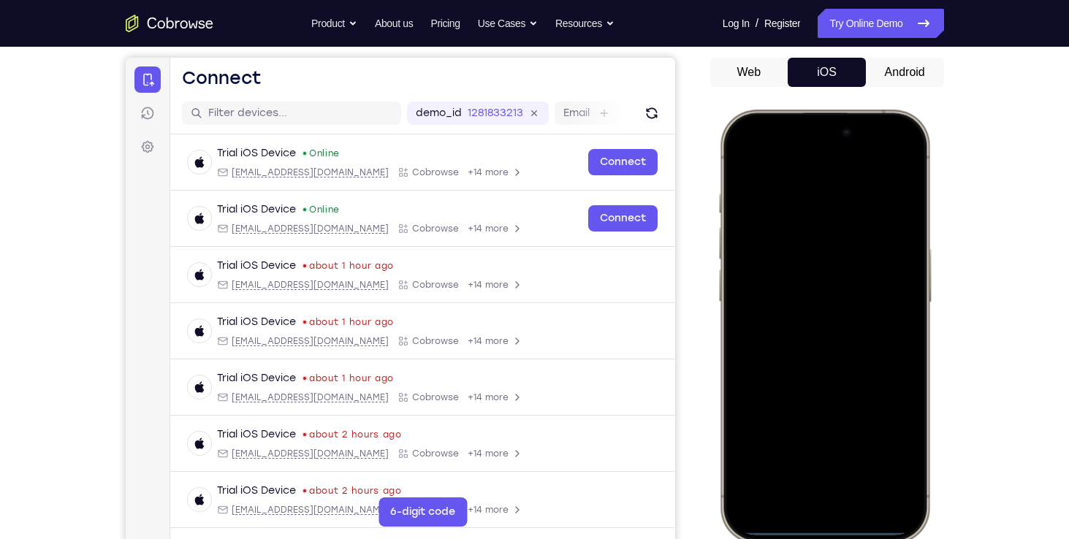
scroll to position [139, 0]
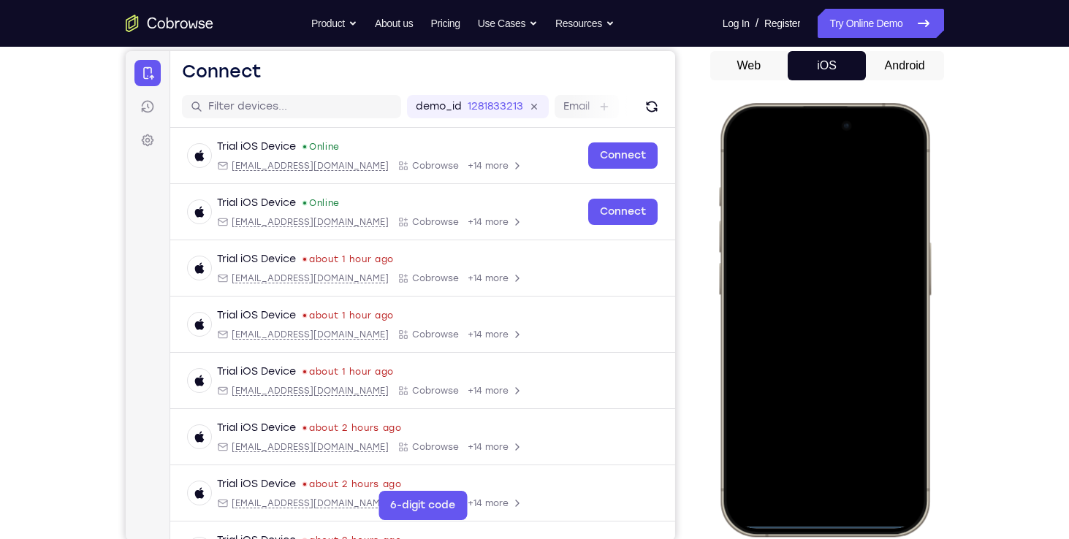
click at [780, 471] on div at bounding box center [824, 319] width 192 height 417
click at [809, 347] on div at bounding box center [824, 319] width 192 height 417
click at [778, 258] on div at bounding box center [824, 319] width 192 height 417
click at [779, 283] on div at bounding box center [824, 319] width 192 height 417
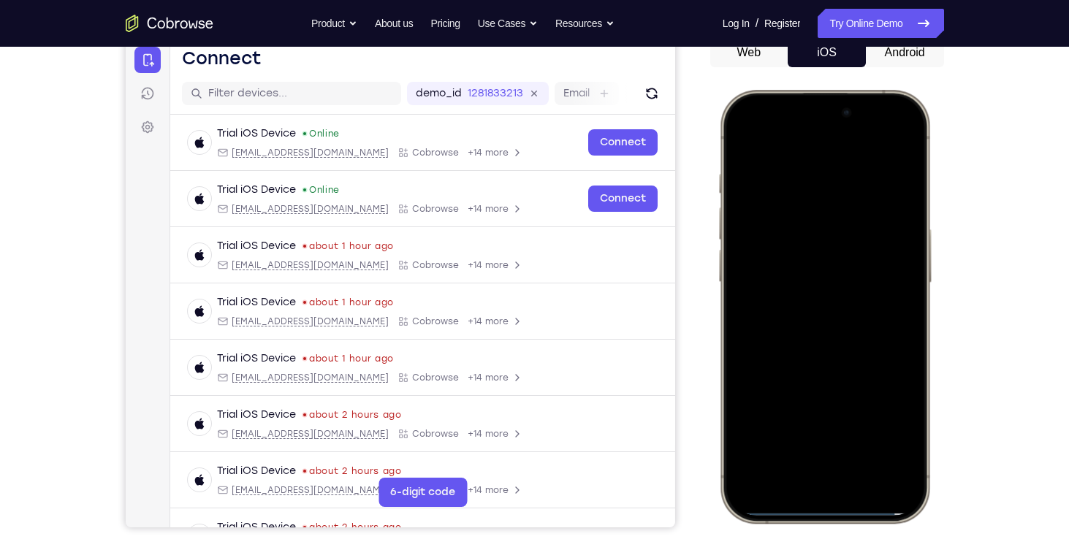
scroll to position [154, 0]
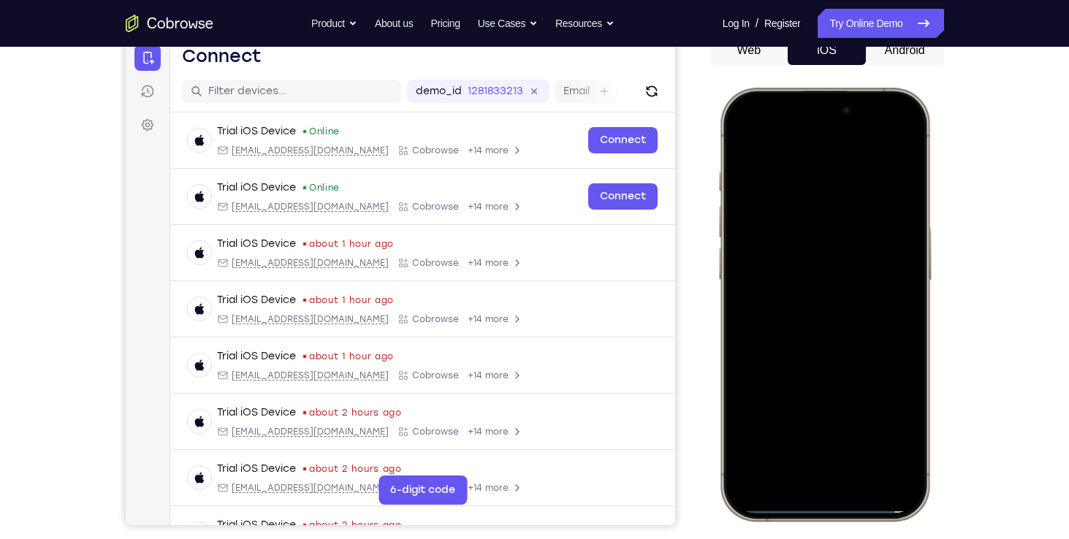
click at [796, 313] on div at bounding box center [824, 304] width 192 height 417
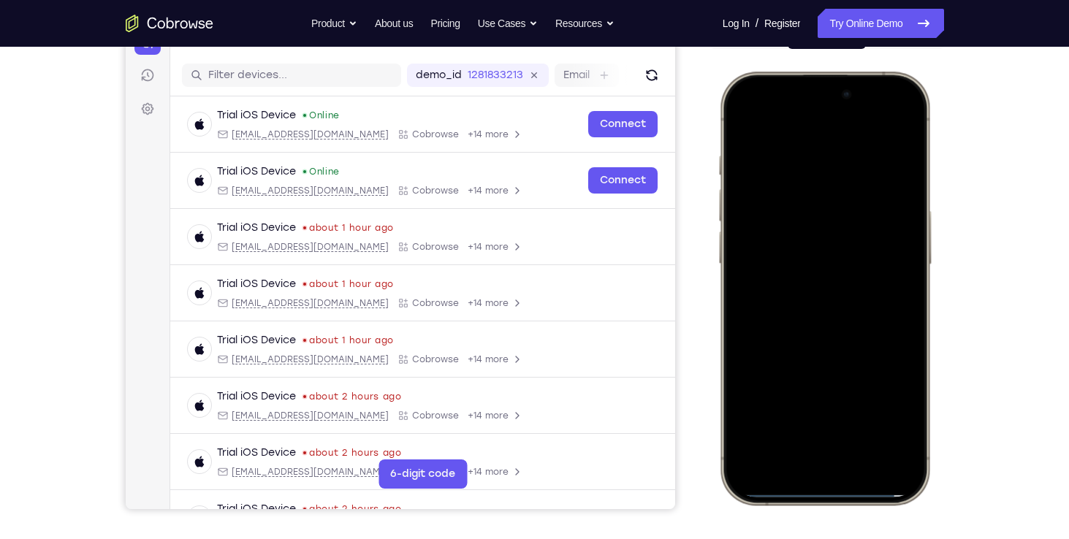
scroll to position [172, 0]
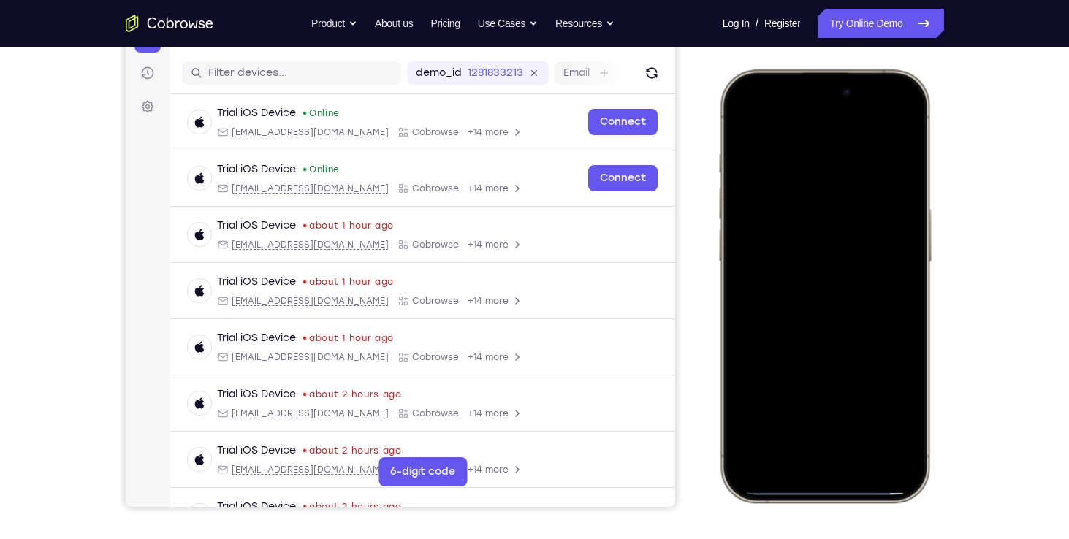
click at [862, 413] on div at bounding box center [824, 285] width 192 height 417
click at [809, 354] on div at bounding box center [824, 285] width 192 height 417
click at [861, 419] on div at bounding box center [824, 285] width 192 height 417
click at [820, 263] on div at bounding box center [824, 285] width 192 height 417
click at [904, 416] on div at bounding box center [824, 285] width 192 height 417
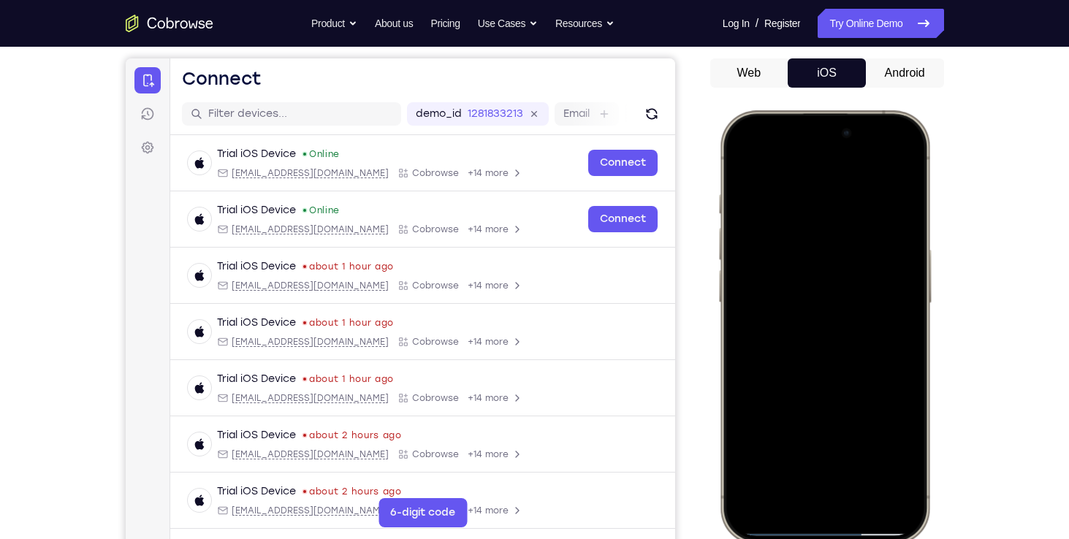
scroll to position [131, 0]
click at [742, 167] on div at bounding box center [824, 327] width 192 height 417
click at [742, 163] on div at bounding box center [824, 327] width 192 height 417
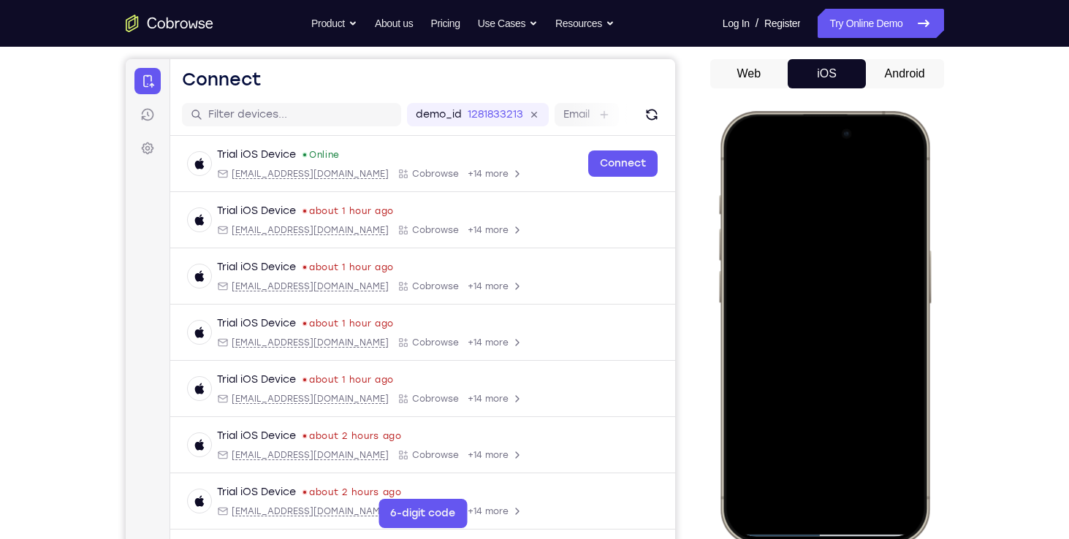
click at [864, 462] on div at bounding box center [824, 327] width 192 height 417
drag, startPoint x: 859, startPoint y: 416, endPoint x: 878, endPoint y: 315, distance: 102.6
click at [878, 315] on div at bounding box center [824, 327] width 192 height 417
click at [744, 157] on div at bounding box center [824, 327] width 192 height 417
click at [782, 454] on div at bounding box center [824, 327] width 192 height 417
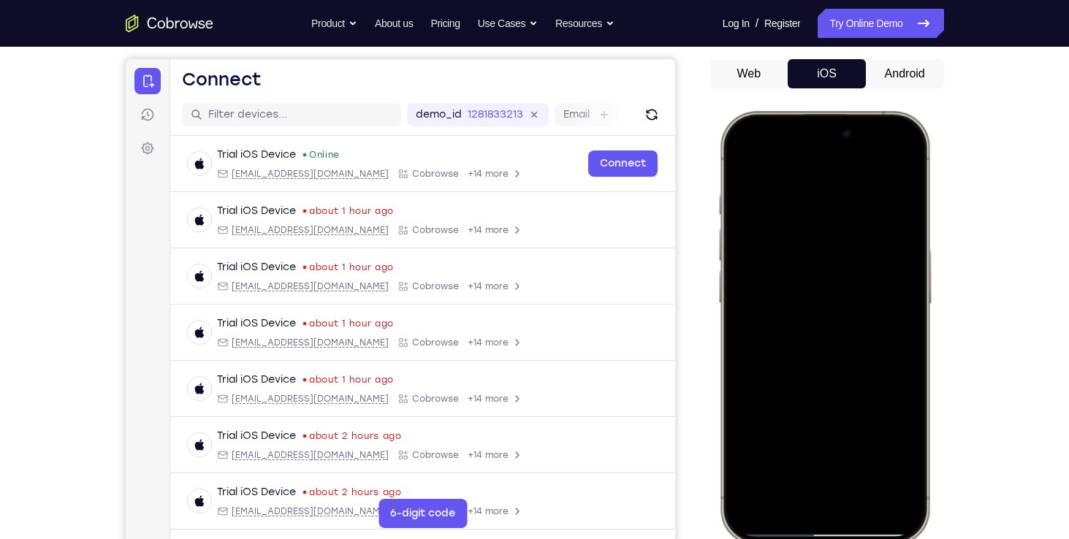
click at [786, 165] on div at bounding box center [824, 327] width 192 height 417
click at [750, 237] on div at bounding box center [824, 327] width 192 height 417
click at [785, 237] on div at bounding box center [824, 327] width 192 height 417
click at [779, 268] on div at bounding box center [824, 327] width 192 height 417
click at [855, 455] on div at bounding box center [824, 327] width 192 height 417
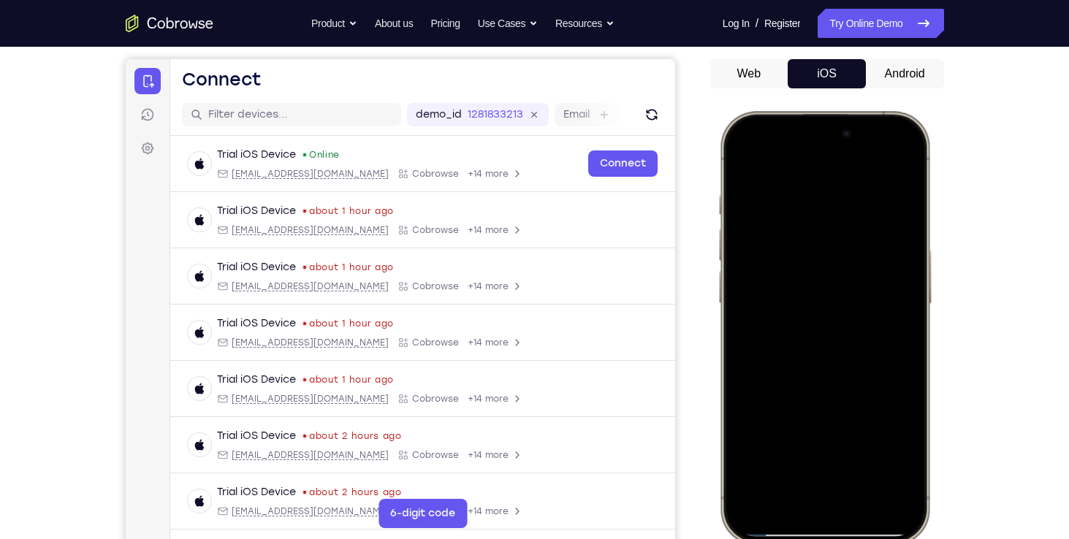
click at [742, 157] on div at bounding box center [824, 327] width 192 height 417
click at [817, 216] on div at bounding box center [824, 327] width 192 height 417
click at [811, 203] on div at bounding box center [824, 327] width 192 height 417
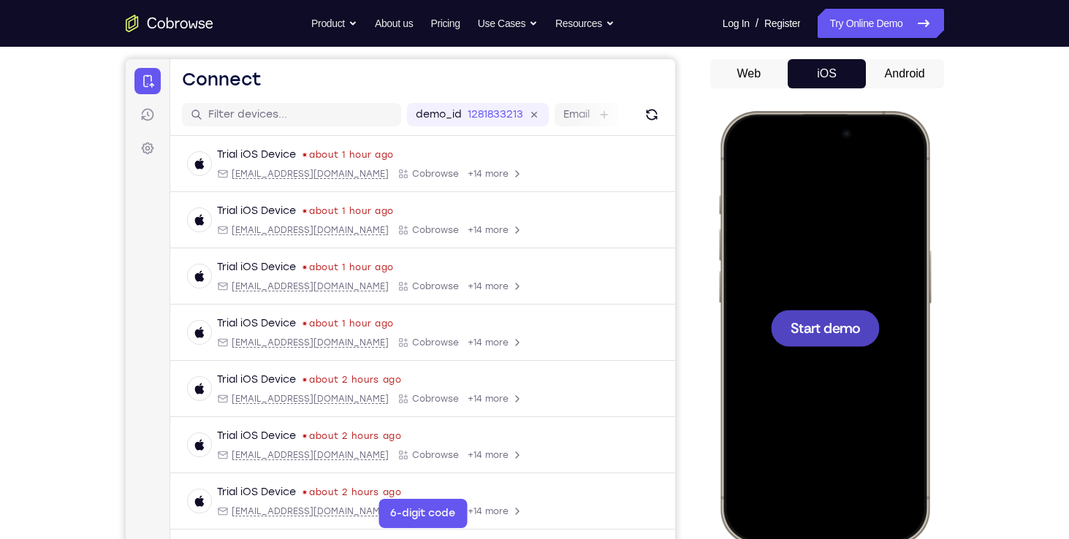
click at [872, 310] on div at bounding box center [824, 328] width 109 height 37
